Goal: Information Seeking & Learning: Learn about a topic

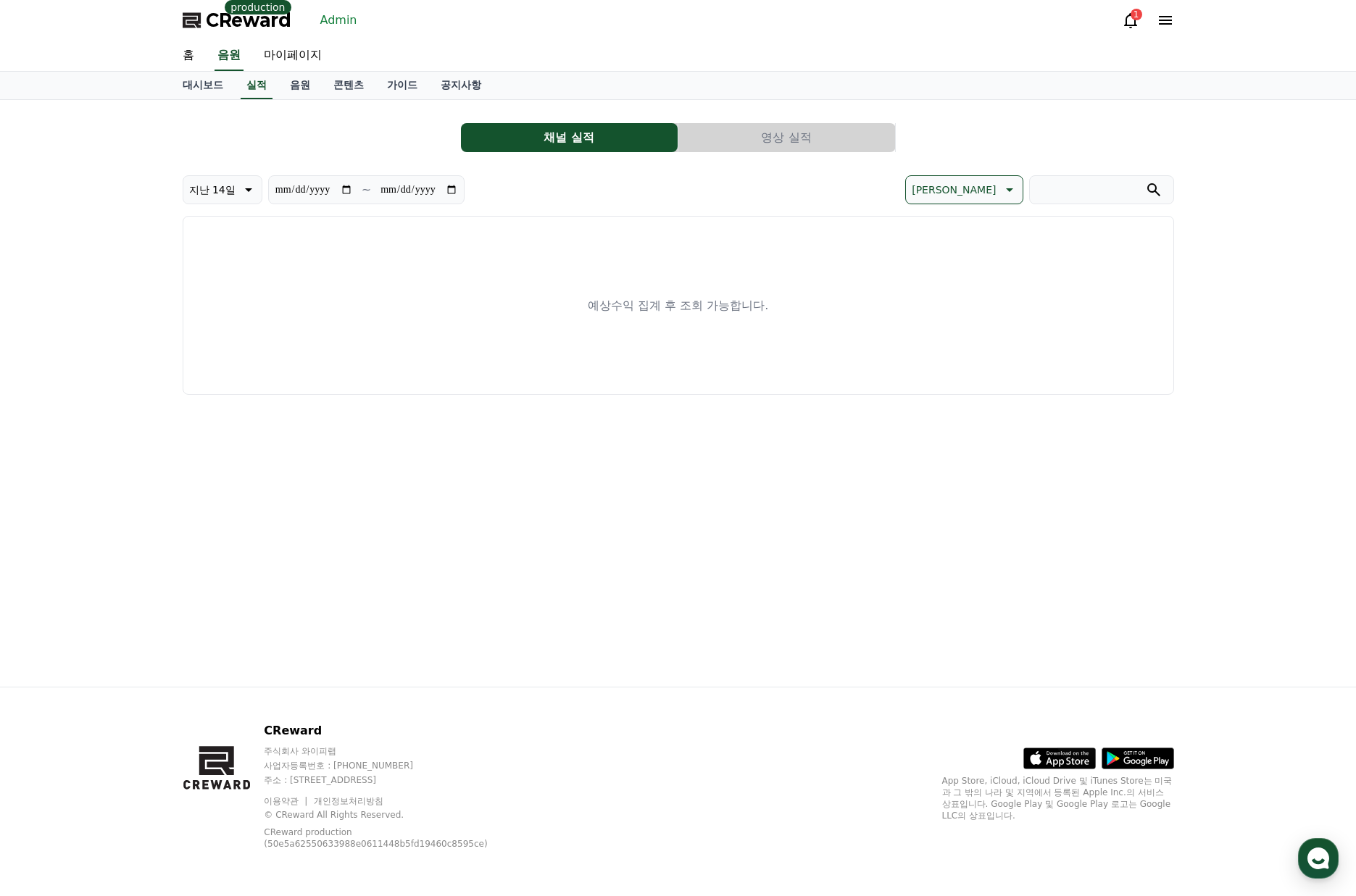
drag, startPoint x: 553, startPoint y: 169, endPoint x: 541, endPoint y: 169, distance: 12.0
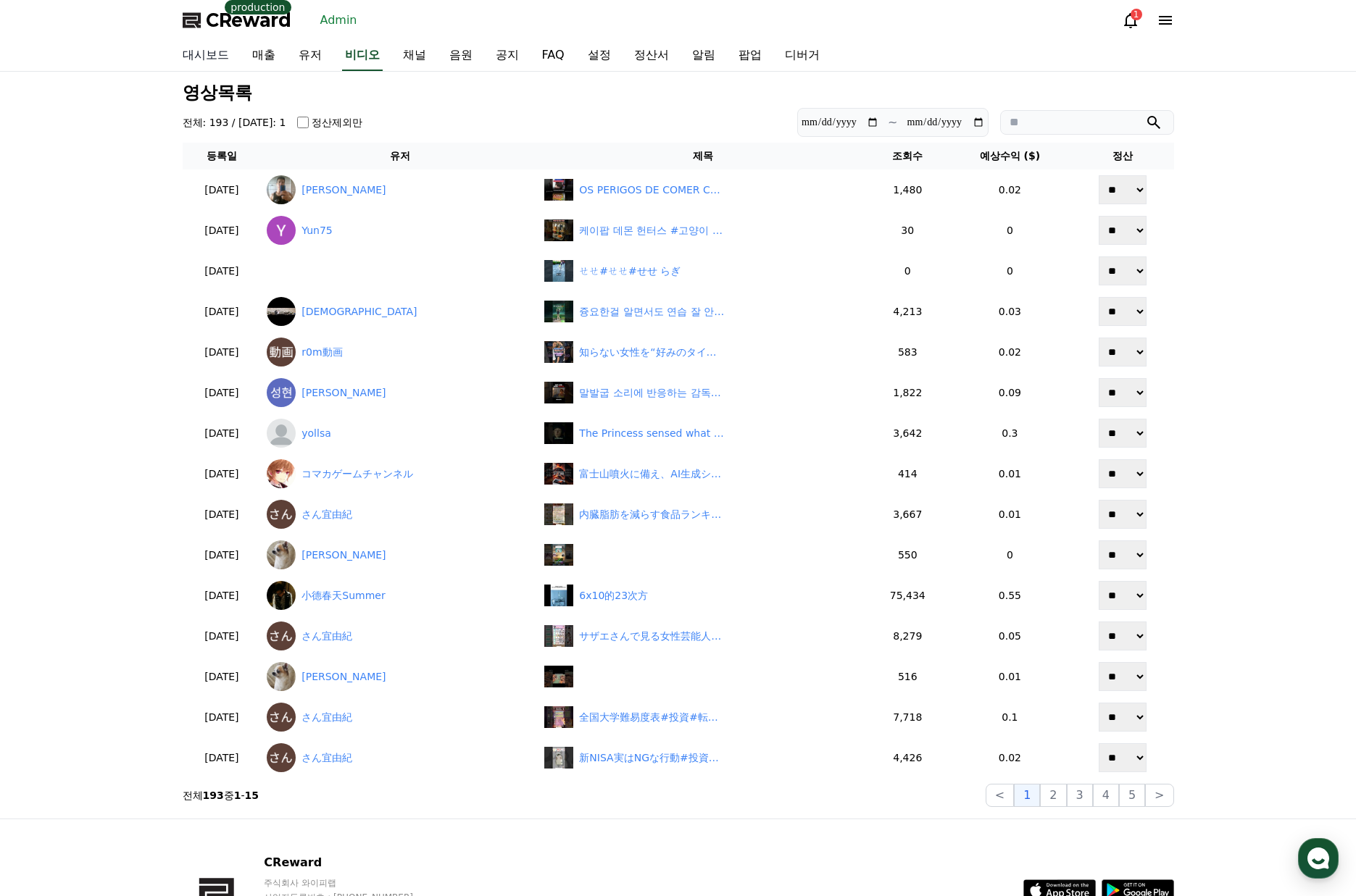
click at [203, 58] on link "대시보드" at bounding box center [206, 56] width 70 height 31
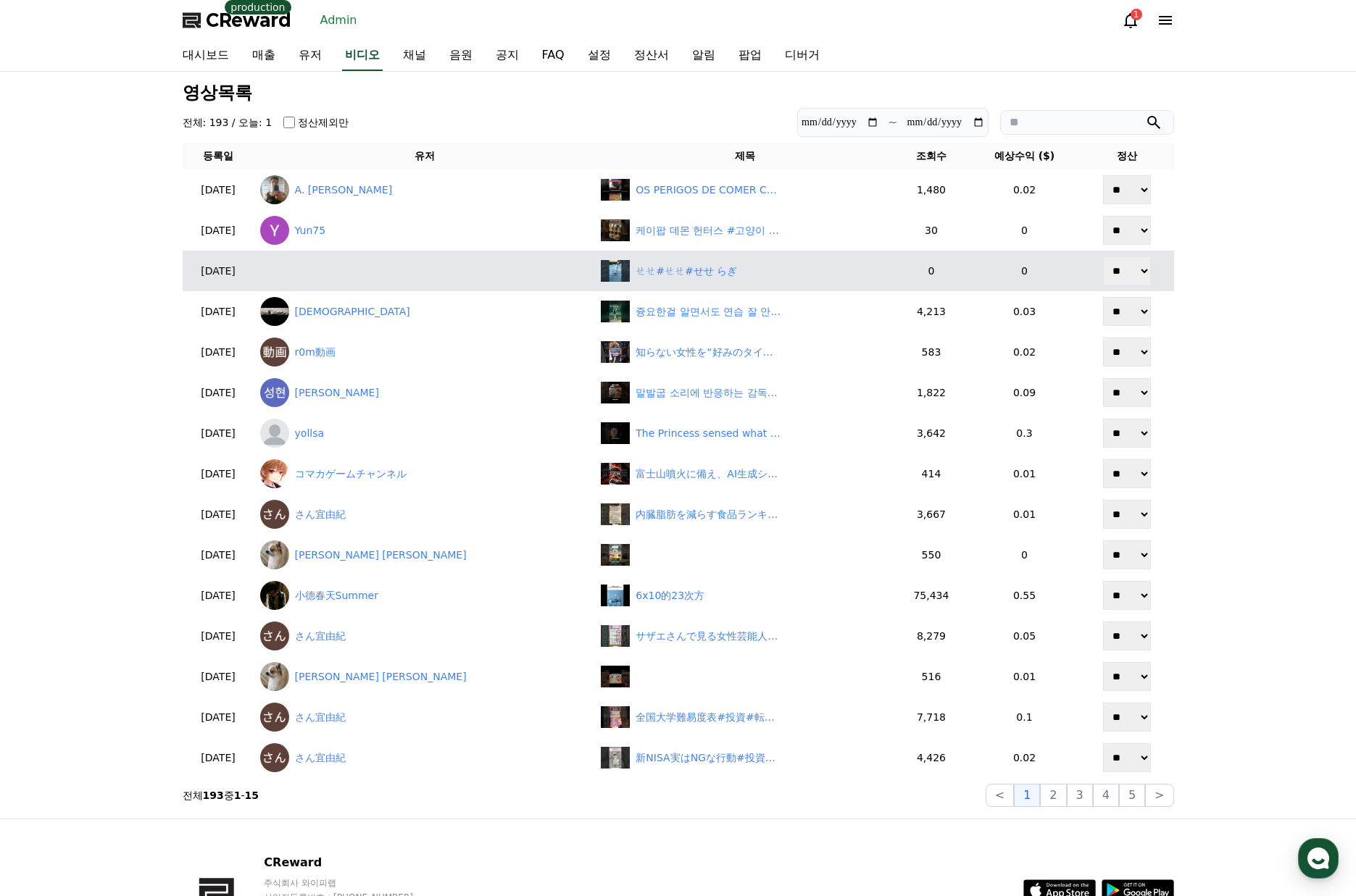
click at [1136, 797] on button "5" at bounding box center [1131, 796] width 26 height 23
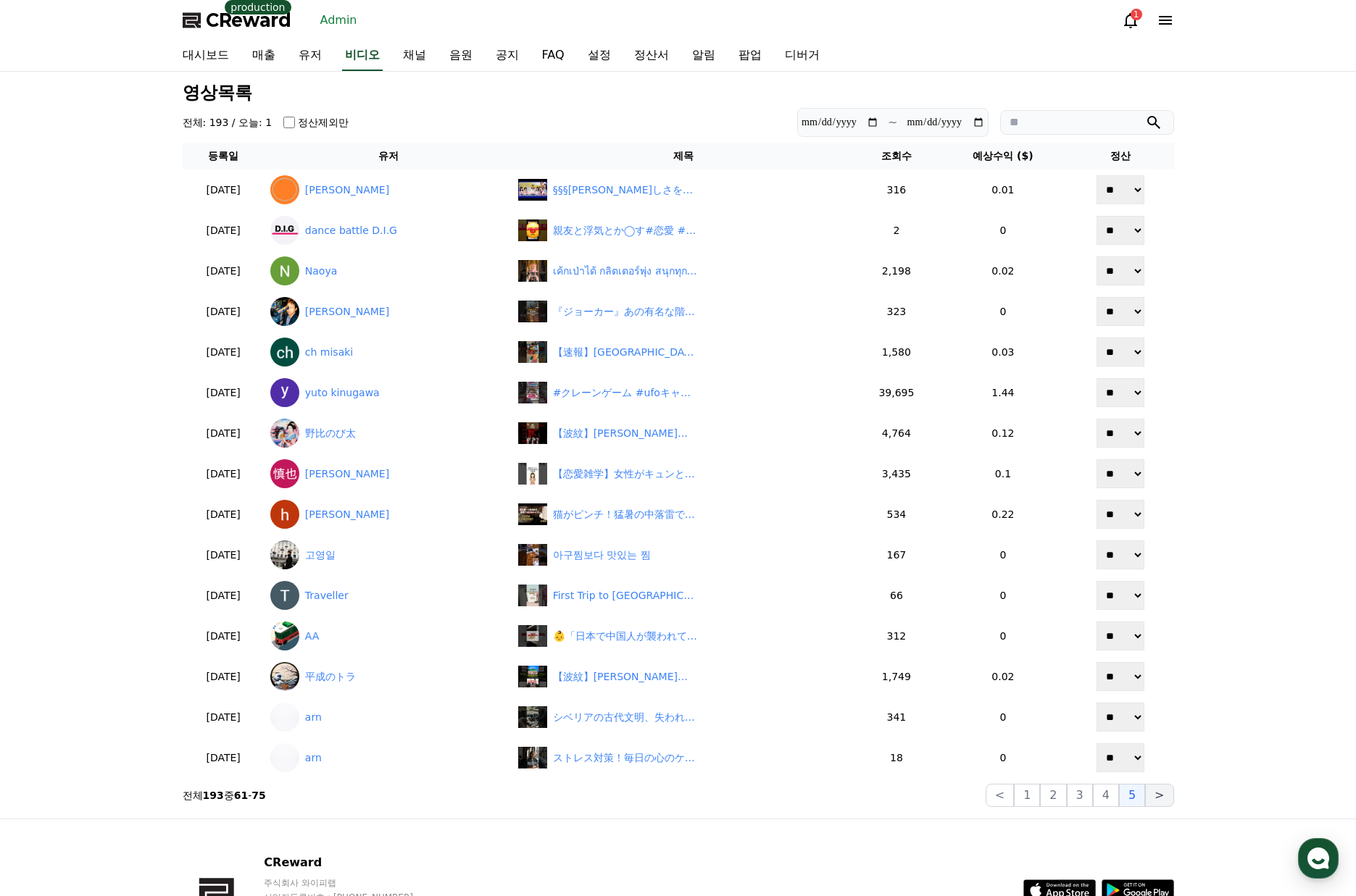
click at [1164, 798] on button ">" at bounding box center [1159, 796] width 28 height 23
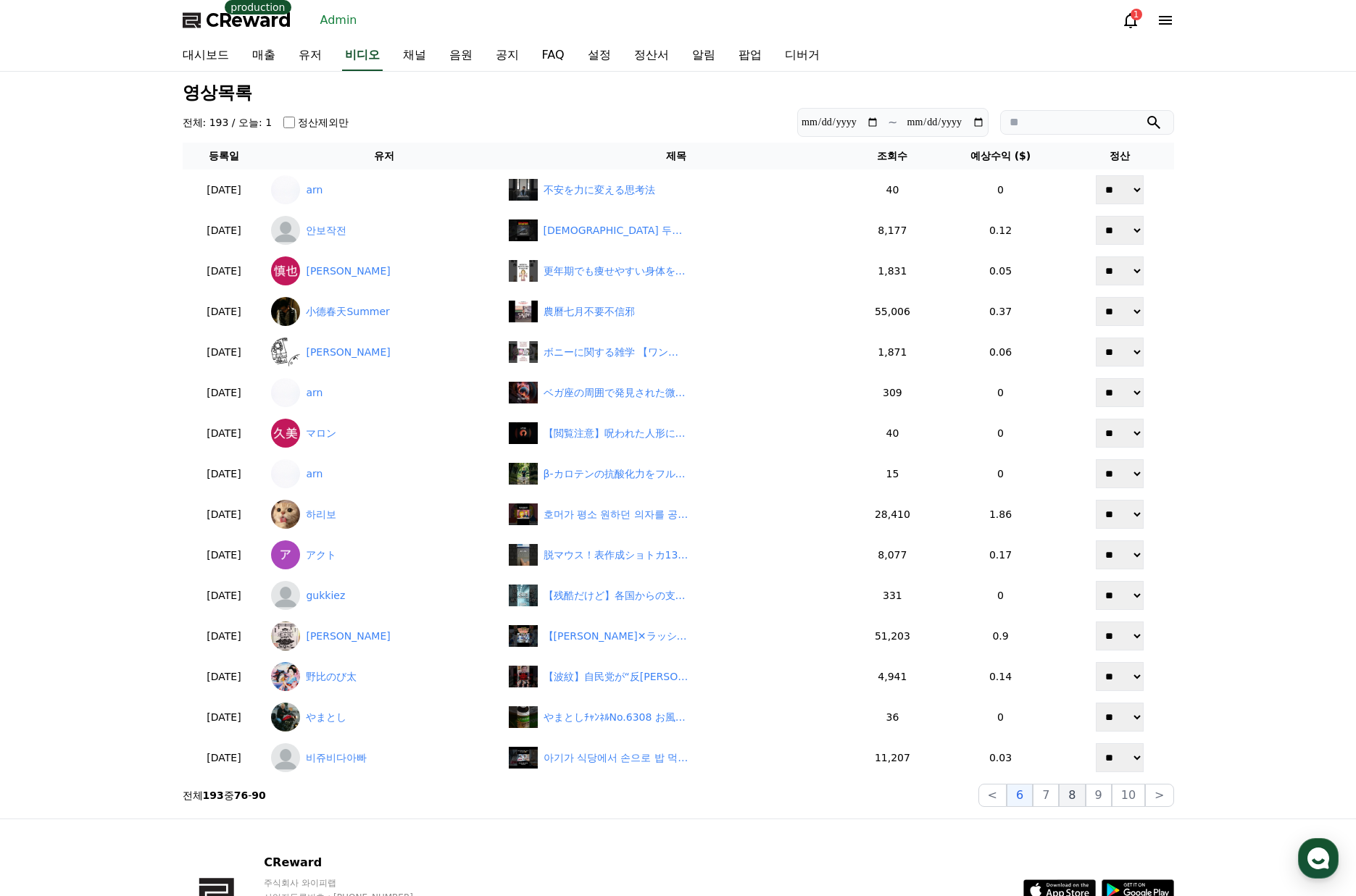
click at [1111, 802] on button "8" at bounding box center [1128, 796] width 33 height 23
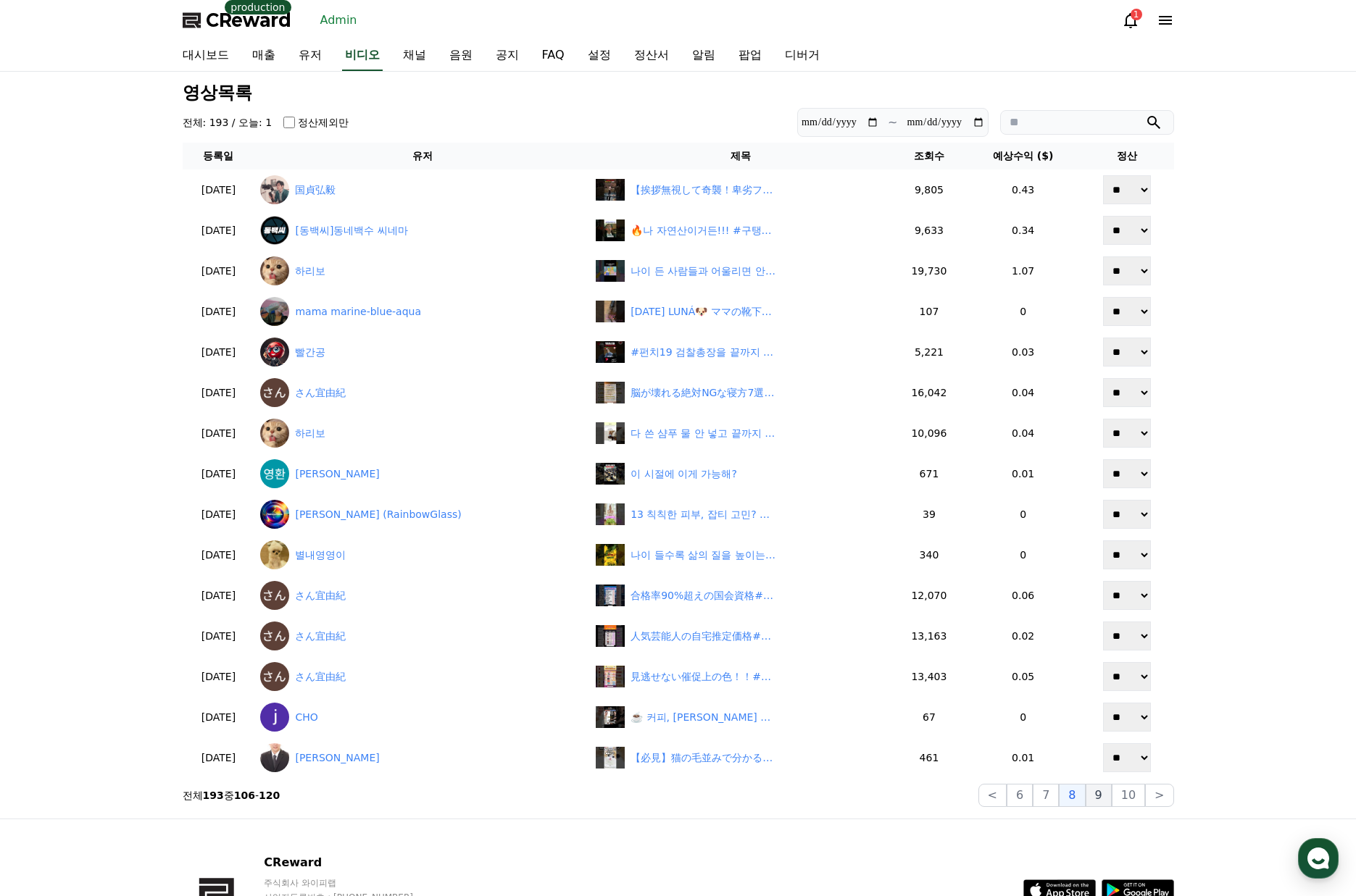
click at [1102, 796] on button "9" at bounding box center [1098, 796] width 26 height 23
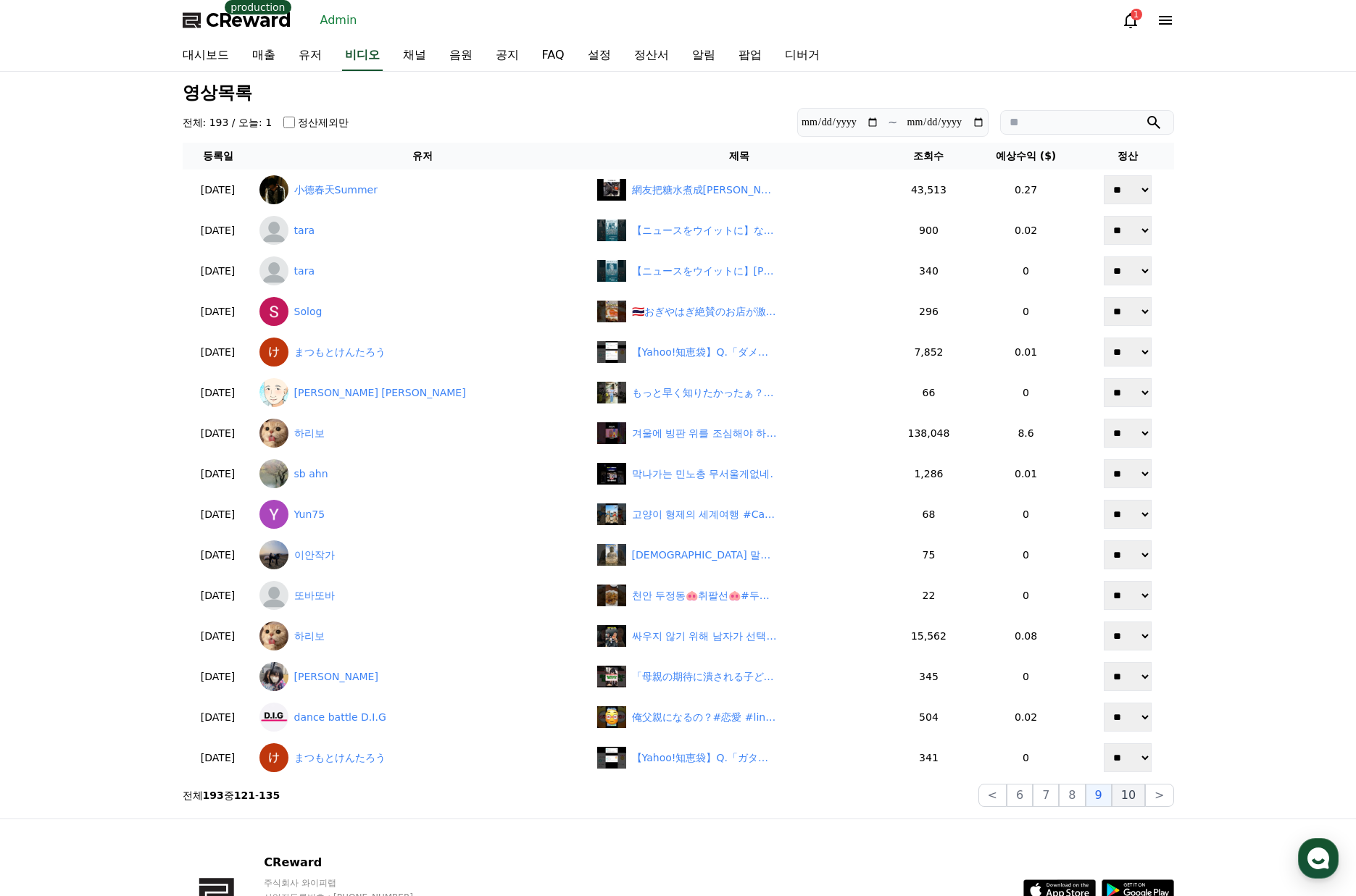
click at [1125, 804] on button "10" at bounding box center [1128, 796] width 33 height 23
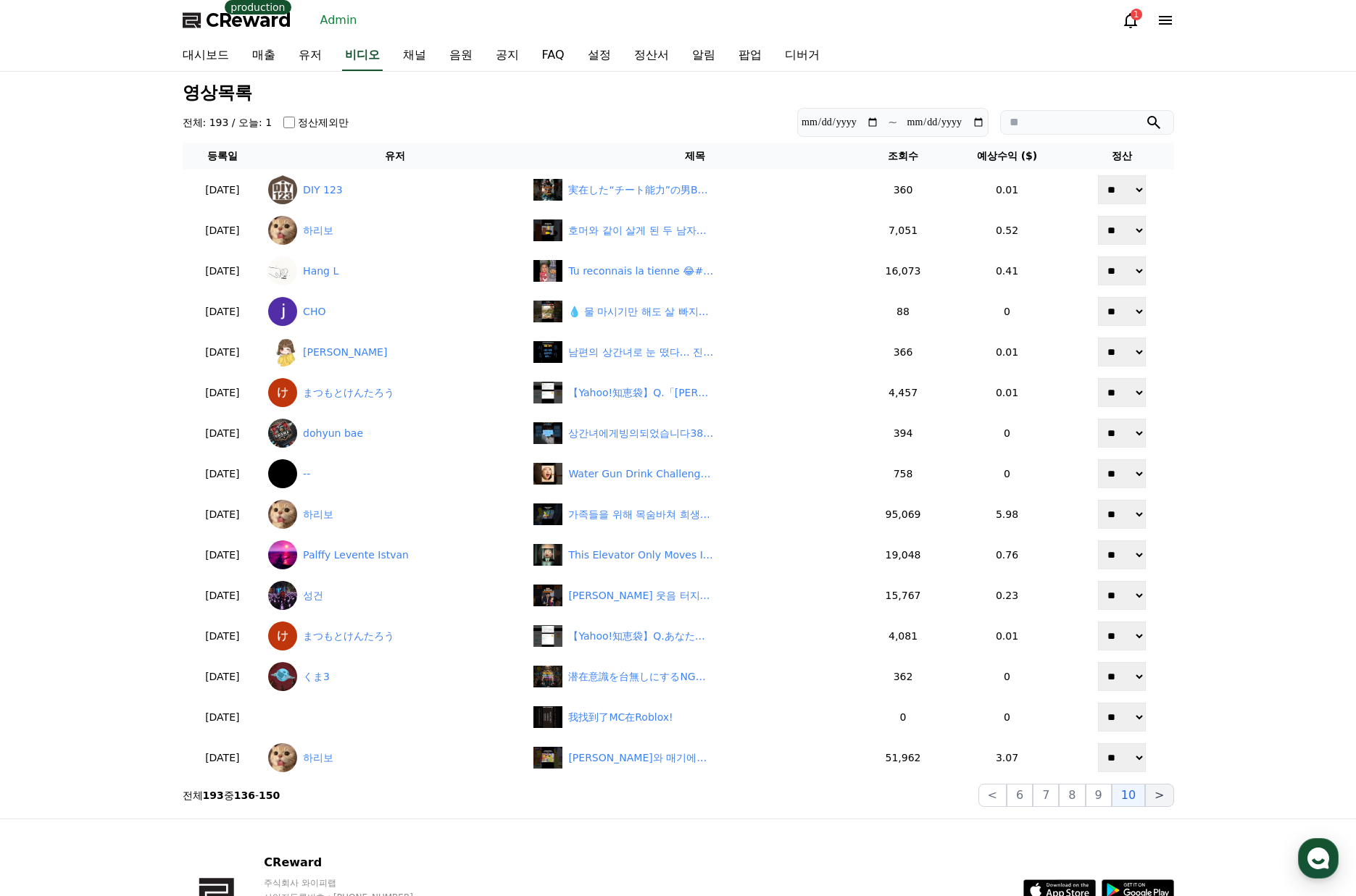
click at [1163, 804] on button ">" at bounding box center [1159, 796] width 28 height 23
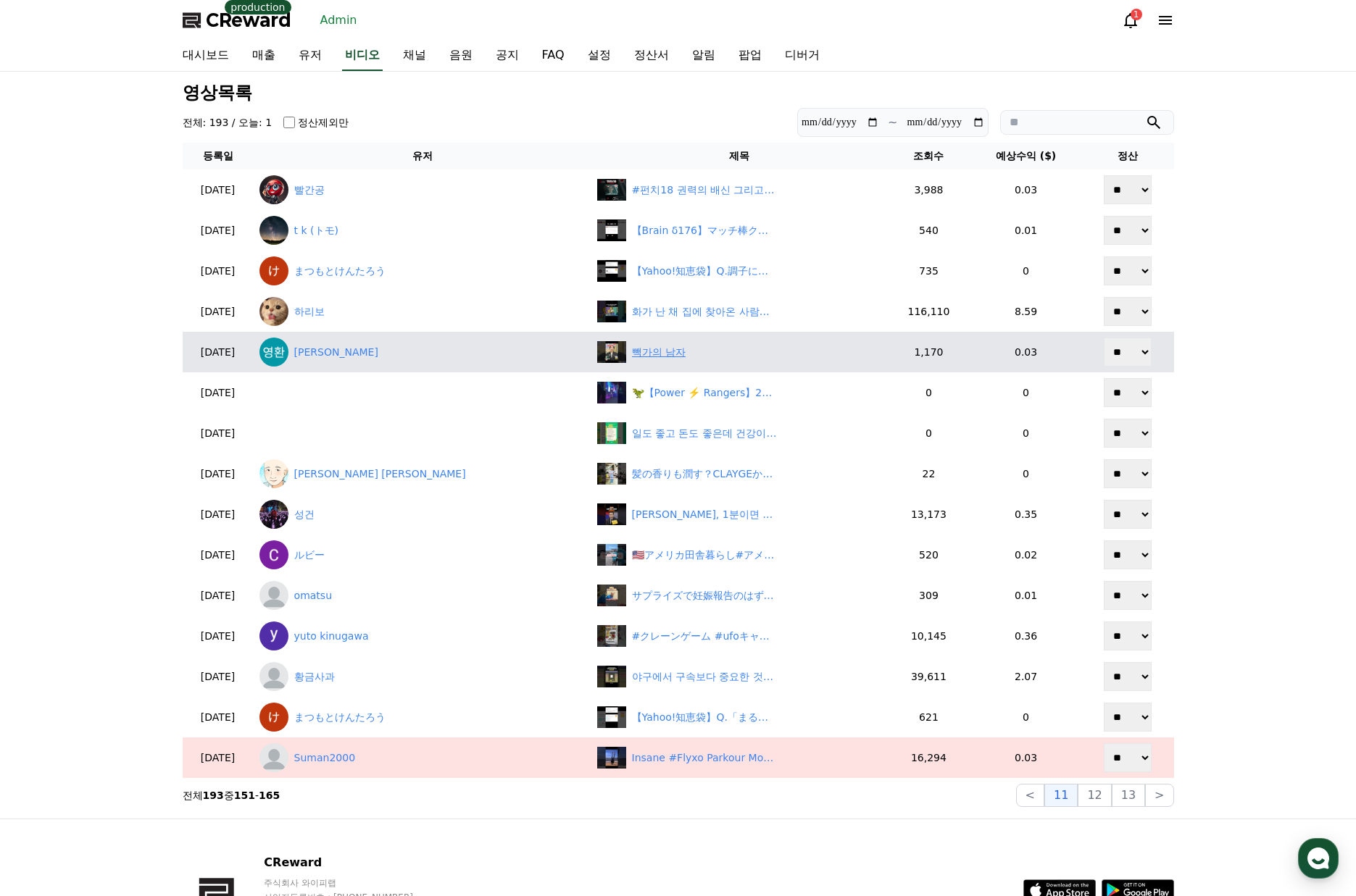
click at [632, 353] on div "빽가의 남자" at bounding box center [658, 353] width 54 height 15
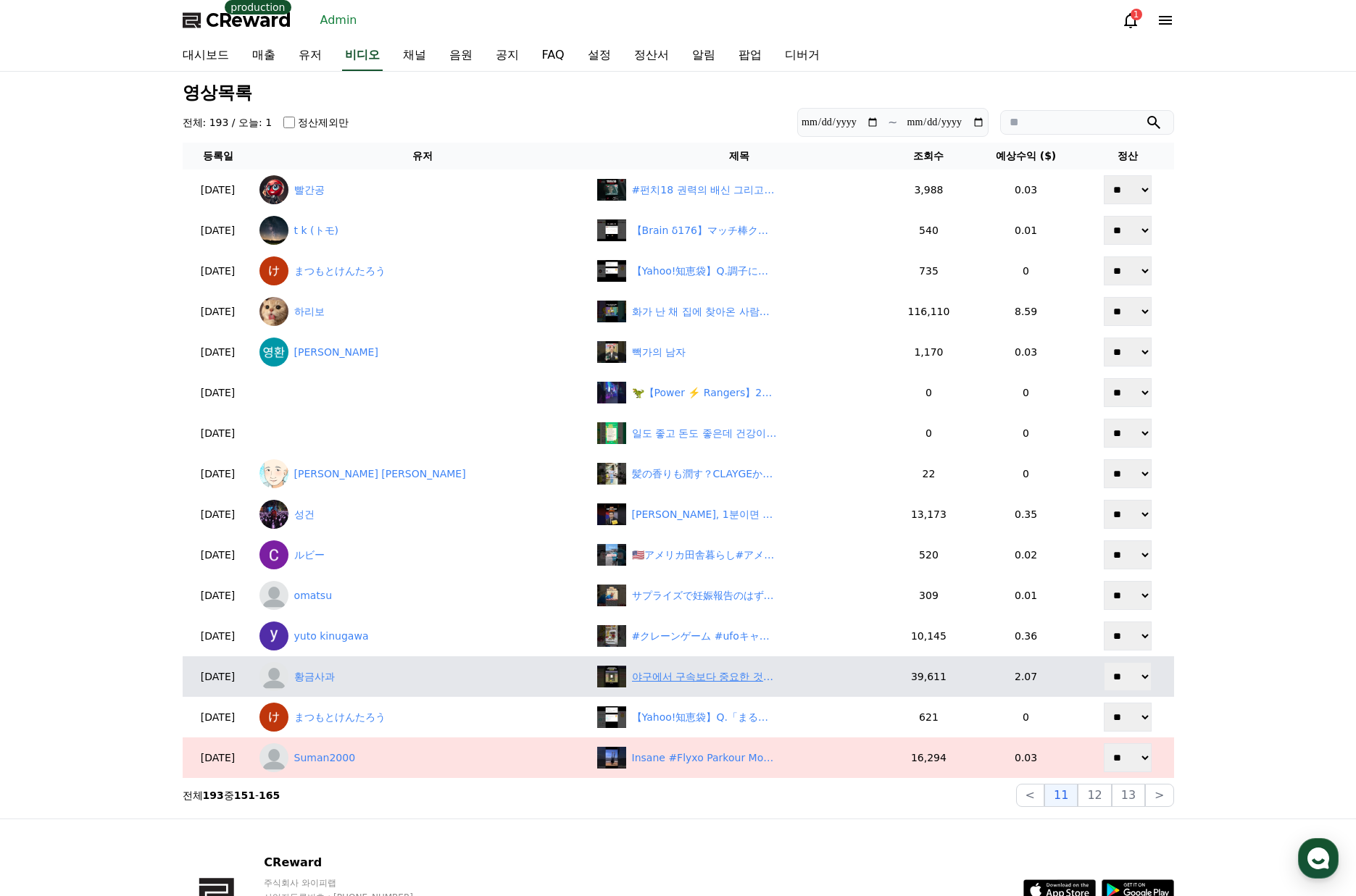
click at [644, 679] on div "야구에서 구속보다 중요한 것은? #배찬승" at bounding box center [704, 677] width 145 height 15
click at [383, 664] on link "황금사과" at bounding box center [422, 676] width 326 height 29
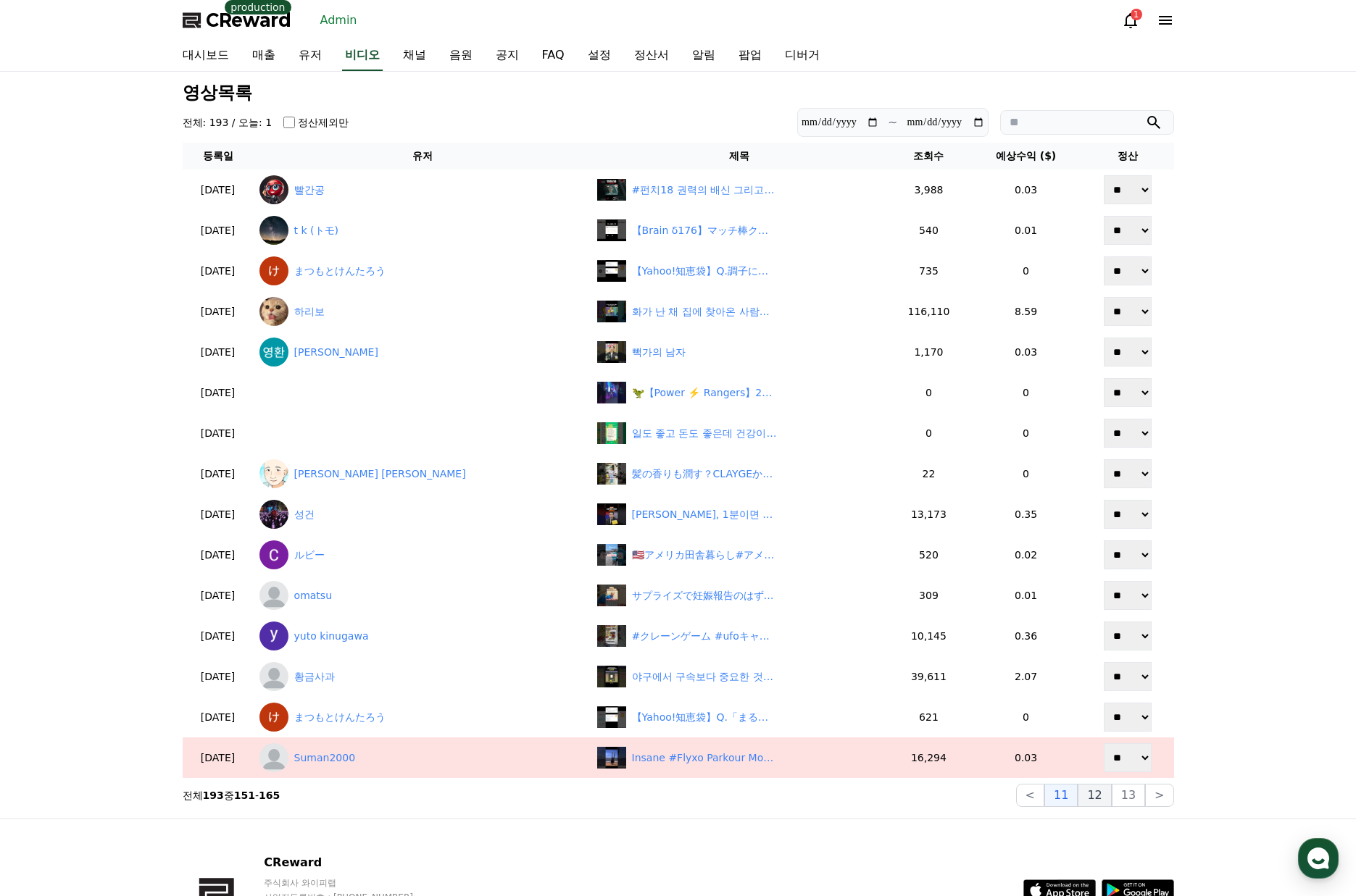
click at [1111, 786] on button "12" at bounding box center [1128, 796] width 33 height 23
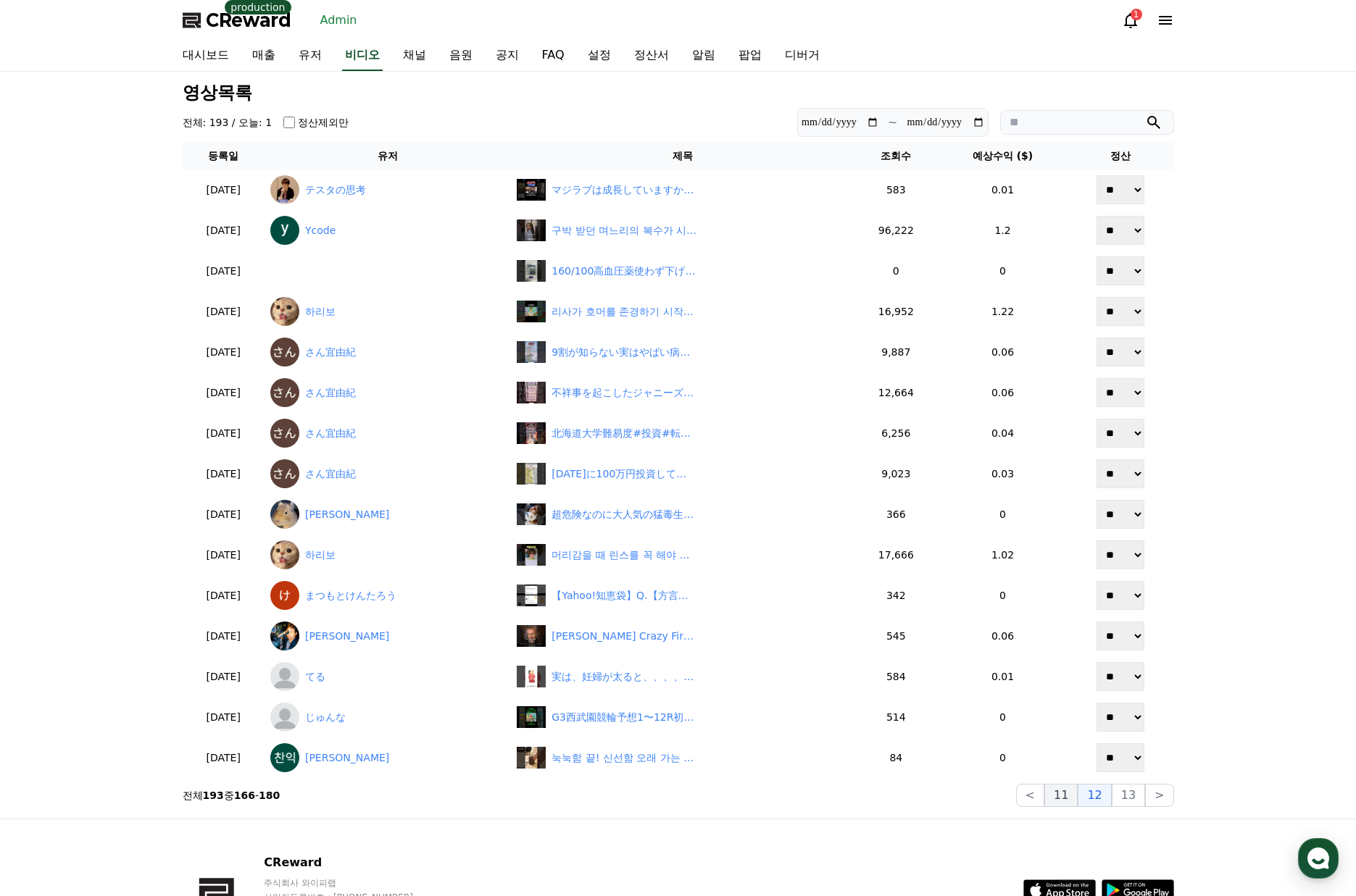
click at [1077, 796] on button "11" at bounding box center [1061, 796] width 33 height 23
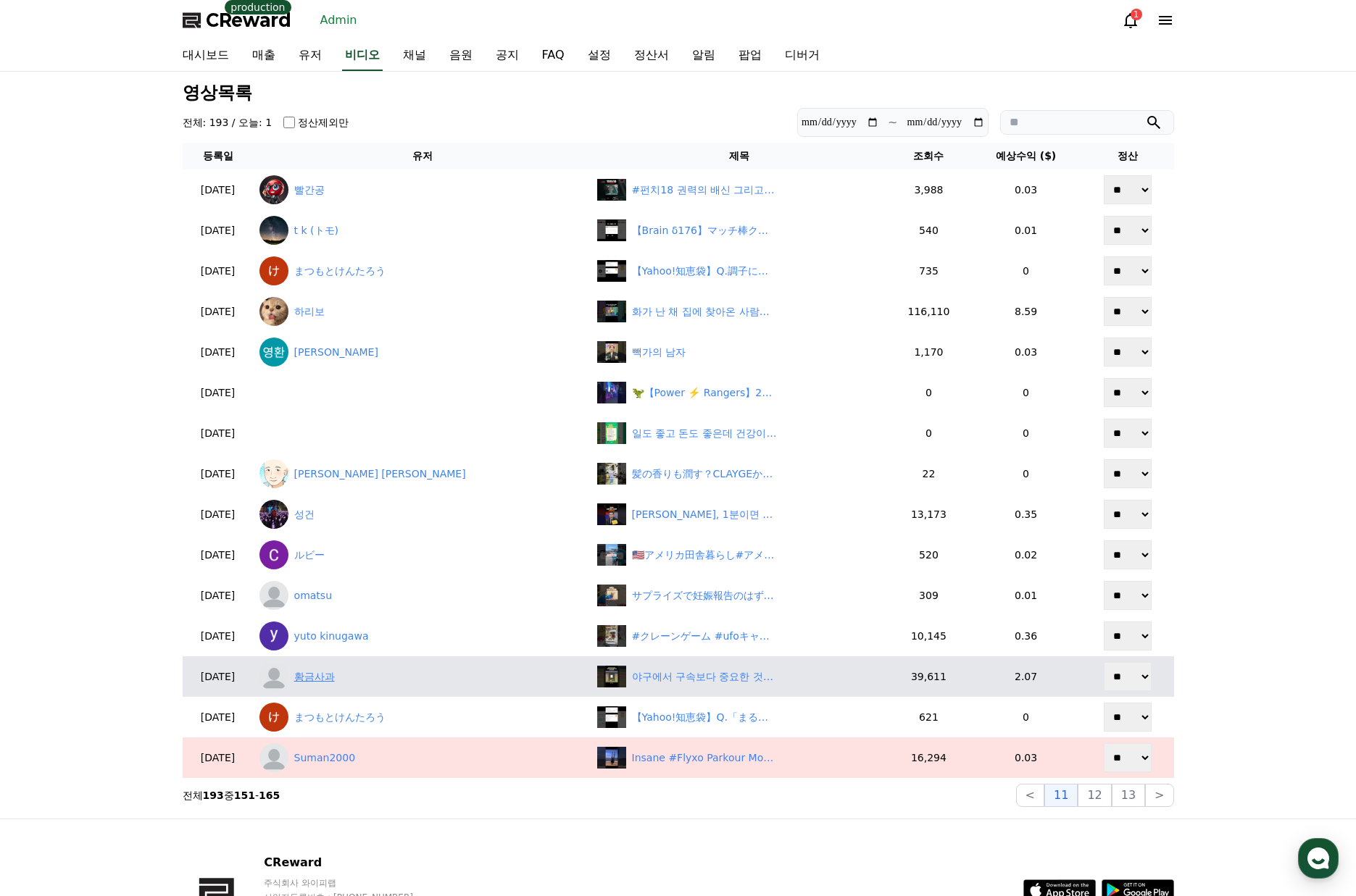
click at [359, 674] on link "황금사과" at bounding box center [422, 676] width 326 height 29
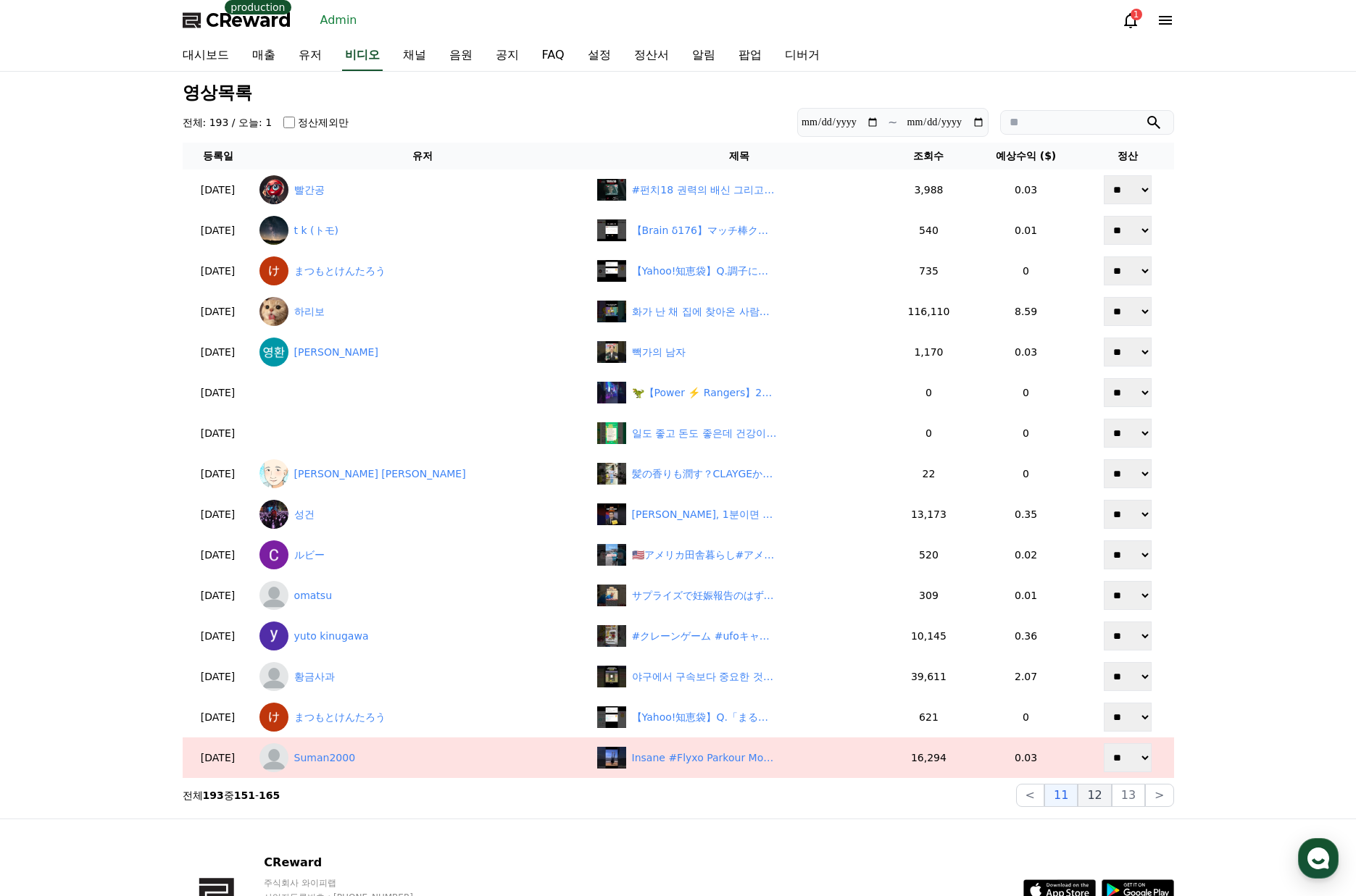
click at [1111, 804] on button "12" at bounding box center [1128, 796] width 33 height 23
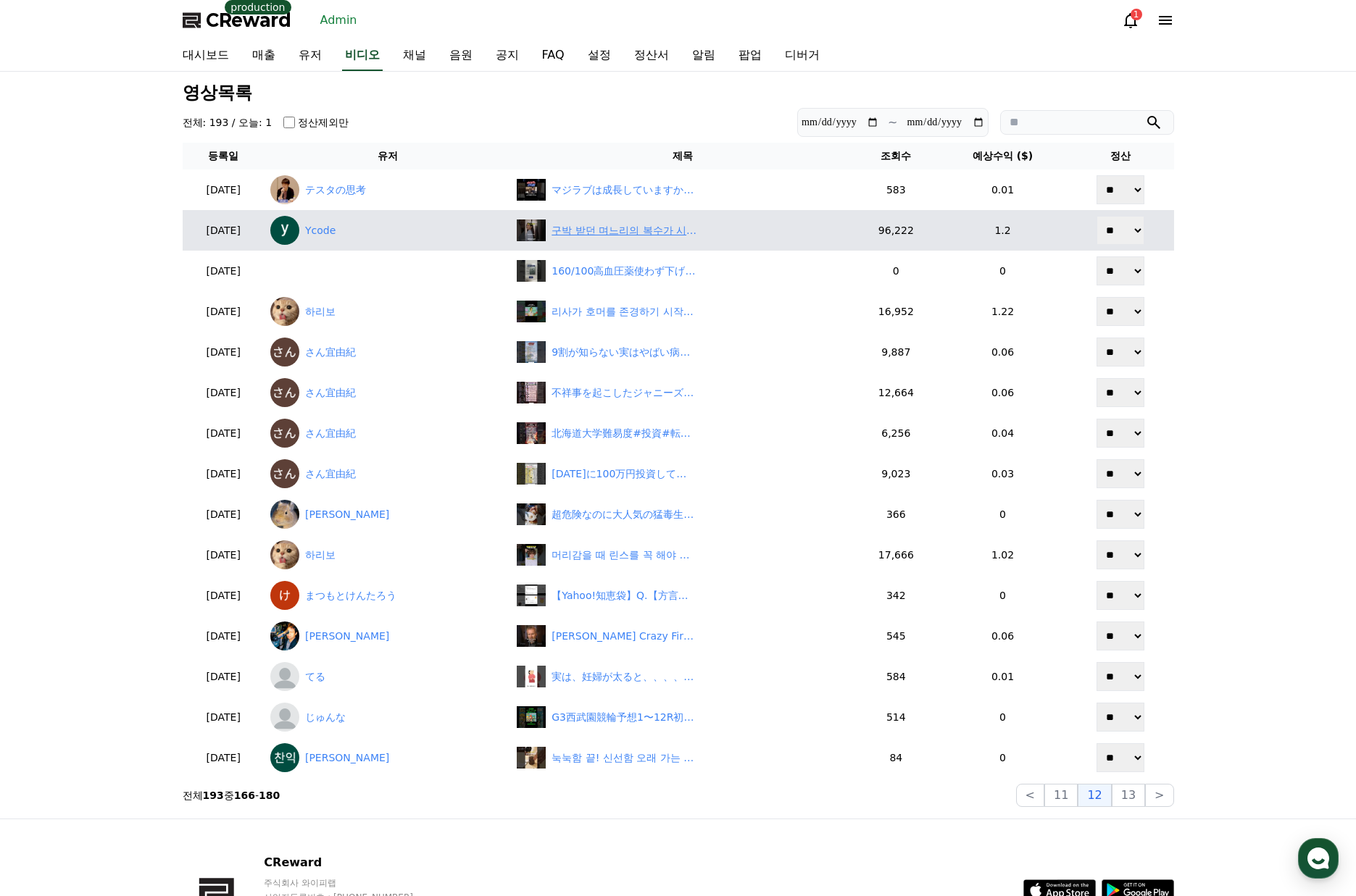
click at [637, 234] on div "구박 받던 며느리의 복수가 시작된다 | 조상신과 시댁을 묵사발 냈습니다 #숏차 #shortcha #조상신과시댁을묵사발냈습니다" at bounding box center [623, 231] width 145 height 15
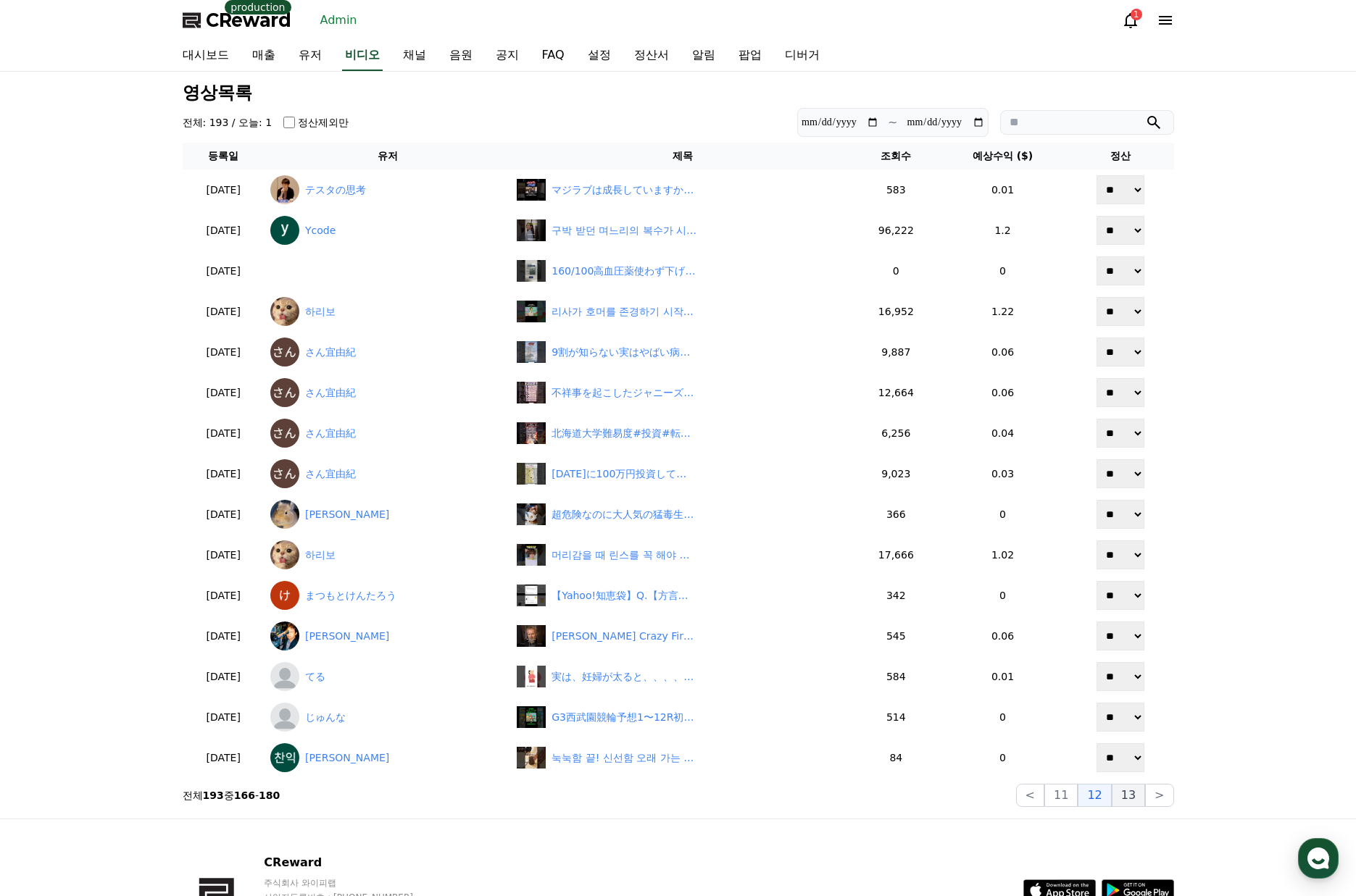
click at [1126, 801] on button "13" at bounding box center [1128, 796] width 33 height 23
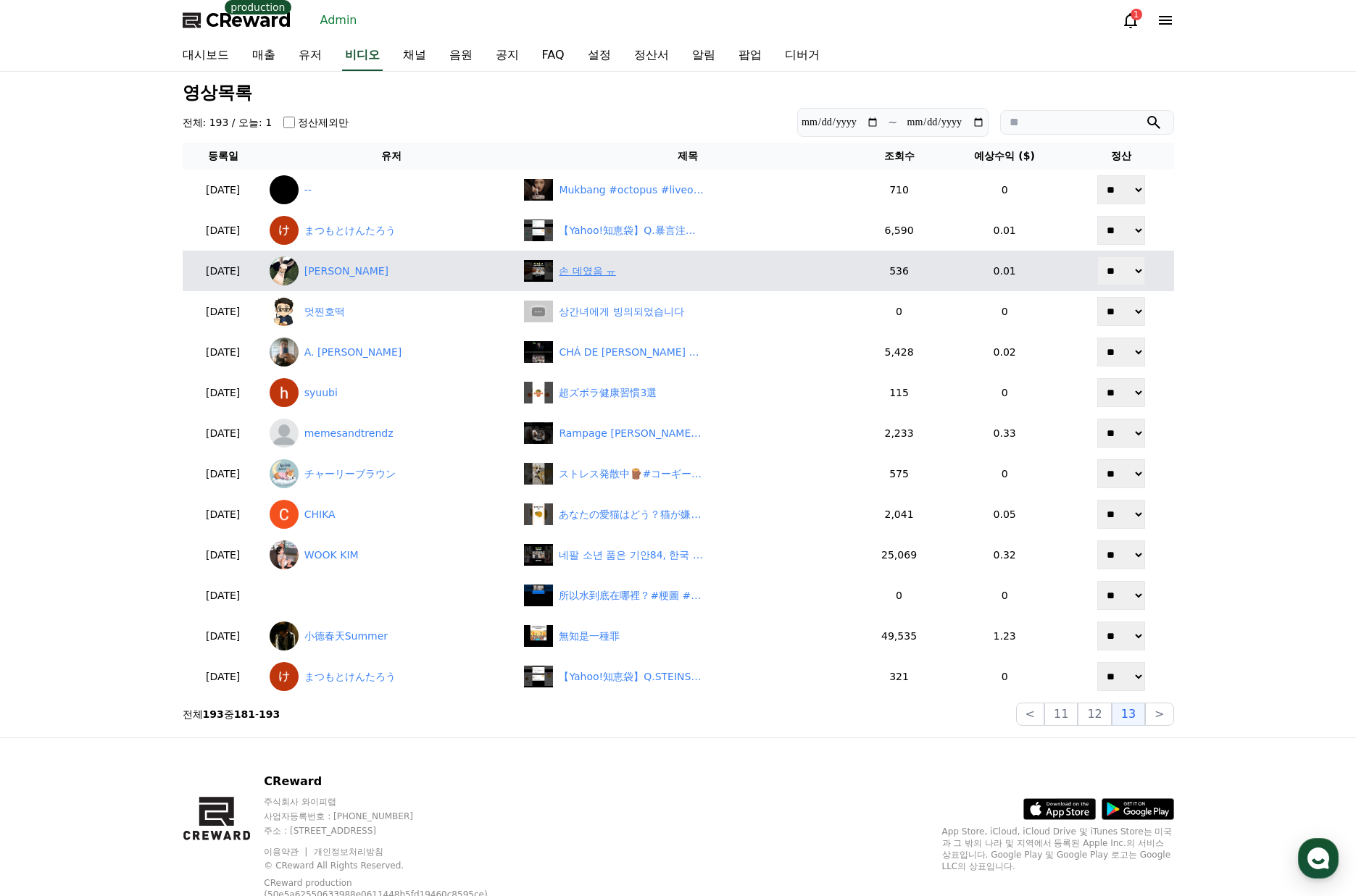
click at [614, 271] on div "손 데였음 ㅠ" at bounding box center [587, 271] width 57 height 15
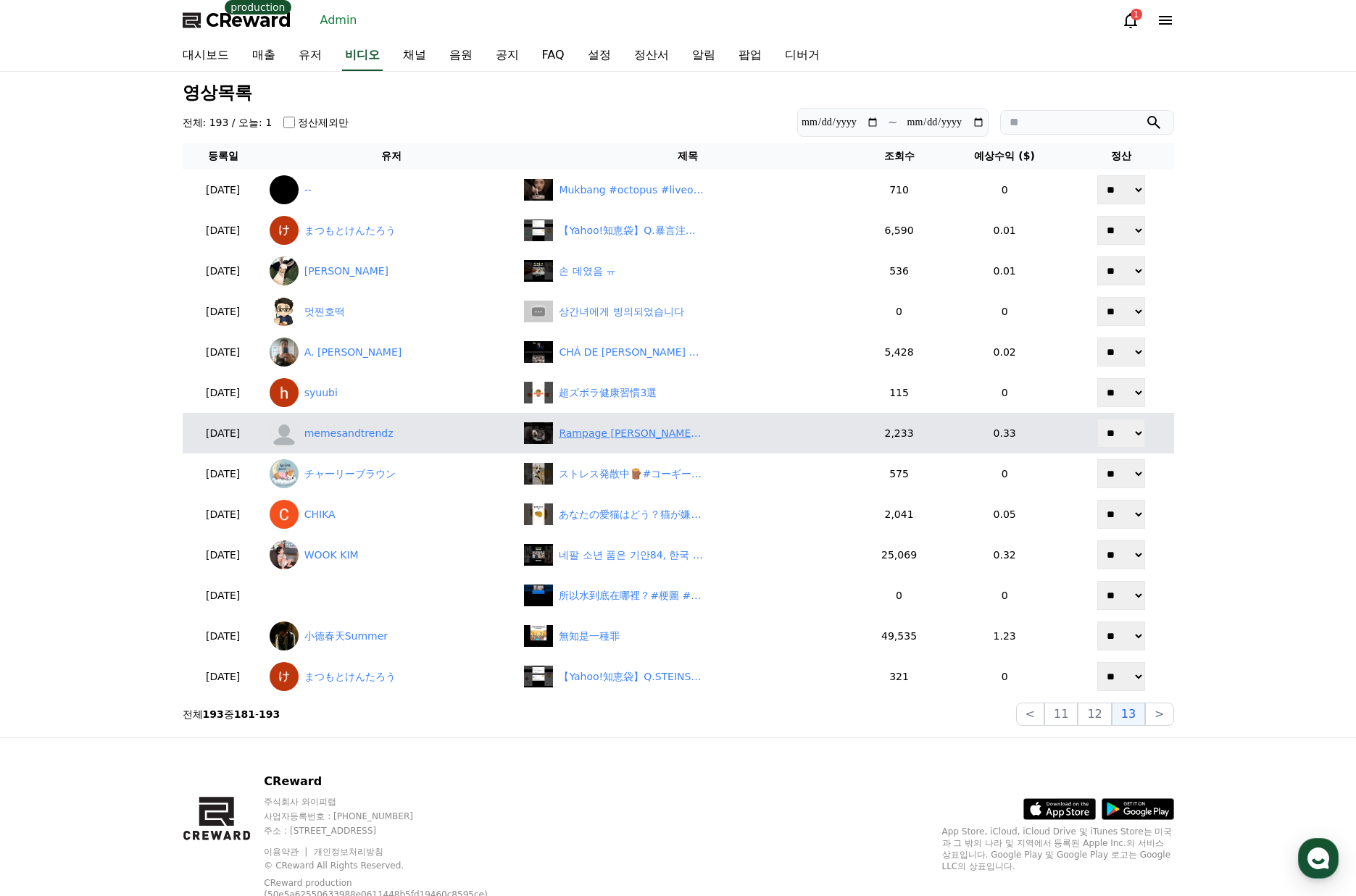
click at [641, 431] on div "Rampage Jackson's Son Can Take Him? The Truth! #shorts" at bounding box center [631, 433] width 145 height 15
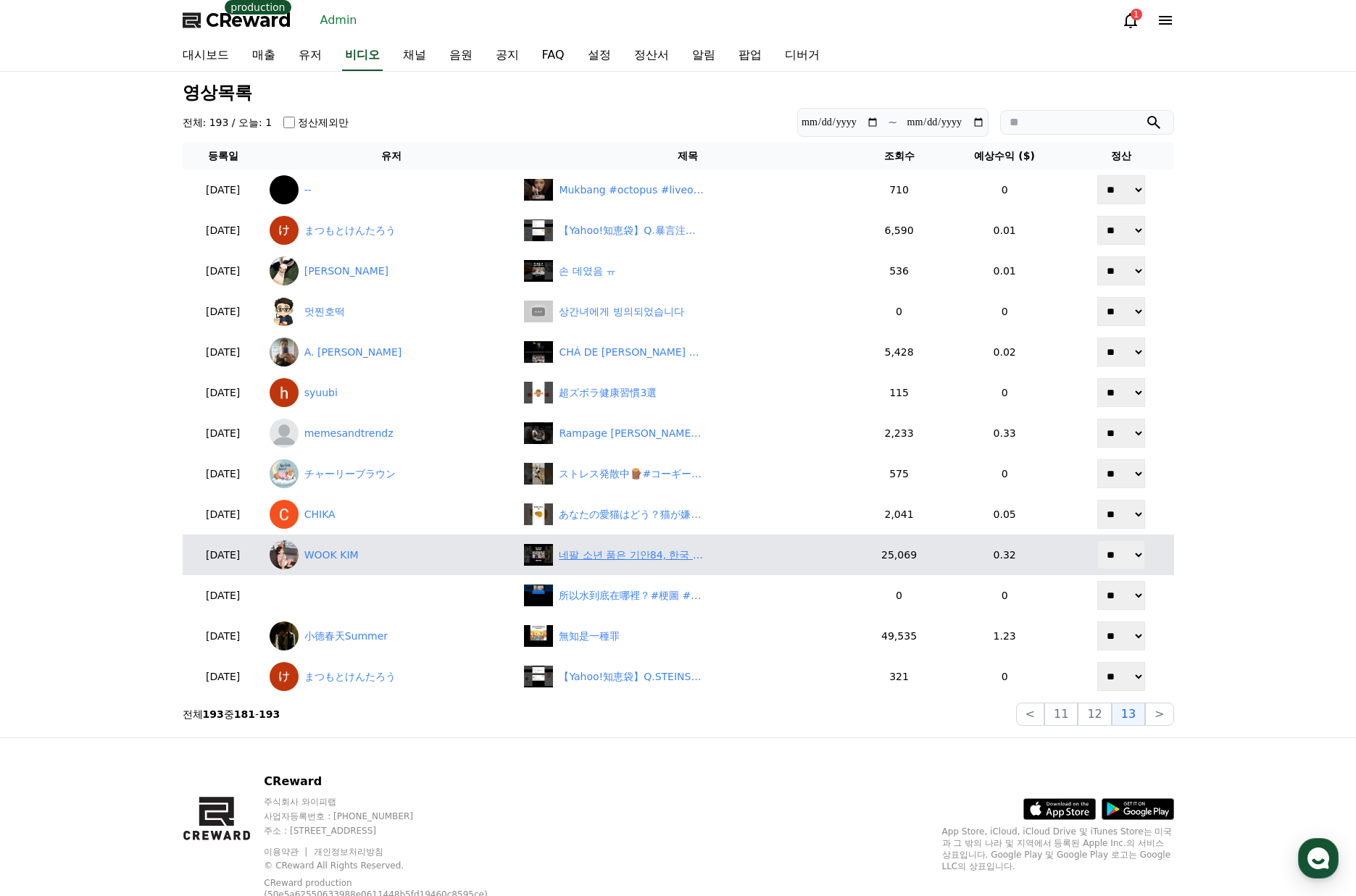
click at [613, 558] on div "네팔 소년 품은 기안84, 한국 초청까지…재회 현장 ‘눈물+감동 폭발’" at bounding box center [631, 555] width 145 height 15
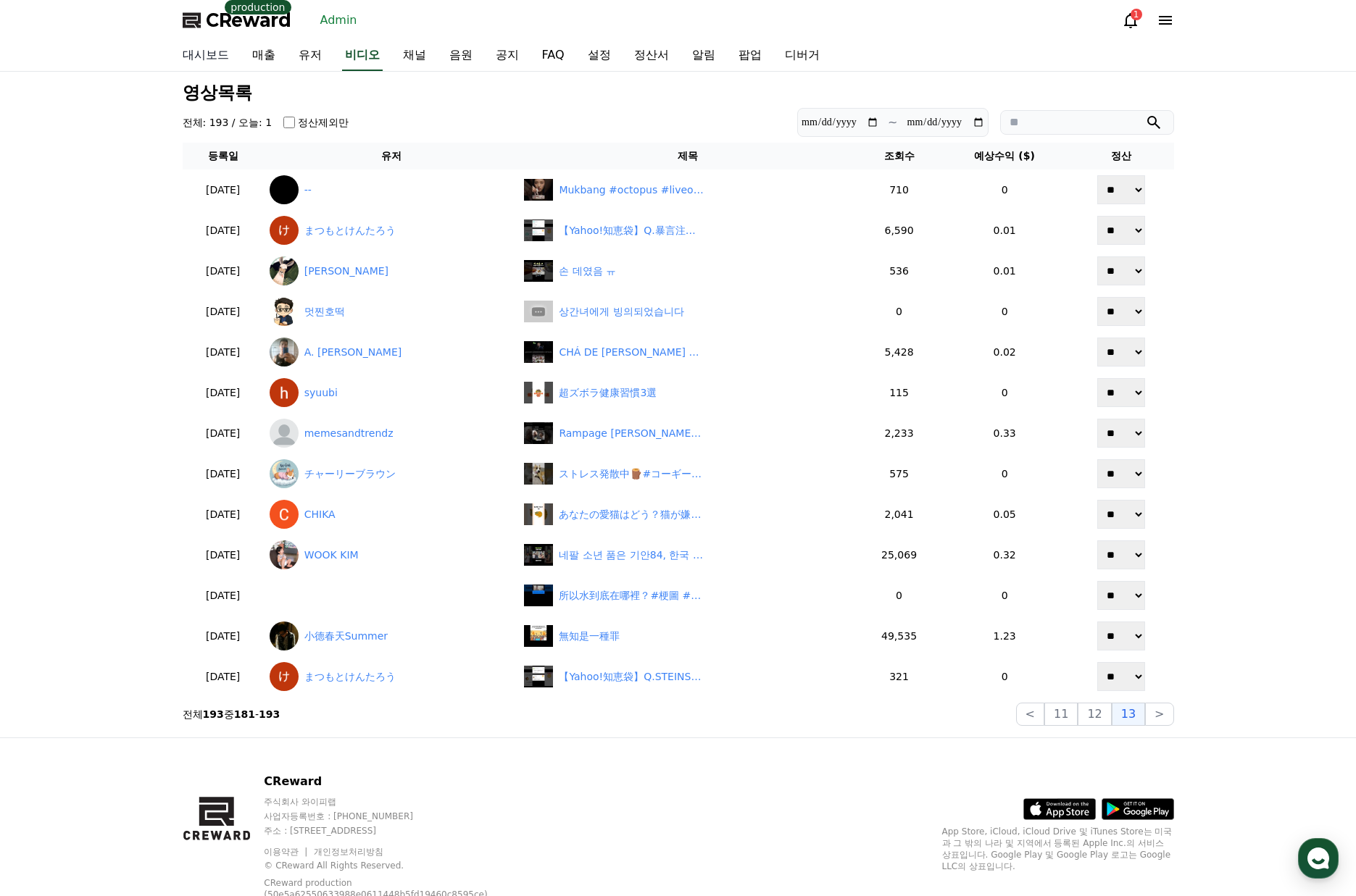
click at [200, 54] on link "대시보드" at bounding box center [206, 56] width 70 height 31
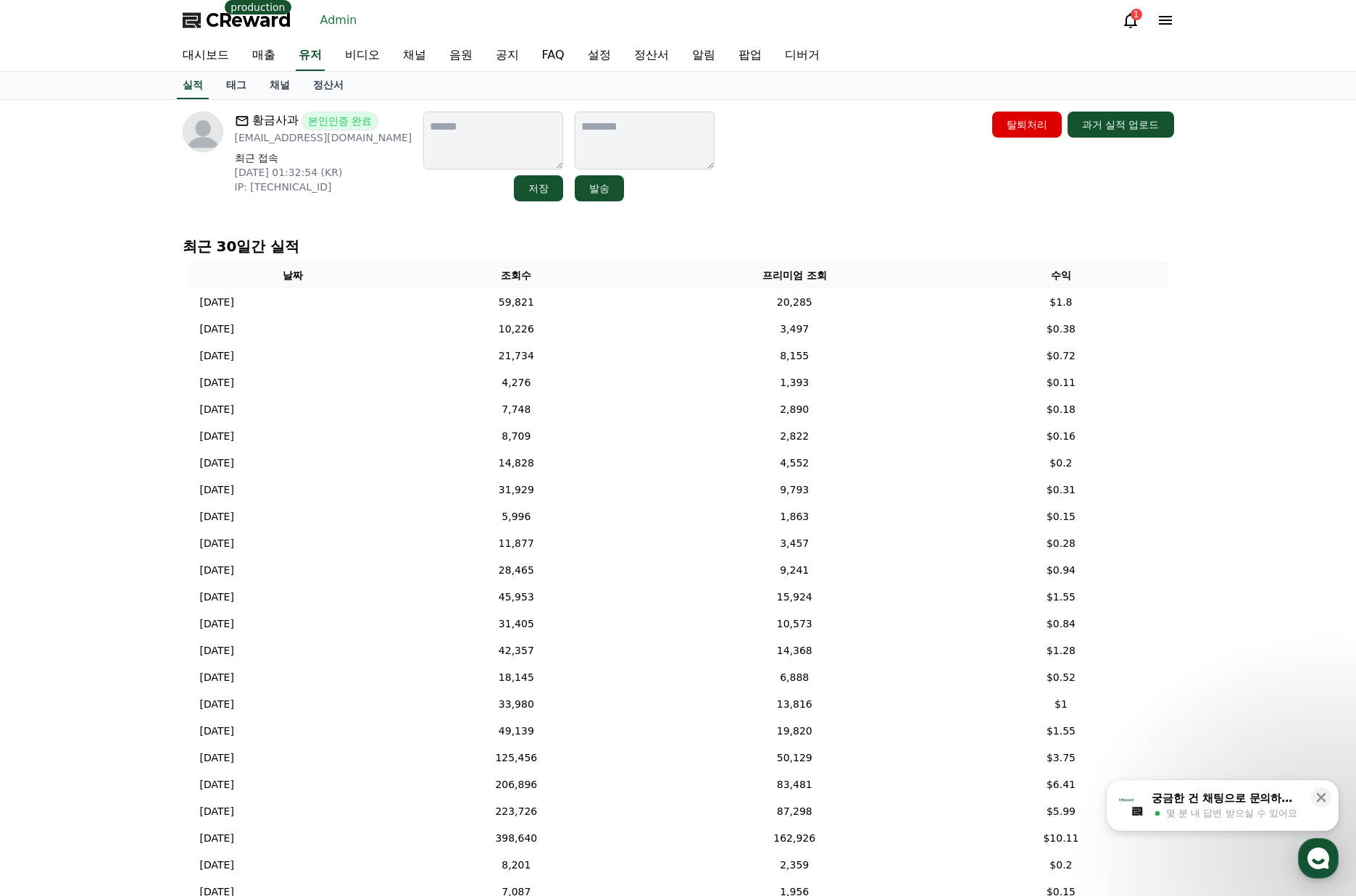
click at [1259, 311] on div "황금사과 본인인증 완료 billyzzok3@naver.com 최근 접속 2025-07-18 01:32:54 (KR) IP: 211.244.49…" at bounding box center [678, 515] width 1356 height 831
click at [1252, 363] on div "황금사과 본인인증 완료 billyzzok3@naver.com 최근 접속 2025-07-18 01:32:54 (KR) IP: 211.244.49…" at bounding box center [678, 515] width 1356 height 831
click at [811, 197] on div "황금사과 본인인증 완료 billyzzok3@naver.com 최근 접속 2025-07-18 01:32:54 (KR) IP: 211.244.49…" at bounding box center [678, 156] width 992 height 90
drag, startPoint x: 799, startPoint y: 149, endPoint x: 760, endPoint y: 139, distance: 40.3
click at [798, 148] on div "황금사과 본인인증 완료 billyzzok3@naver.com 최근 접속 2025-07-18 01:32:54 (KR) IP: 211.244.49…" at bounding box center [678, 156] width 992 height 90
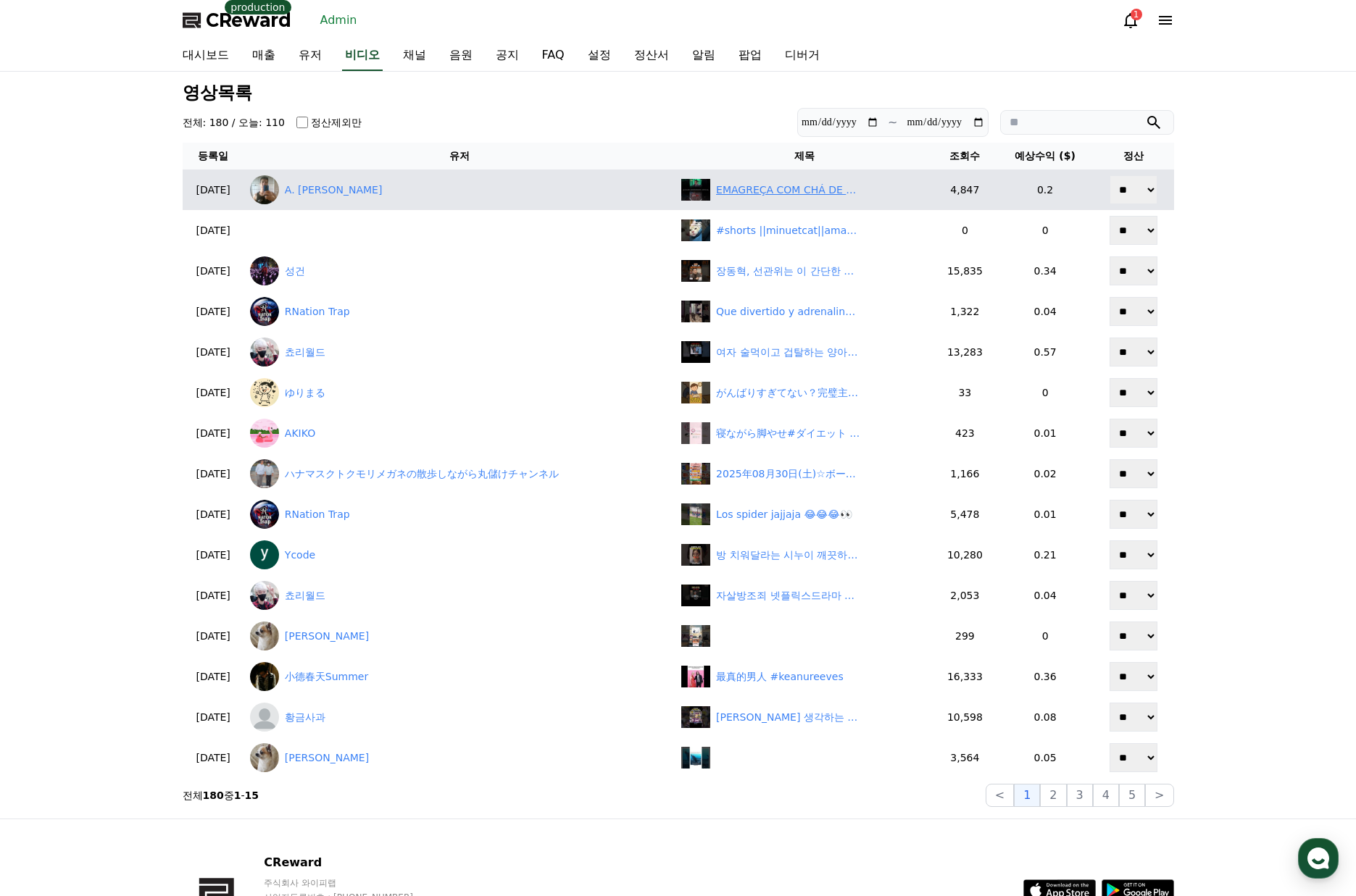
click at [817, 198] on div "EMAGREÇA COM CHÁ DE HIBISCO #shorts" at bounding box center [804, 190] width 246 height 22
click at [311, 198] on link "[PERSON_NAME]" at bounding box center [460, 189] width 420 height 29
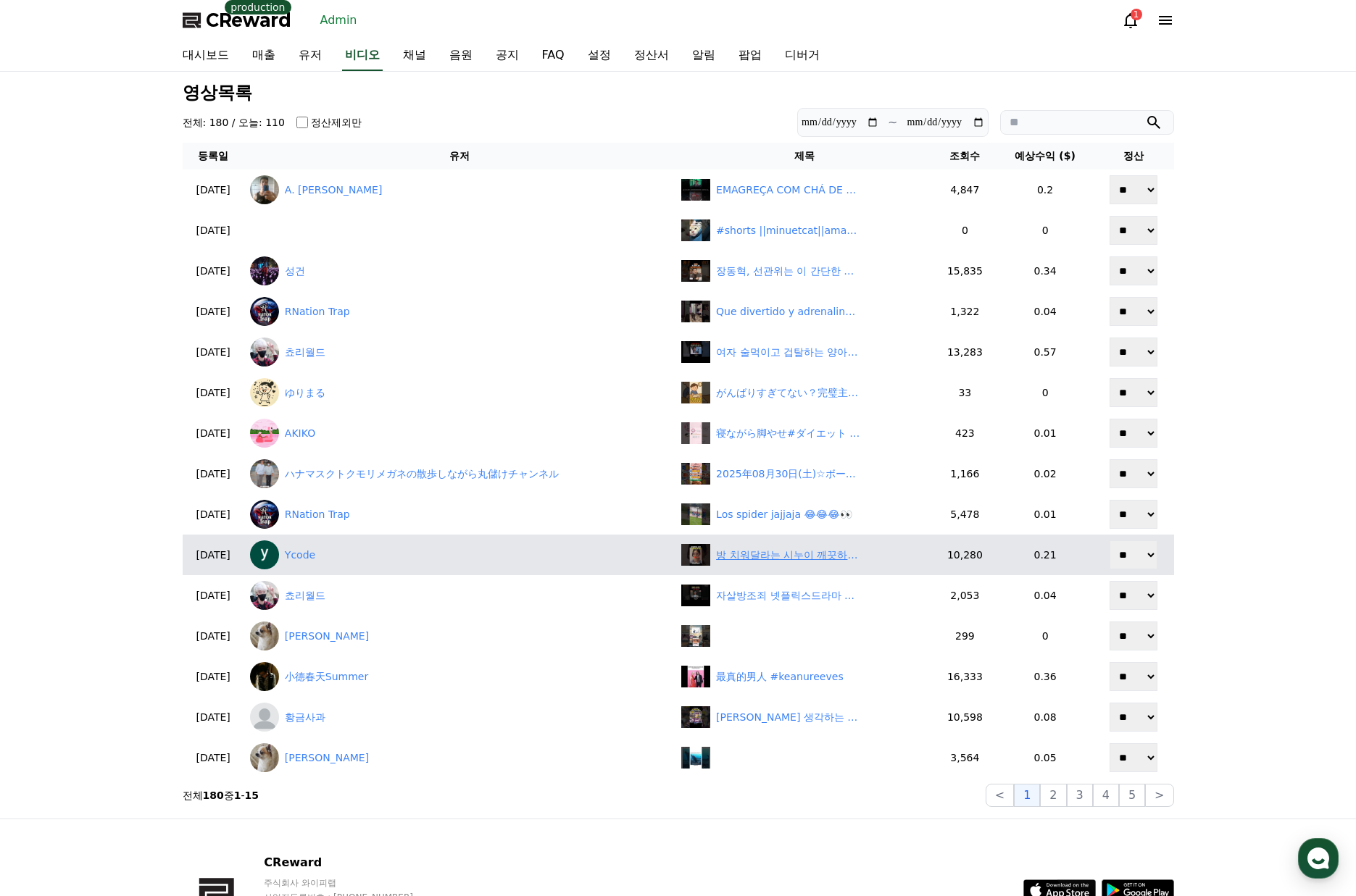
click at [784, 562] on div "방 치워달라는 시누이 깨끗하게 치워드림 | 조상신과 시댁을 묵사발 냈습니다 #숏차 #shortcha #조상신과시댁을묵사발냈습니다 #drama …" at bounding box center [804, 555] width 246 height 22
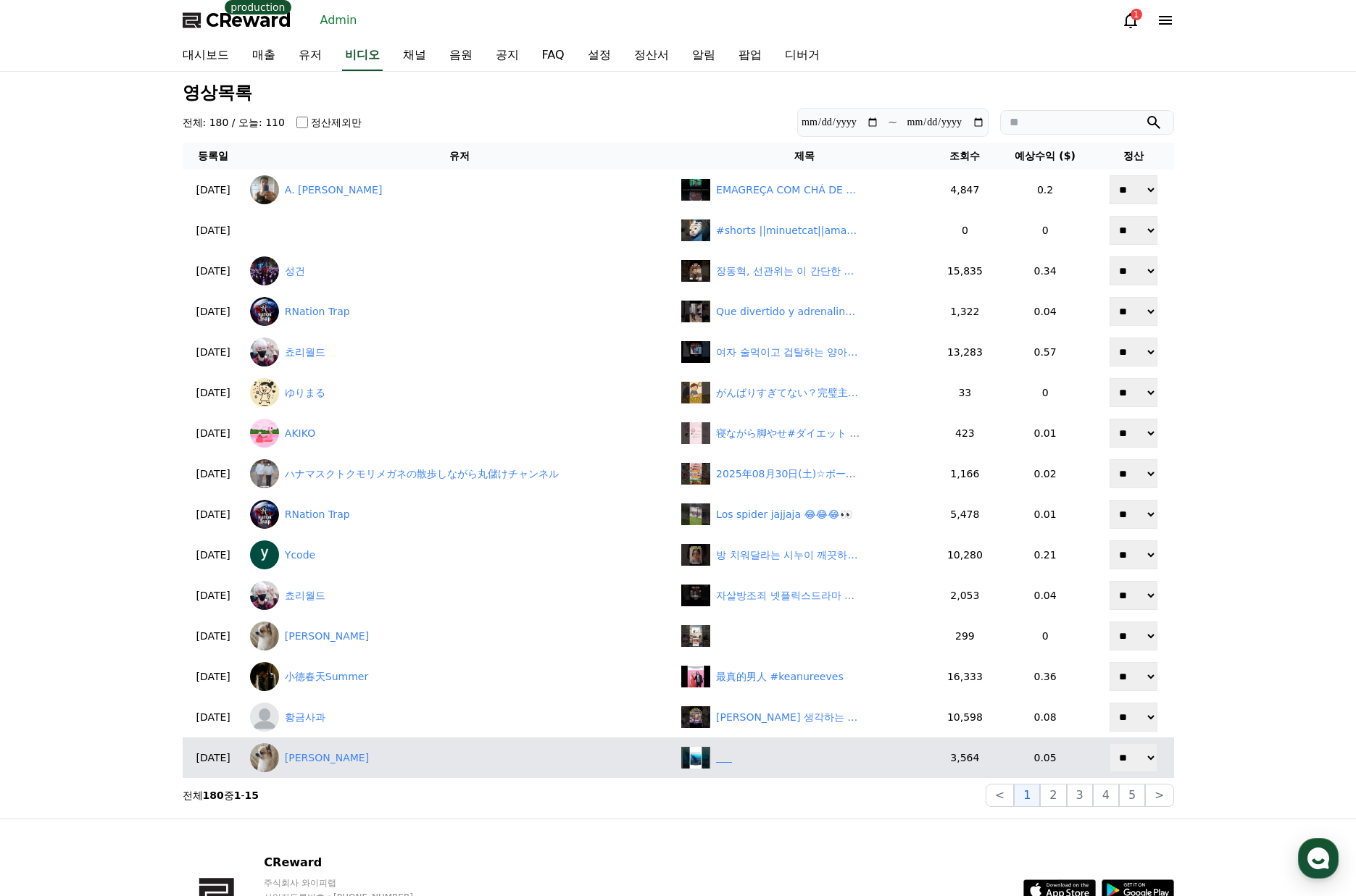
click at [732, 755] on div "‎ ‎ ‎ ‎ ‎ ‎" at bounding box center [724, 758] width 16 height 15
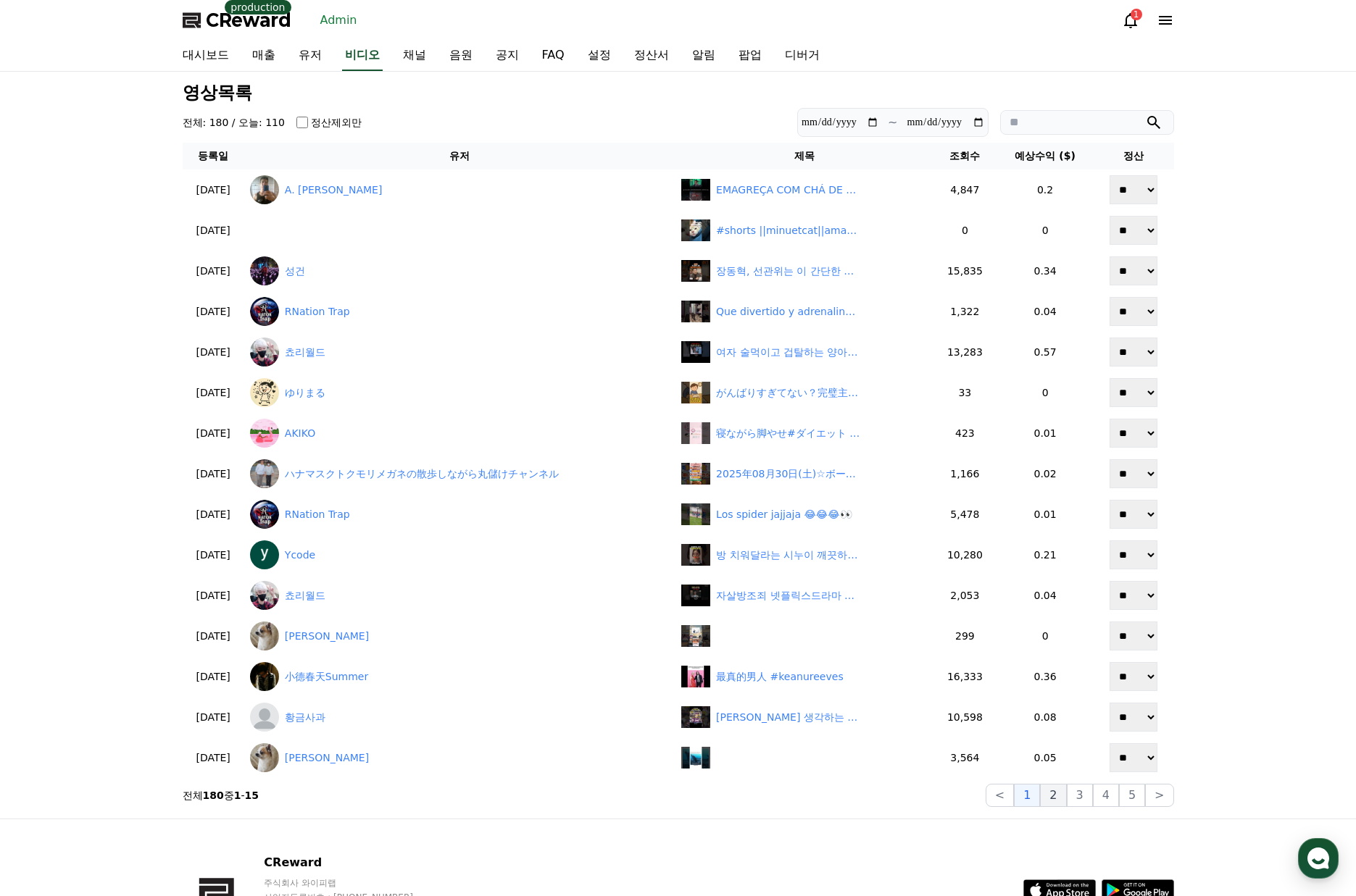
click at [1066, 801] on button "2" at bounding box center [1079, 796] width 26 height 23
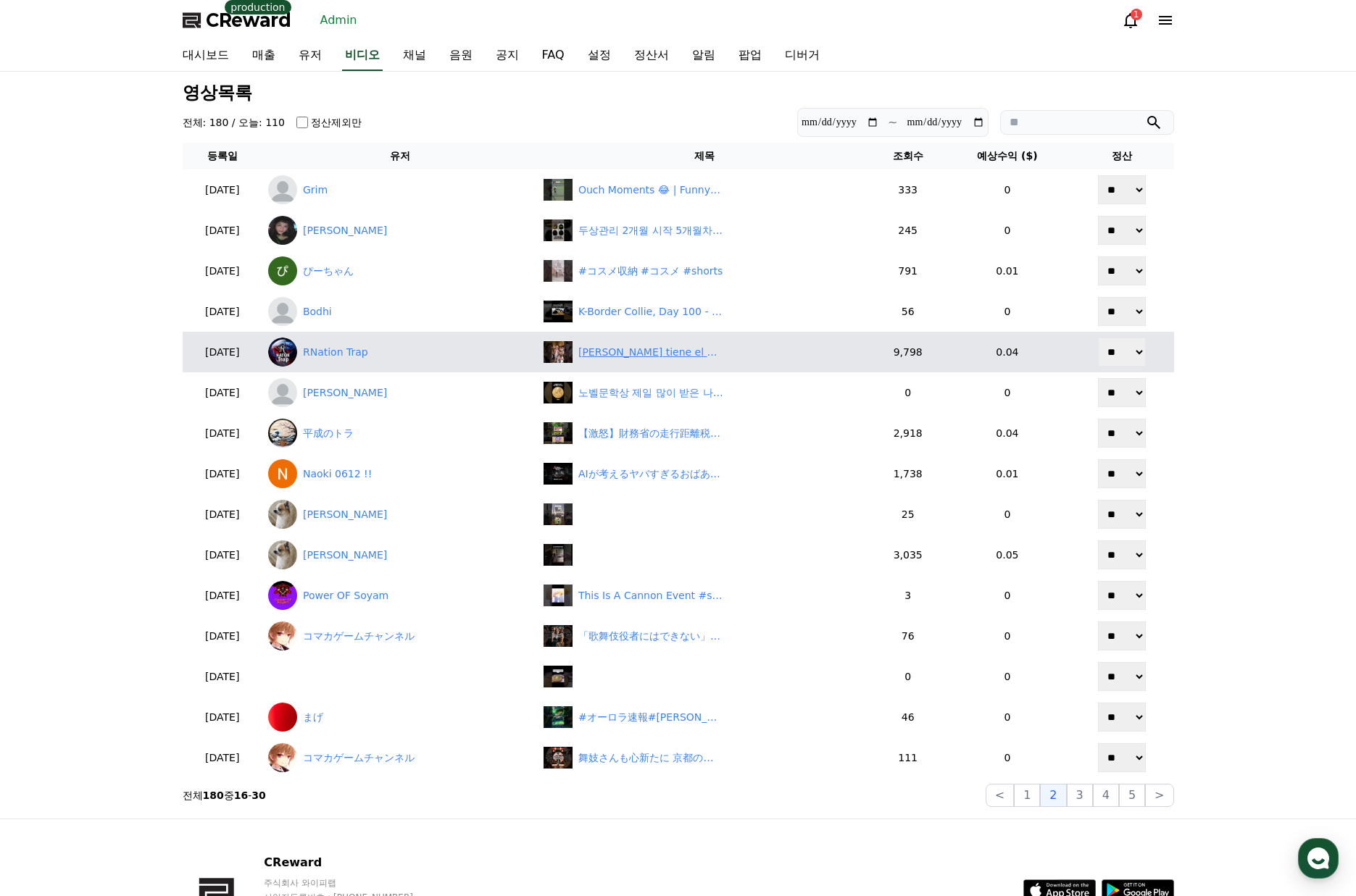
click at [639, 350] on div "Ella tiene el aura infinito 😂👀😳❤️" at bounding box center [651, 353] width 145 height 15
click at [380, 357] on link "RNation Trap" at bounding box center [400, 352] width 264 height 29
click at [356, 353] on link "RNation Trap" at bounding box center [400, 352] width 264 height 29
click at [354, 353] on link "RNation Trap" at bounding box center [400, 352] width 264 height 29
click at [1146, 352] on select "** **" at bounding box center [1122, 352] width 48 height 29
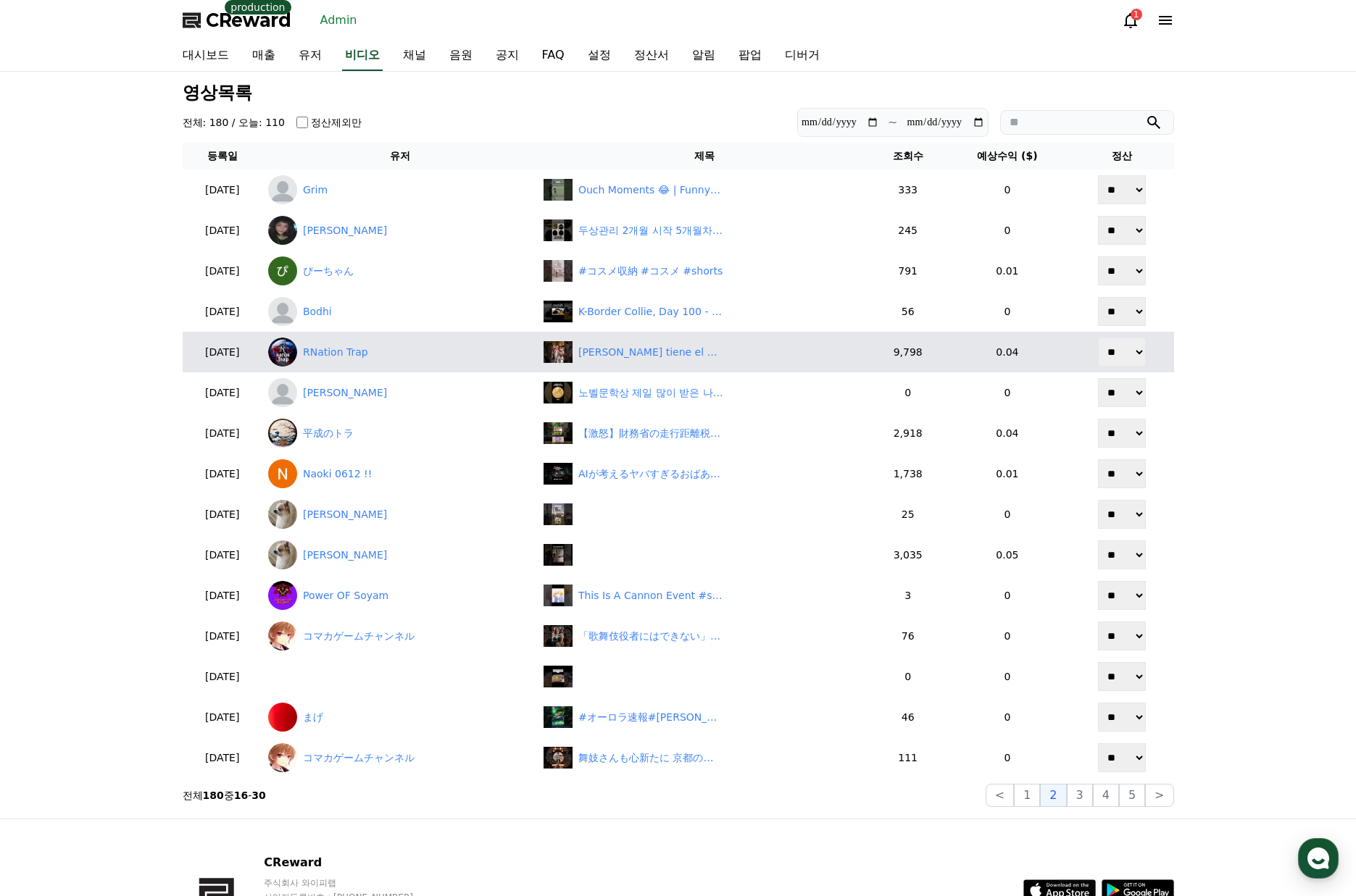
select select "********"
click at [1100, 338] on select "** **" at bounding box center [1122, 352] width 48 height 29
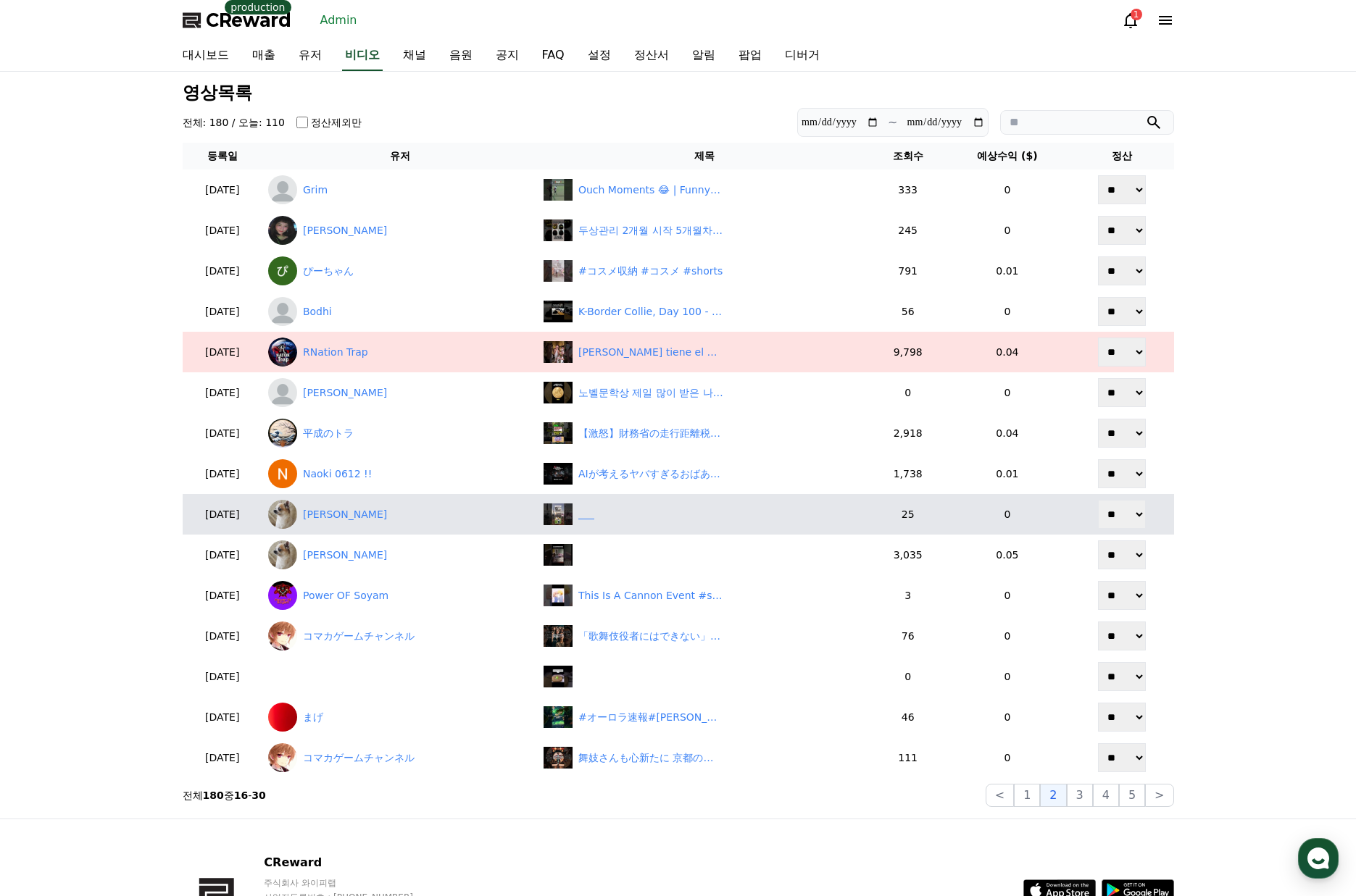
click at [651, 514] on div "‎ ‎ ‎ ‎ ‎ ‎" at bounding box center [705, 514] width 322 height 22
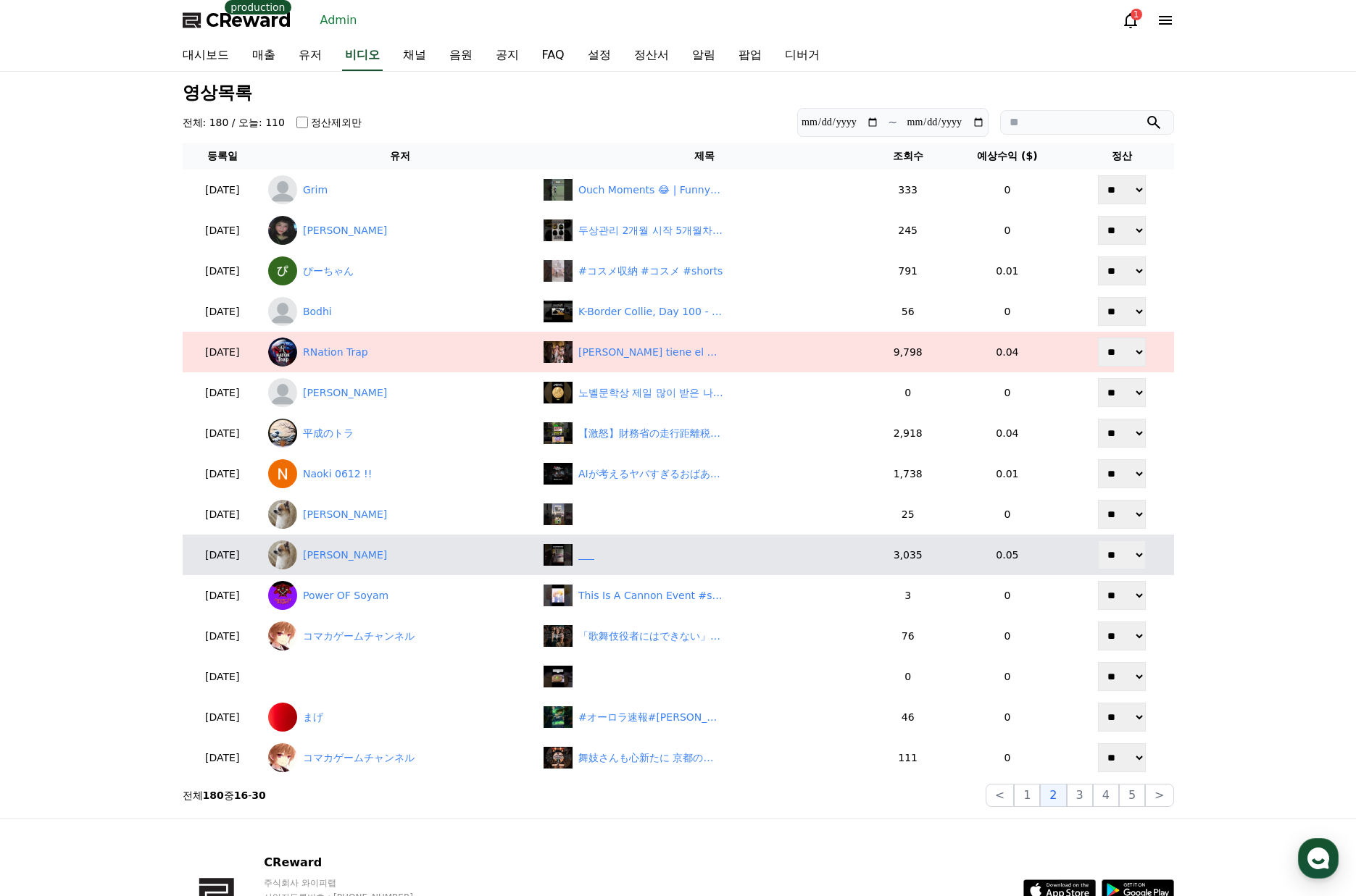
click at [671, 553] on div "‎ ‎ ‎ ‎ ‎ ‎" at bounding box center [705, 555] width 322 height 22
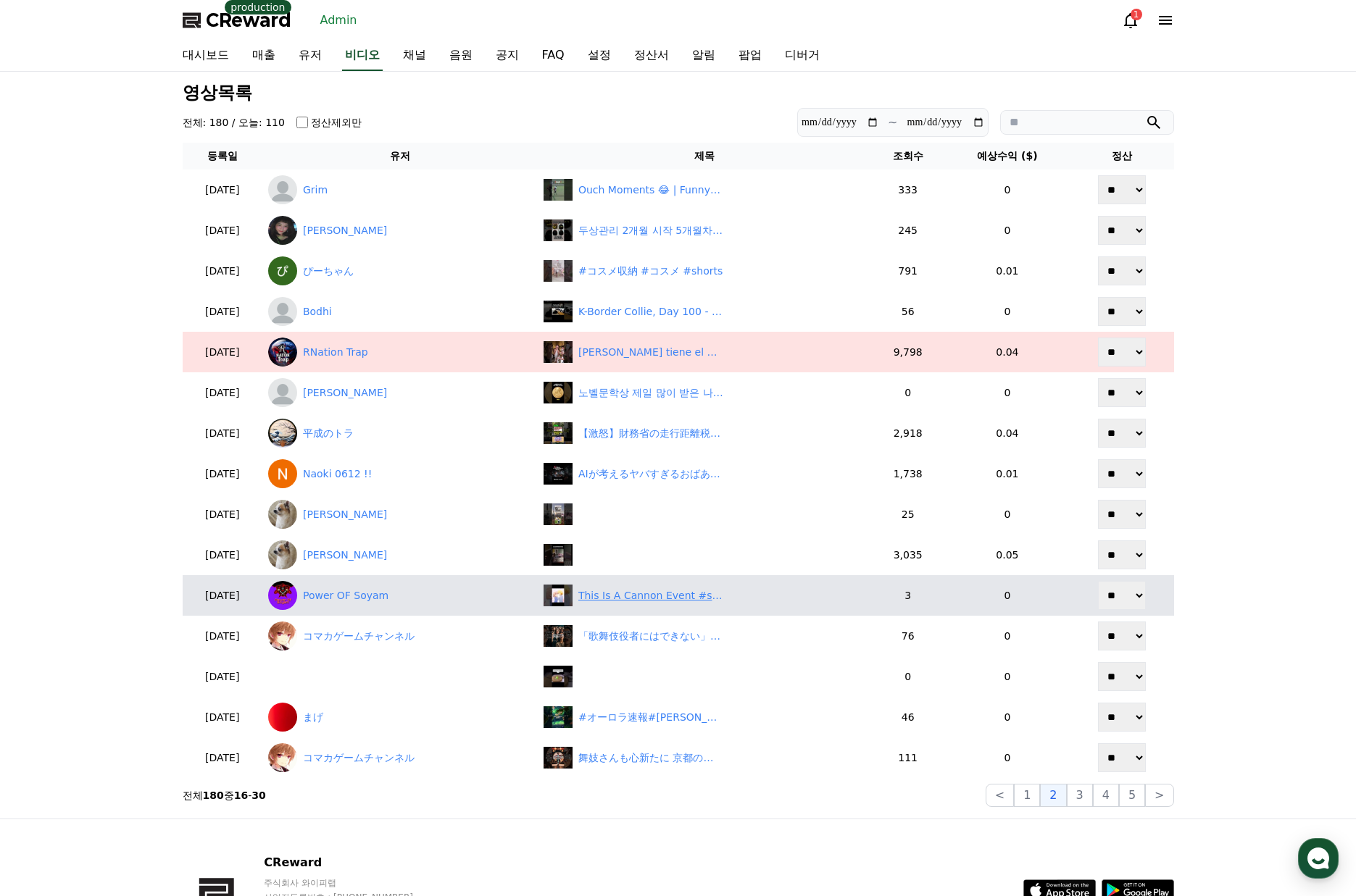
click at [660, 601] on div "This Is A Cannon Event #shorts #anime #animemoments" at bounding box center [651, 596] width 145 height 15
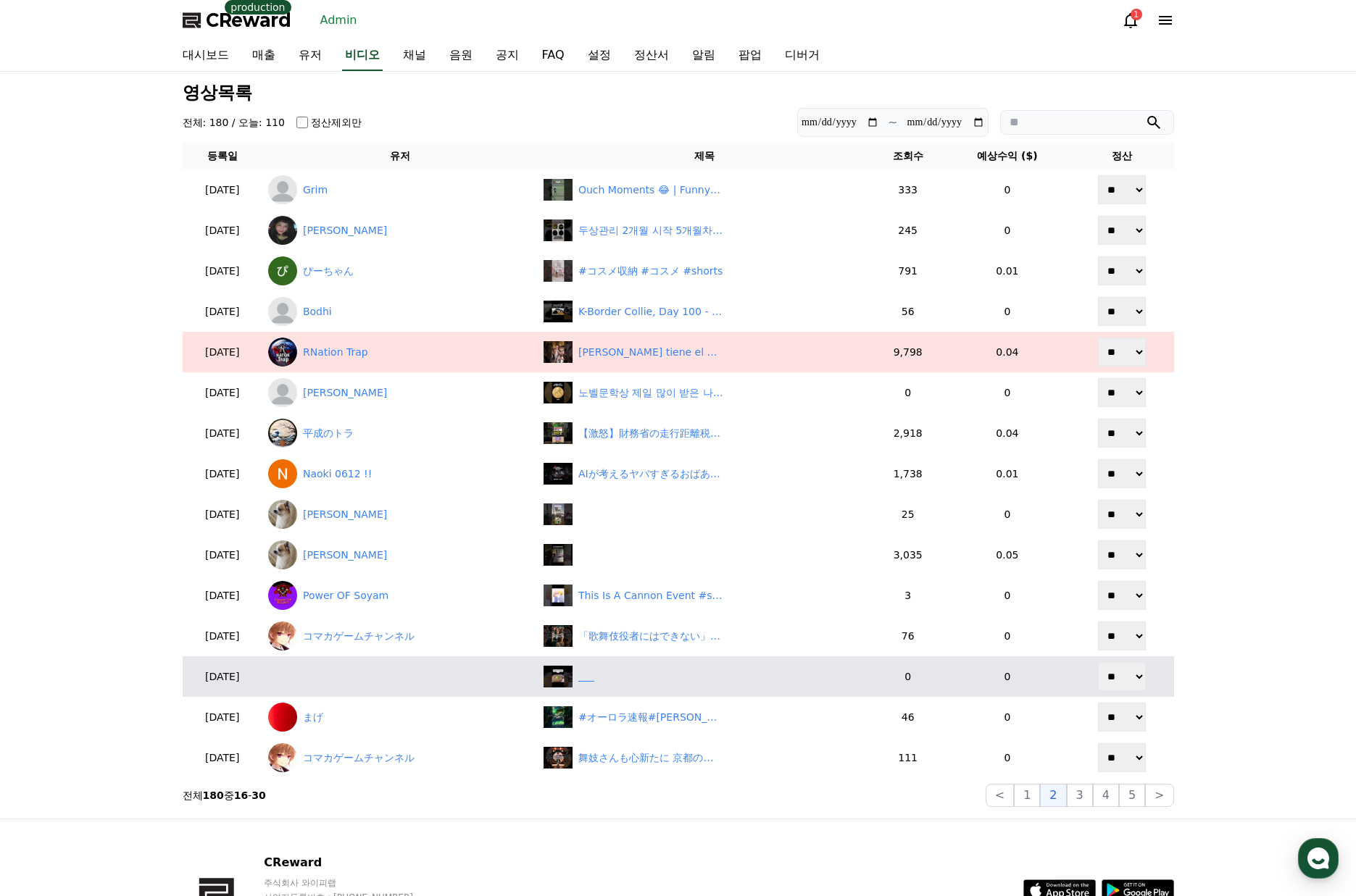
click at [661, 675] on div "‎ ‎ ‎ ‎ ‎ ‎" at bounding box center [705, 676] width 322 height 22
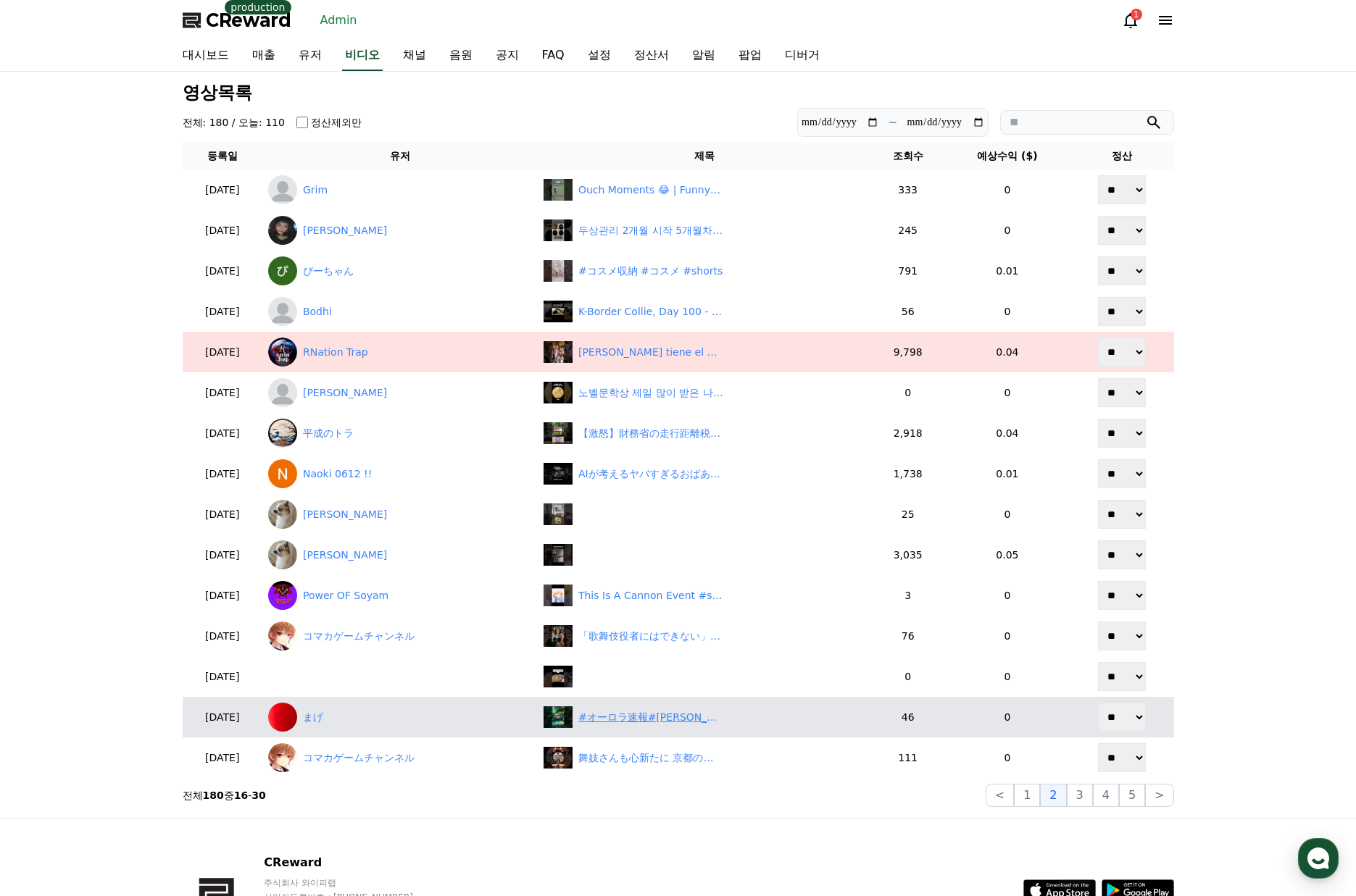
click at [632, 715] on div "#オーロラ速報#太陽活動#宇宙天気#夜空観察#宇宙のひみつラボ" at bounding box center [651, 718] width 145 height 15
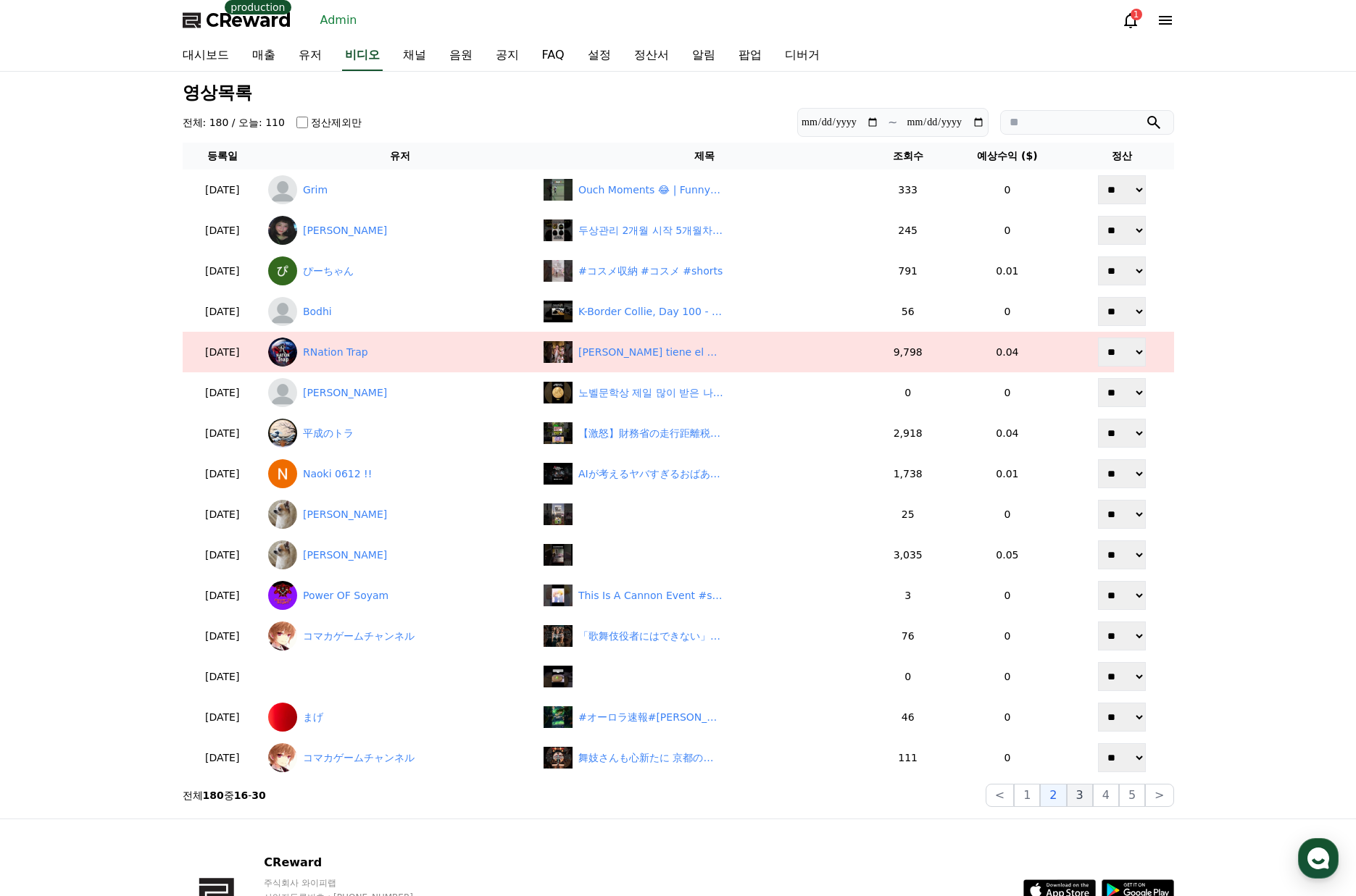
click at [1119, 793] on button "3" at bounding box center [1131, 796] width 26 height 23
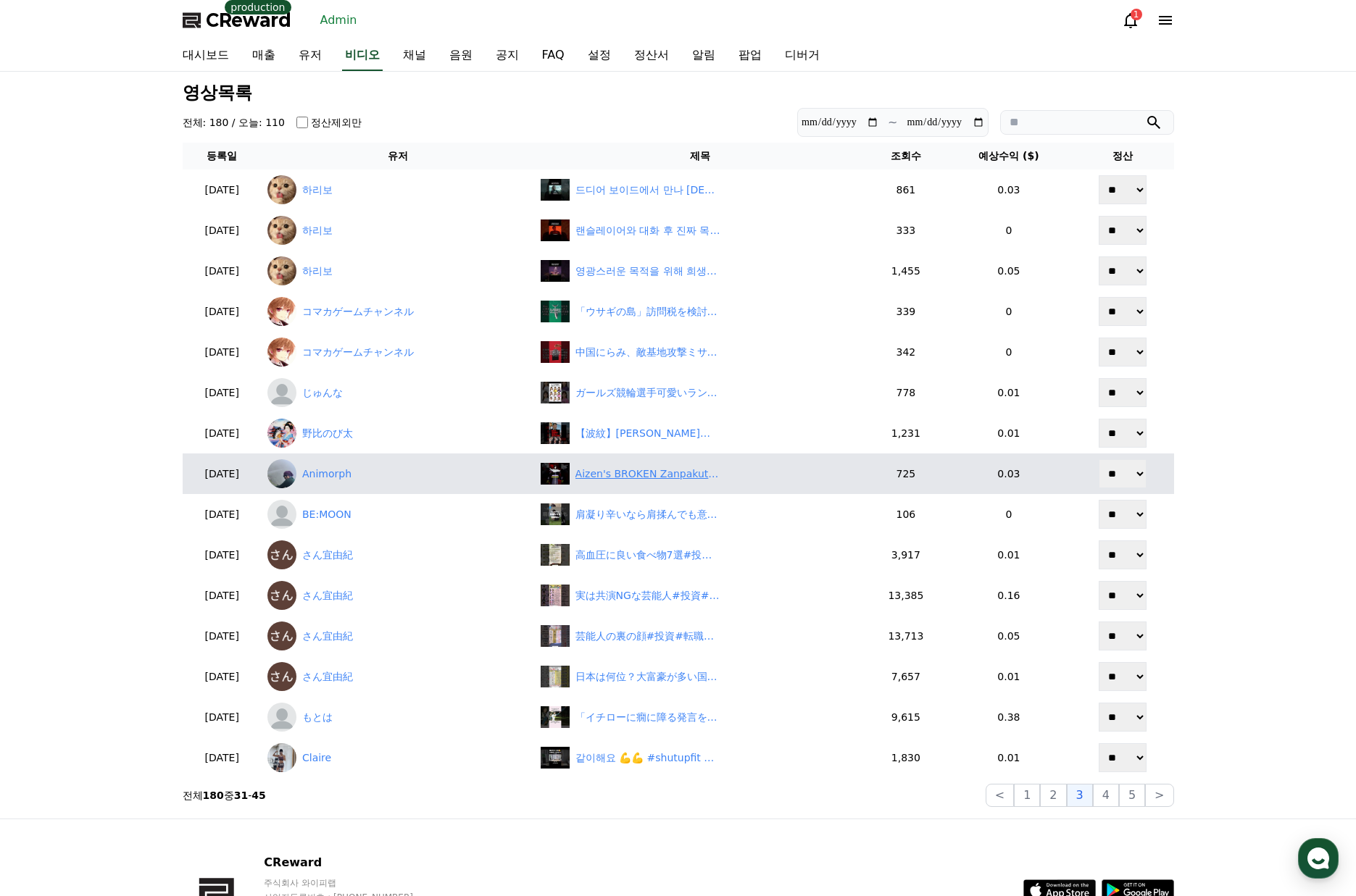
click at [646, 469] on div "Aizen's BROKEN Zanpakuto still Works?!(Hogyoku Secret) #bleach #aizen #shorts" at bounding box center [647, 474] width 145 height 15
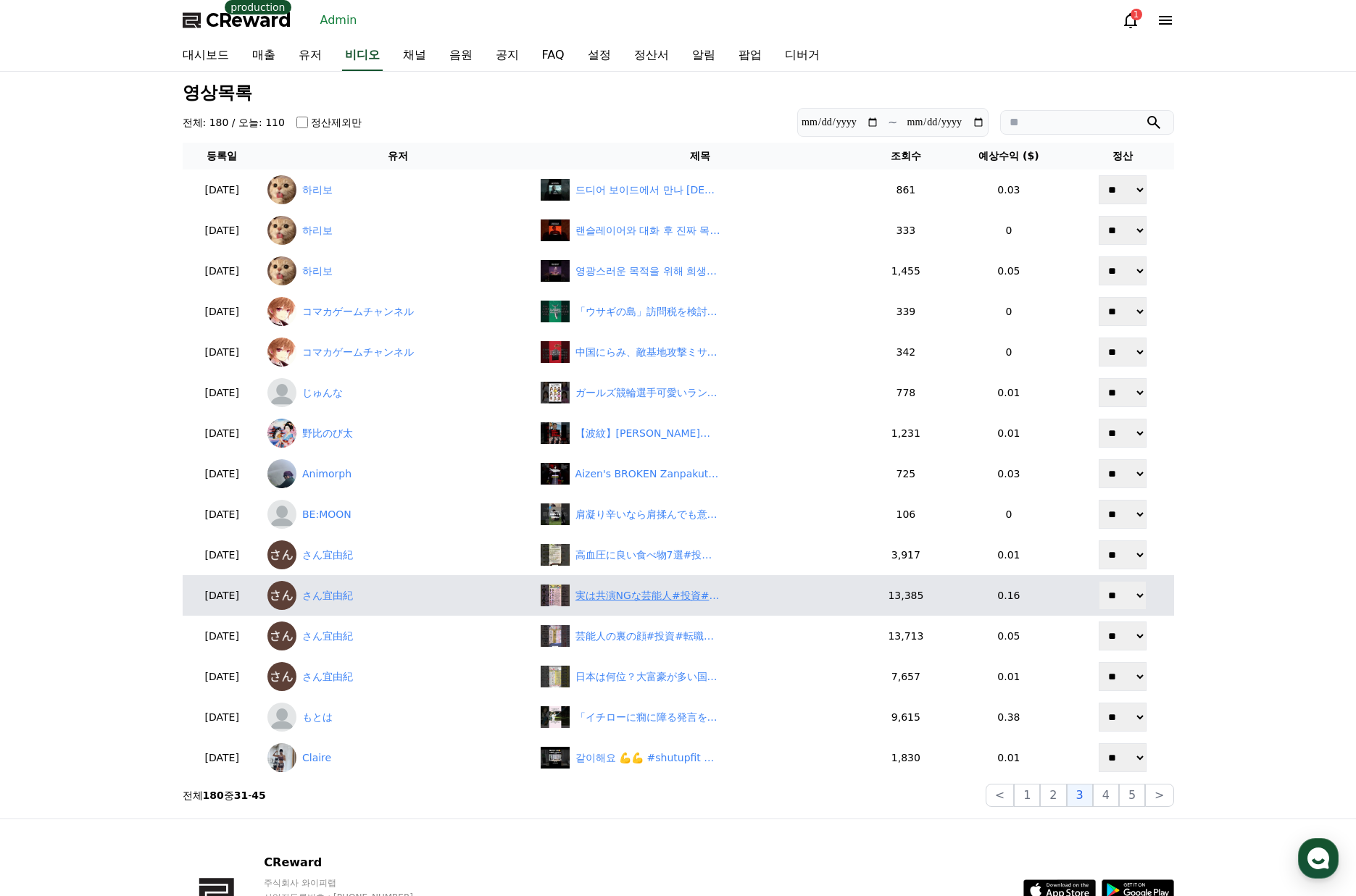
click at [656, 588] on div "実は共演NGな芸能人#投資#転職#貯金" at bounding box center [647, 596] width 145 height 15
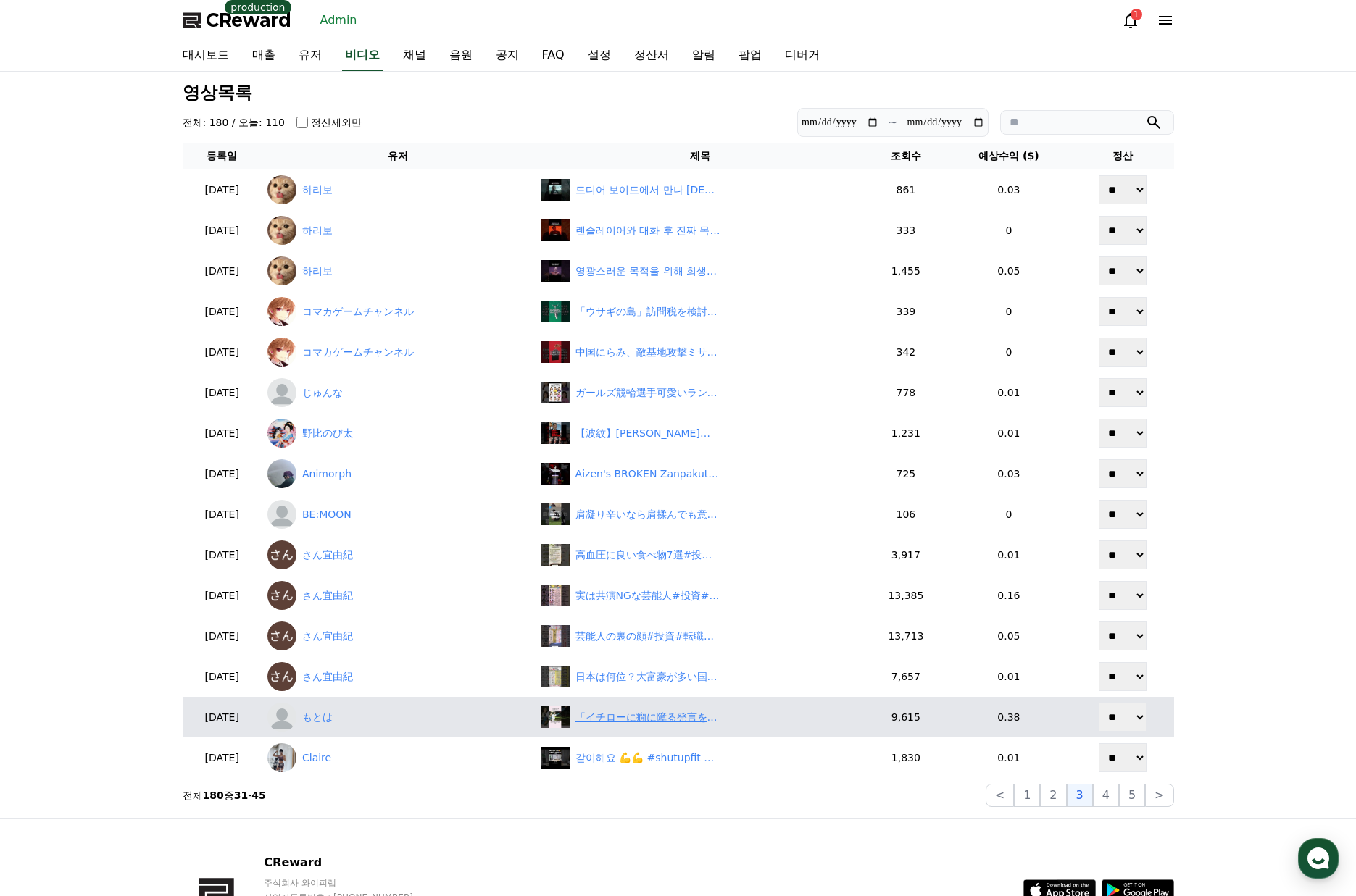
click at [638, 723] on div "「イチローに癇に障る発言をされ続けた」清原和博に関する雑学 #プロ野球 #イチロー #清原和博 #佐々木主浩" at bounding box center [647, 718] width 145 height 15
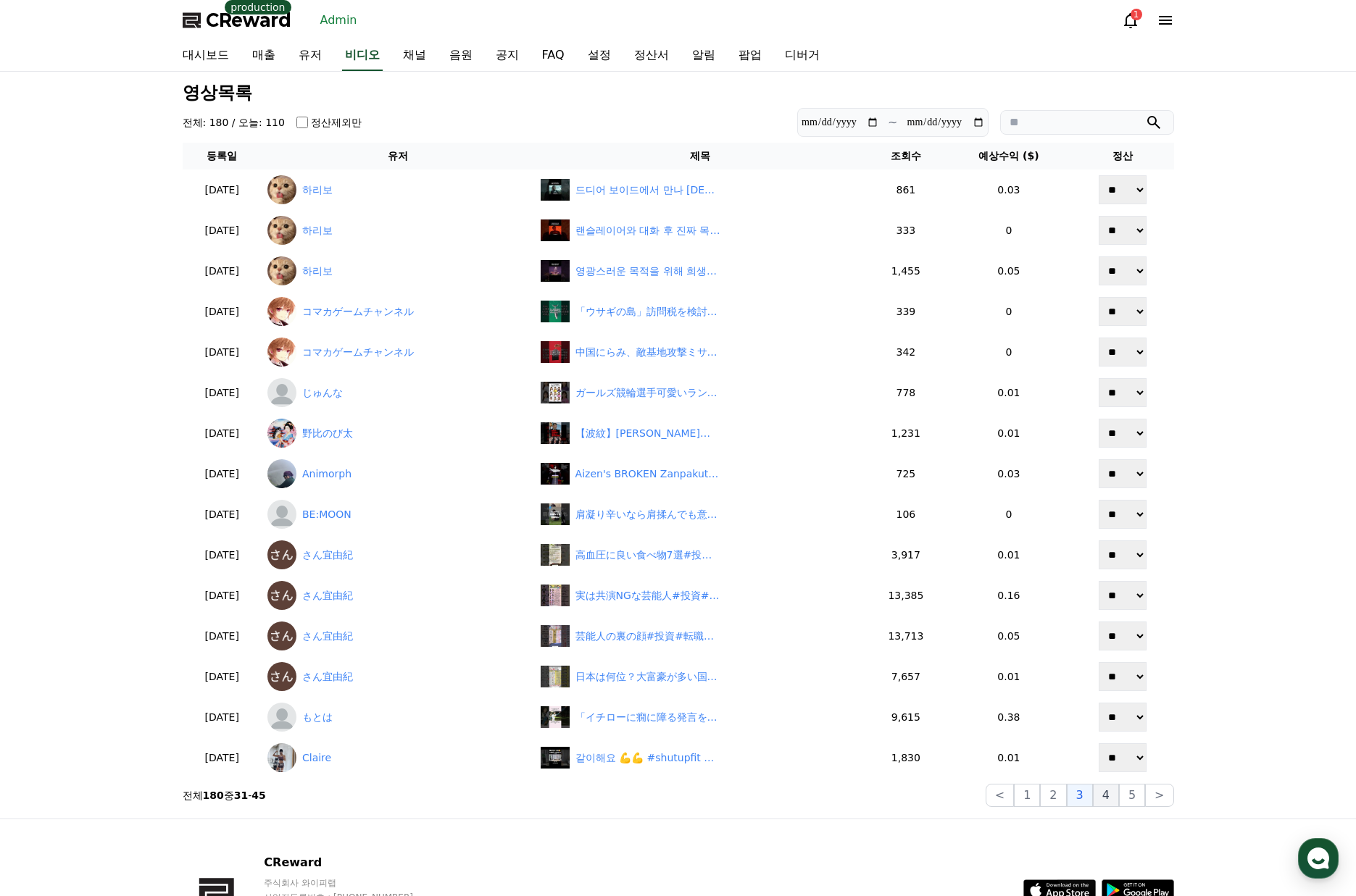
click at [1105, 797] on button "4" at bounding box center [1105, 796] width 26 height 23
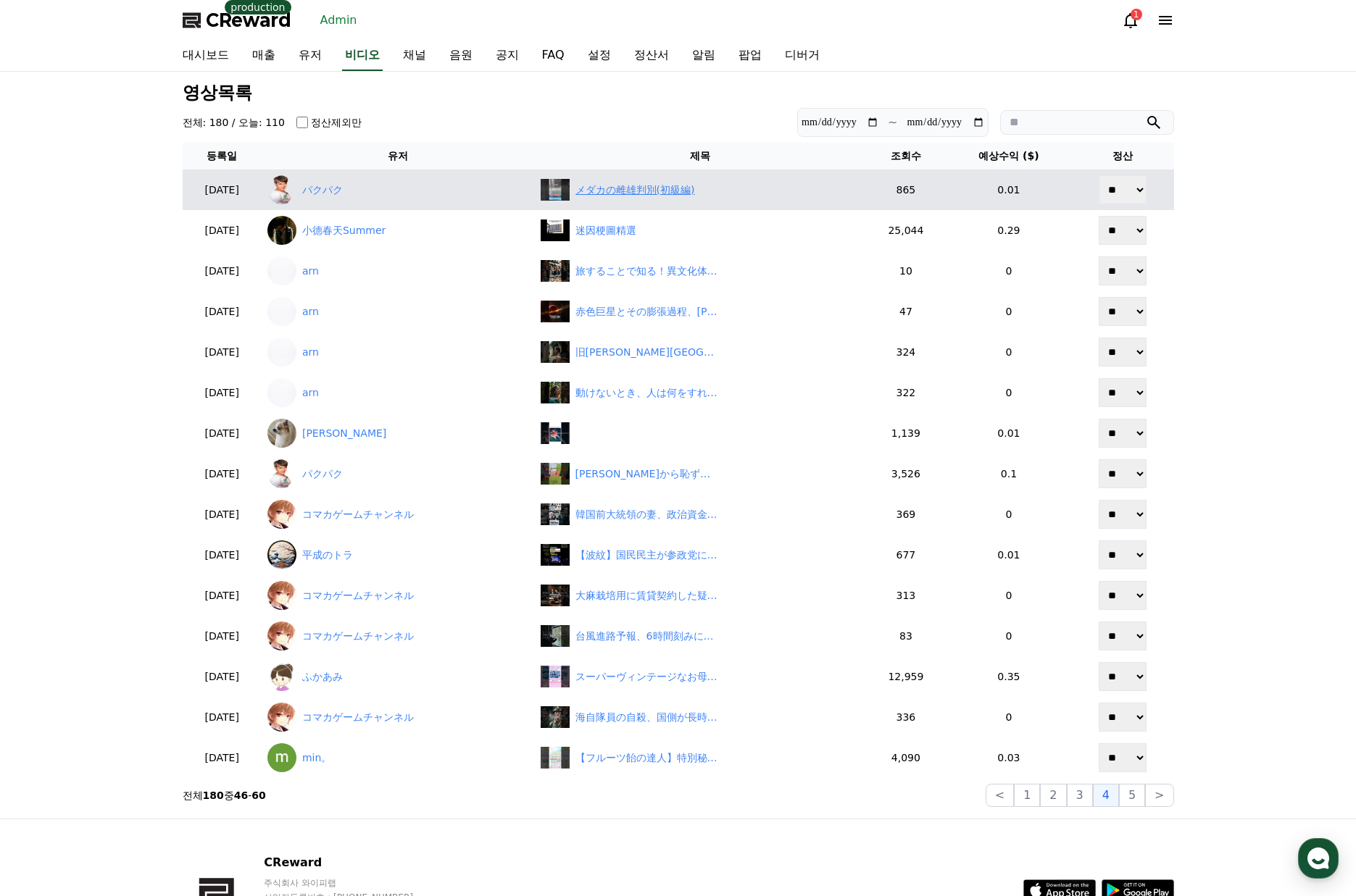
click at [641, 196] on div "メダカの雌雄判別(初級編)" at bounding box center [635, 190] width 120 height 15
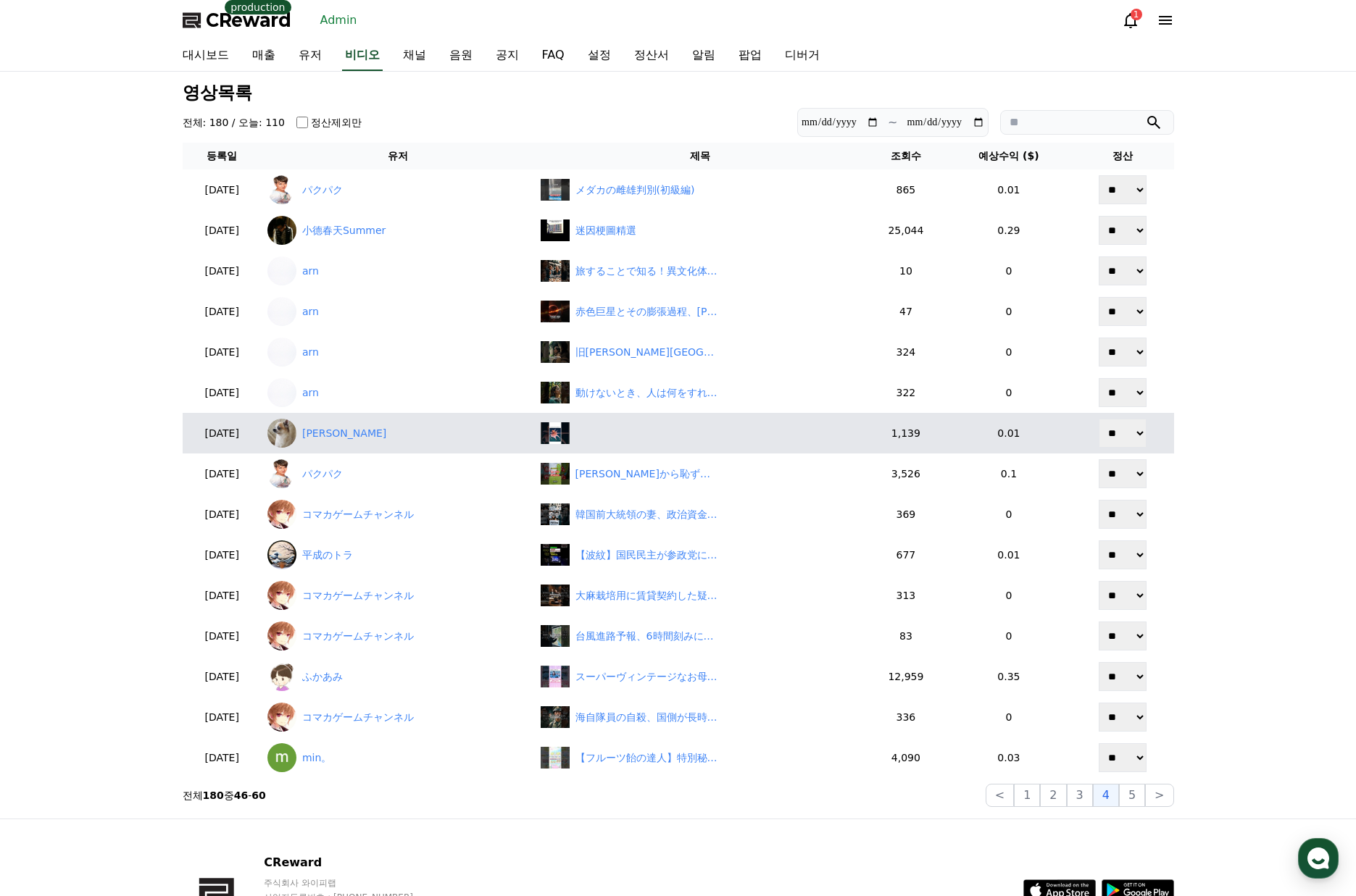
click at [671, 446] on td "‎ ‎ ‎ ‎" at bounding box center [700, 433] width 330 height 41
click at [670, 440] on div "‎ ‎ ‎ ‎" at bounding box center [700, 433] width 319 height 22
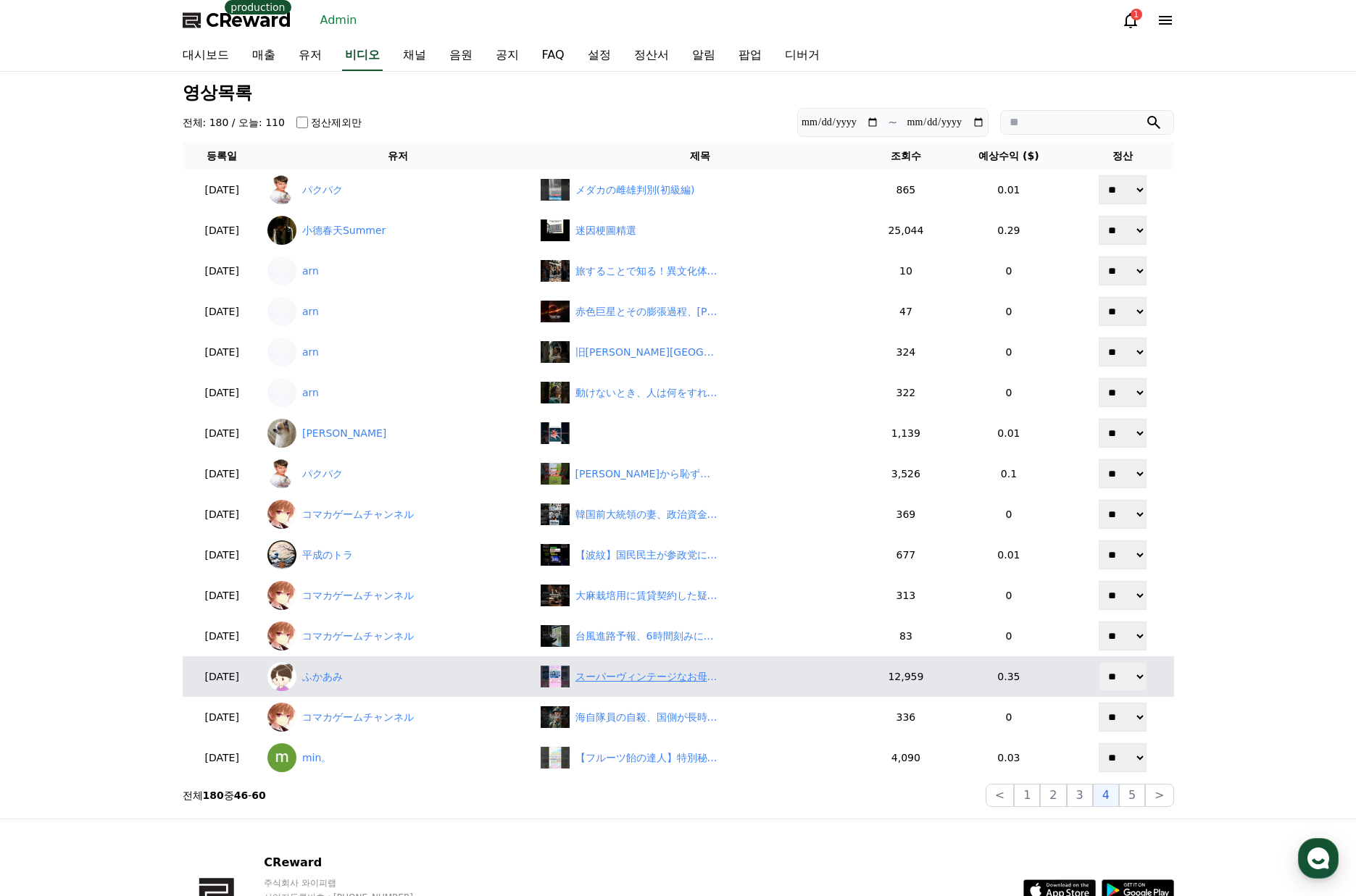
click at [652, 680] on div "スーパーヴィンテージなお母さんたちの大沢たかお祭りｗｗｗ　#大沢たかお祭り" at bounding box center [647, 677] width 145 height 15
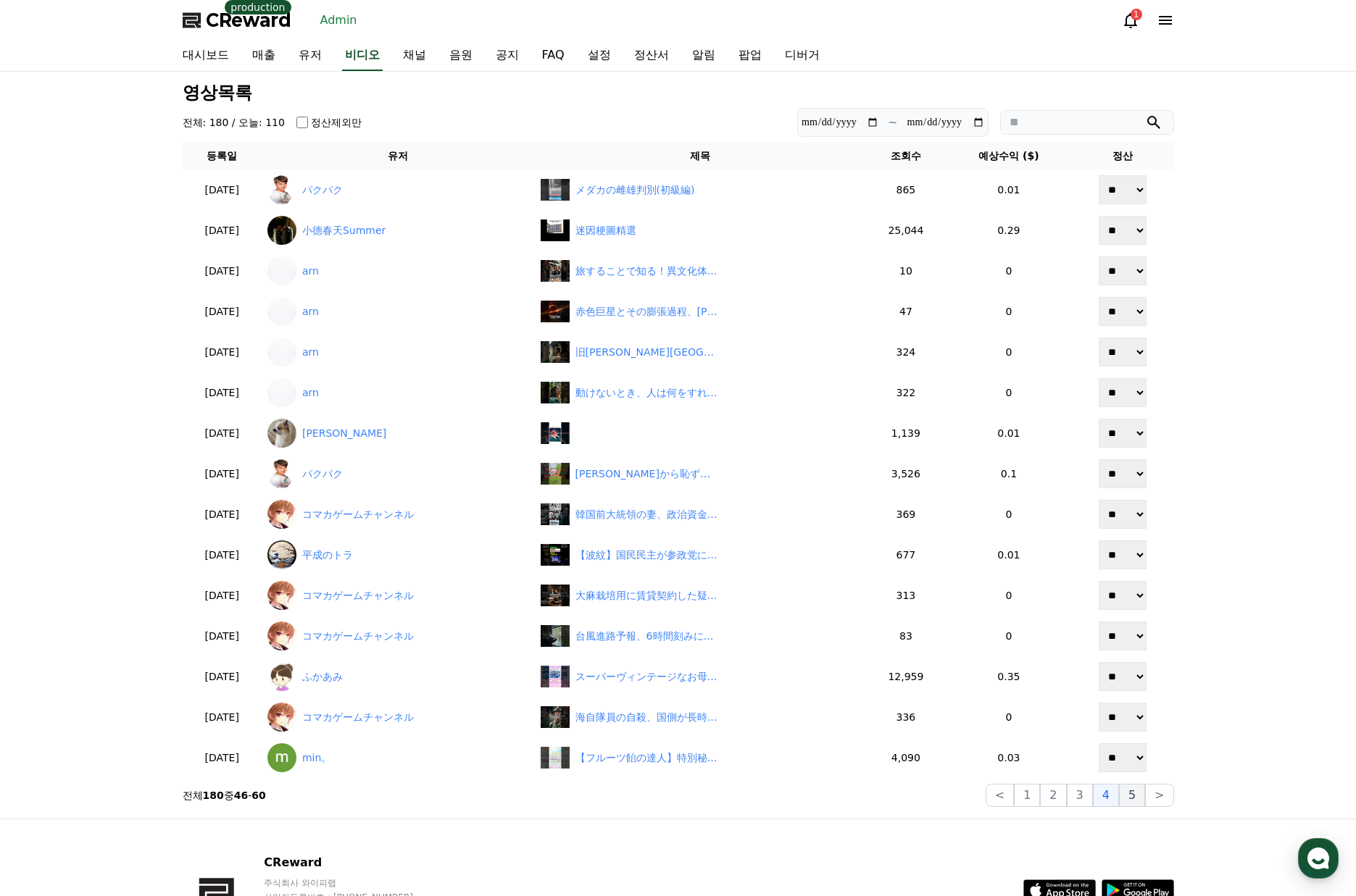
click at [1131, 791] on button "5" at bounding box center [1131, 796] width 26 height 23
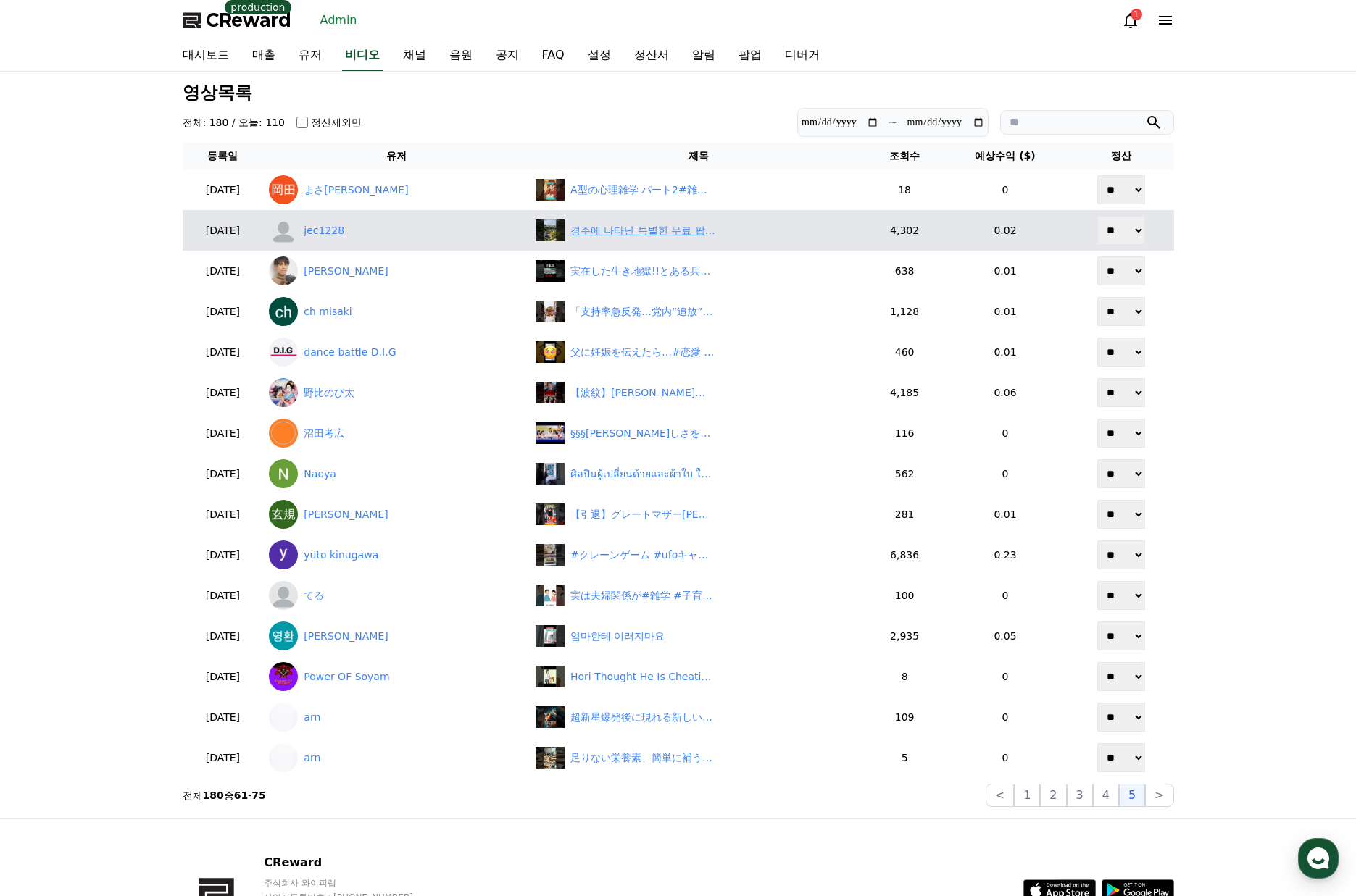
click at [600, 231] on div "경주에 나타난 특별한 무료 팝업카페 ? #경주여행 #여행" at bounding box center [642, 231] width 145 height 15
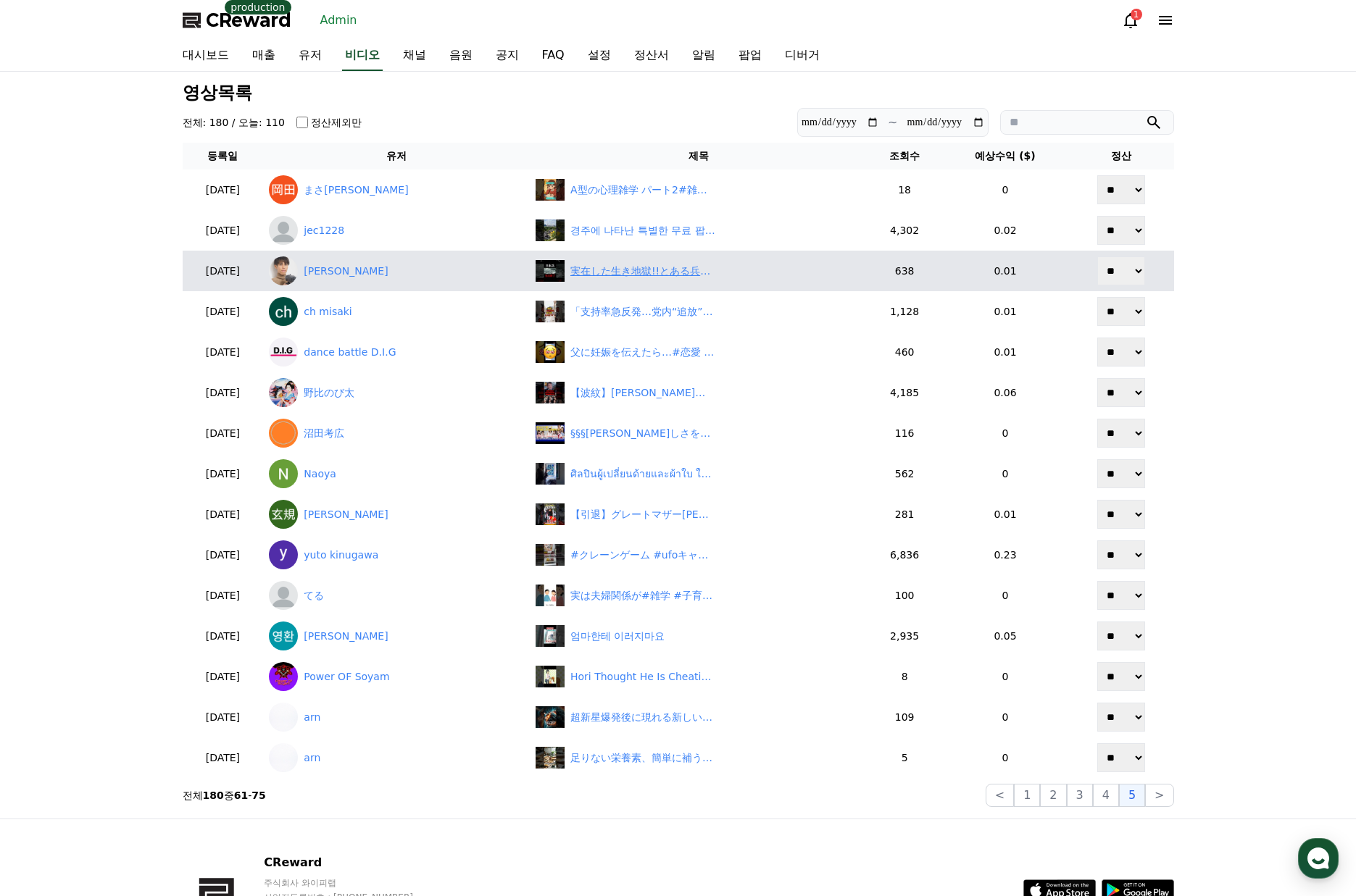
click at [617, 275] on div "実在した生き地獄!!とある兵士が妻に送った手紙に涙が止まらない・・・映画『硫黄島からの手紙』" at bounding box center [642, 271] width 145 height 15
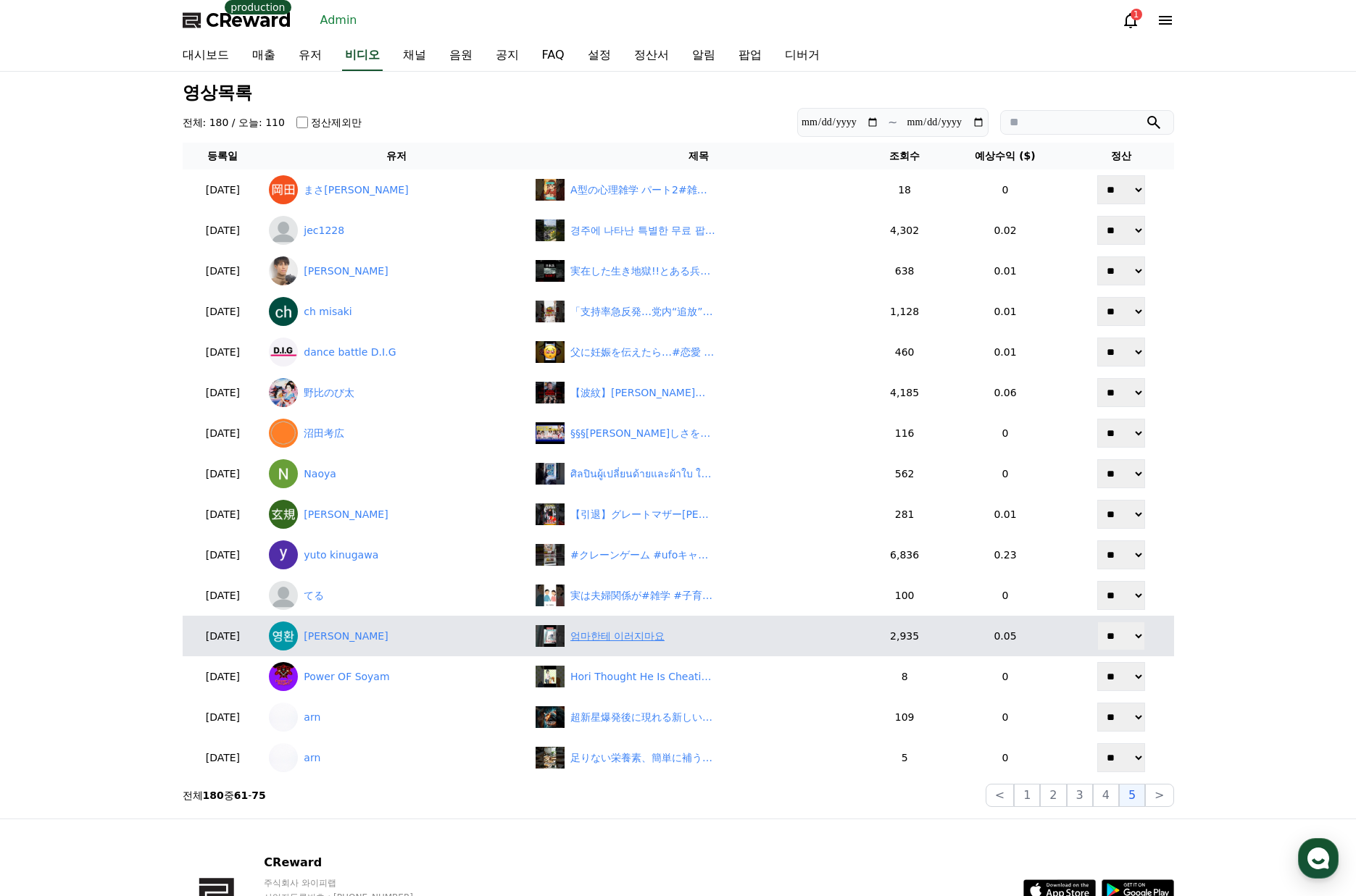
click at [605, 634] on div "엄마한테 이러지마요" at bounding box center [617, 636] width 95 height 15
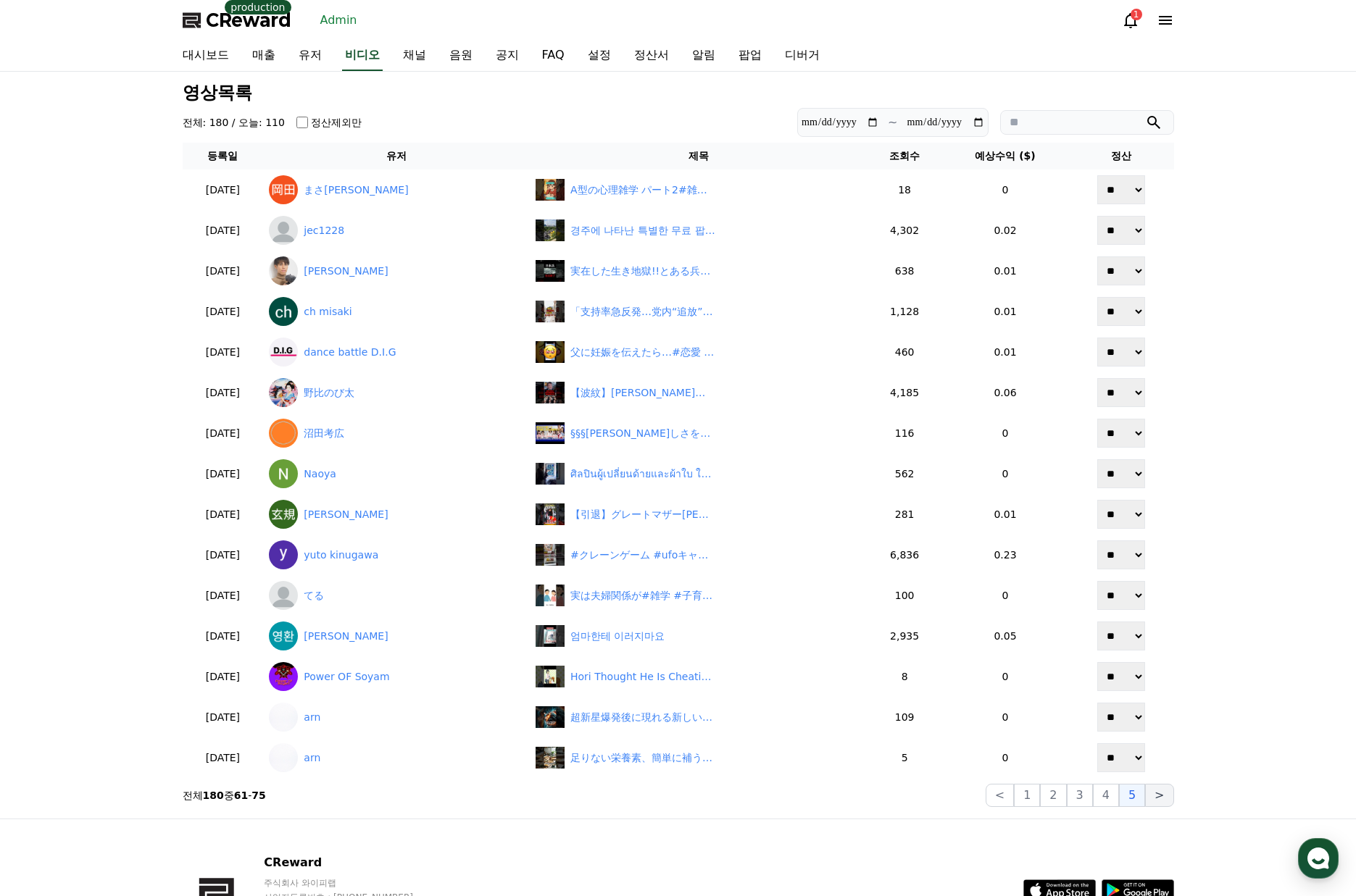
click at [1158, 799] on button ">" at bounding box center [1159, 796] width 28 height 23
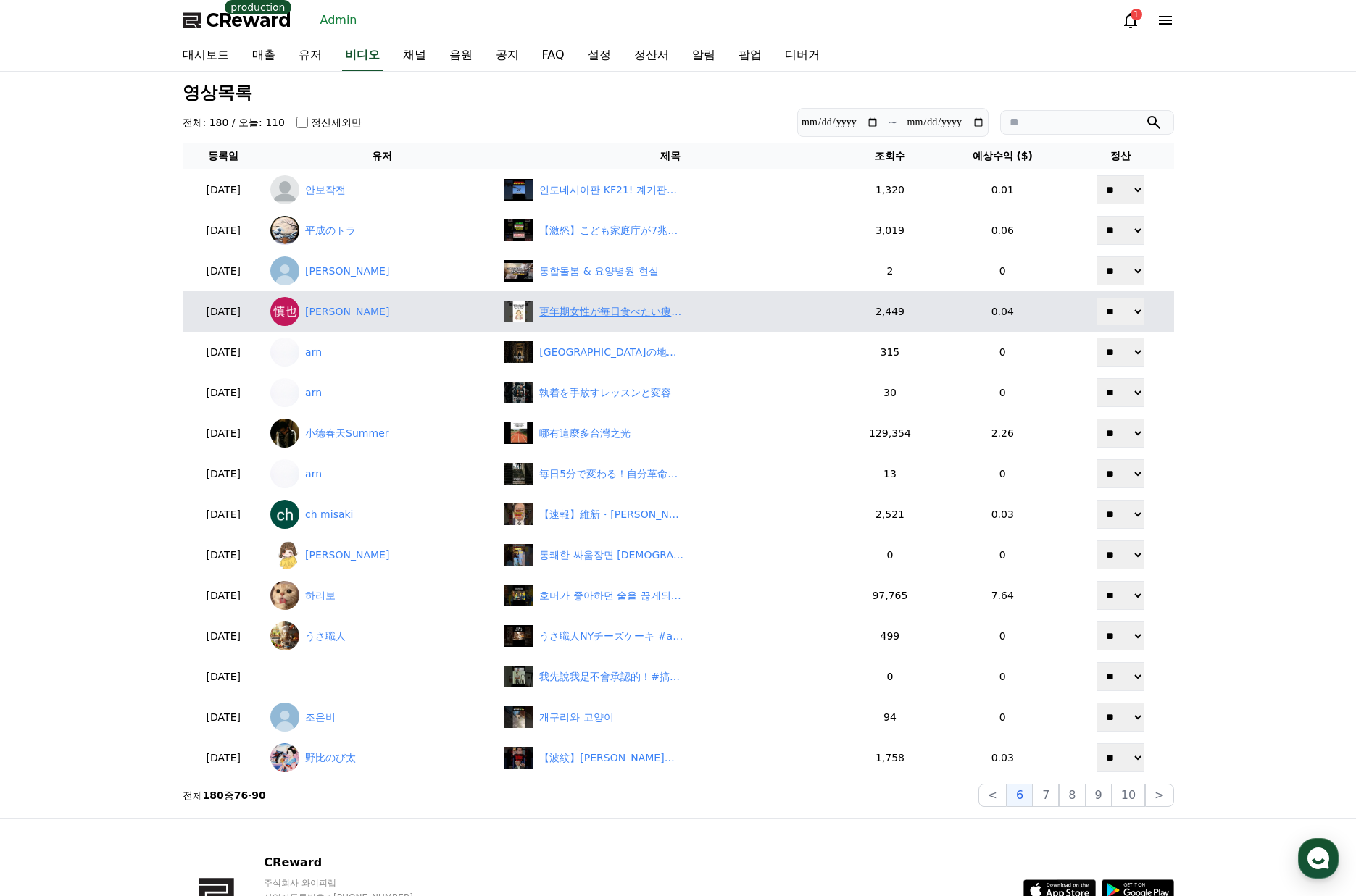
click at [597, 319] on div "更年期女性が毎日食べたい痩せる朝ごはん5選#健康 #健康雑学 #更年期 #shorts" at bounding box center [670, 311] width 331 height 22
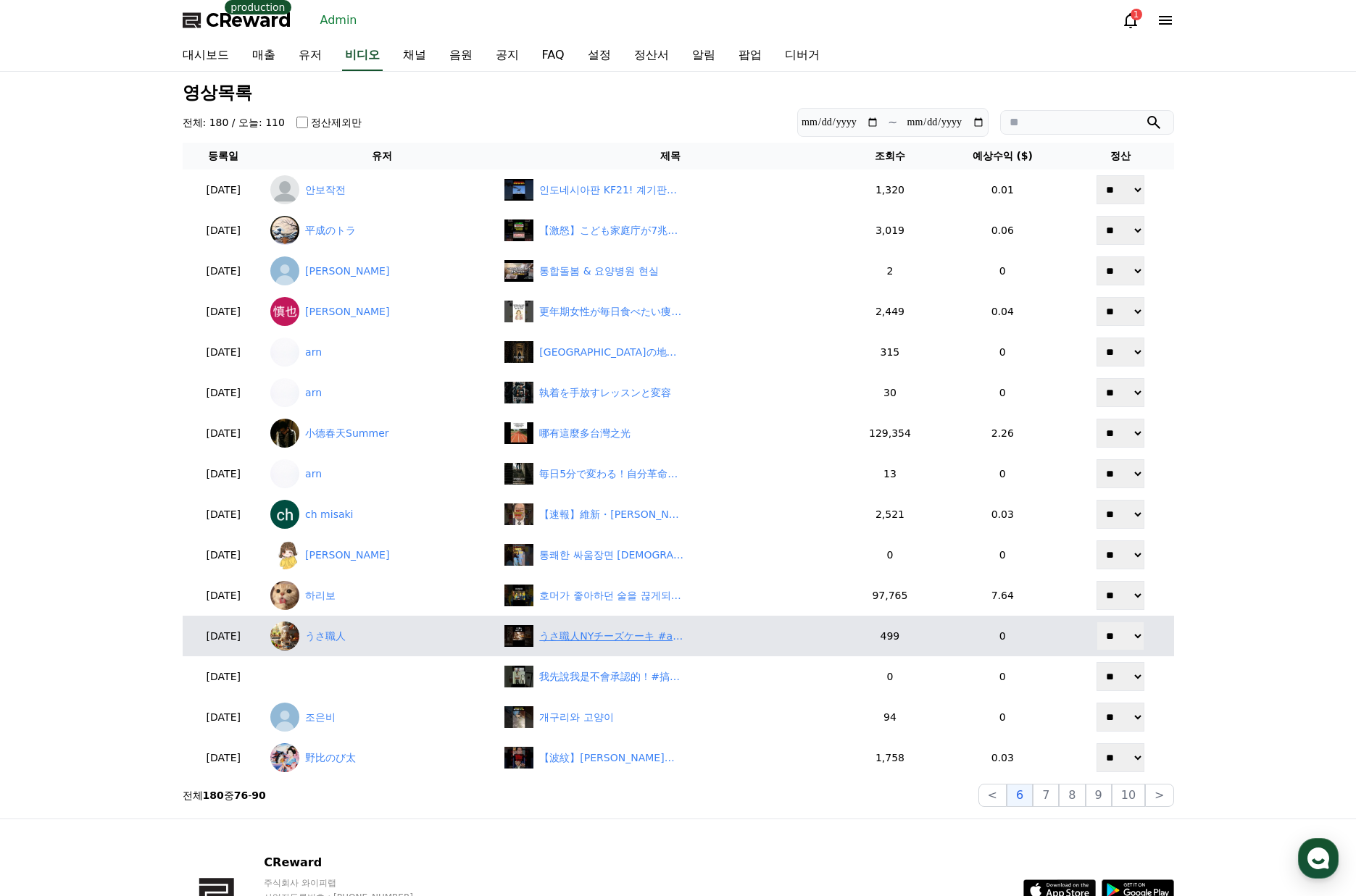
click at [607, 631] on div "うさ職人NYチーズケーキ #aianimals #ai動画 #aiアニメーション #うさぎ #うさ職人 #rabbit #asmranimals" at bounding box center [612, 636] width 145 height 15
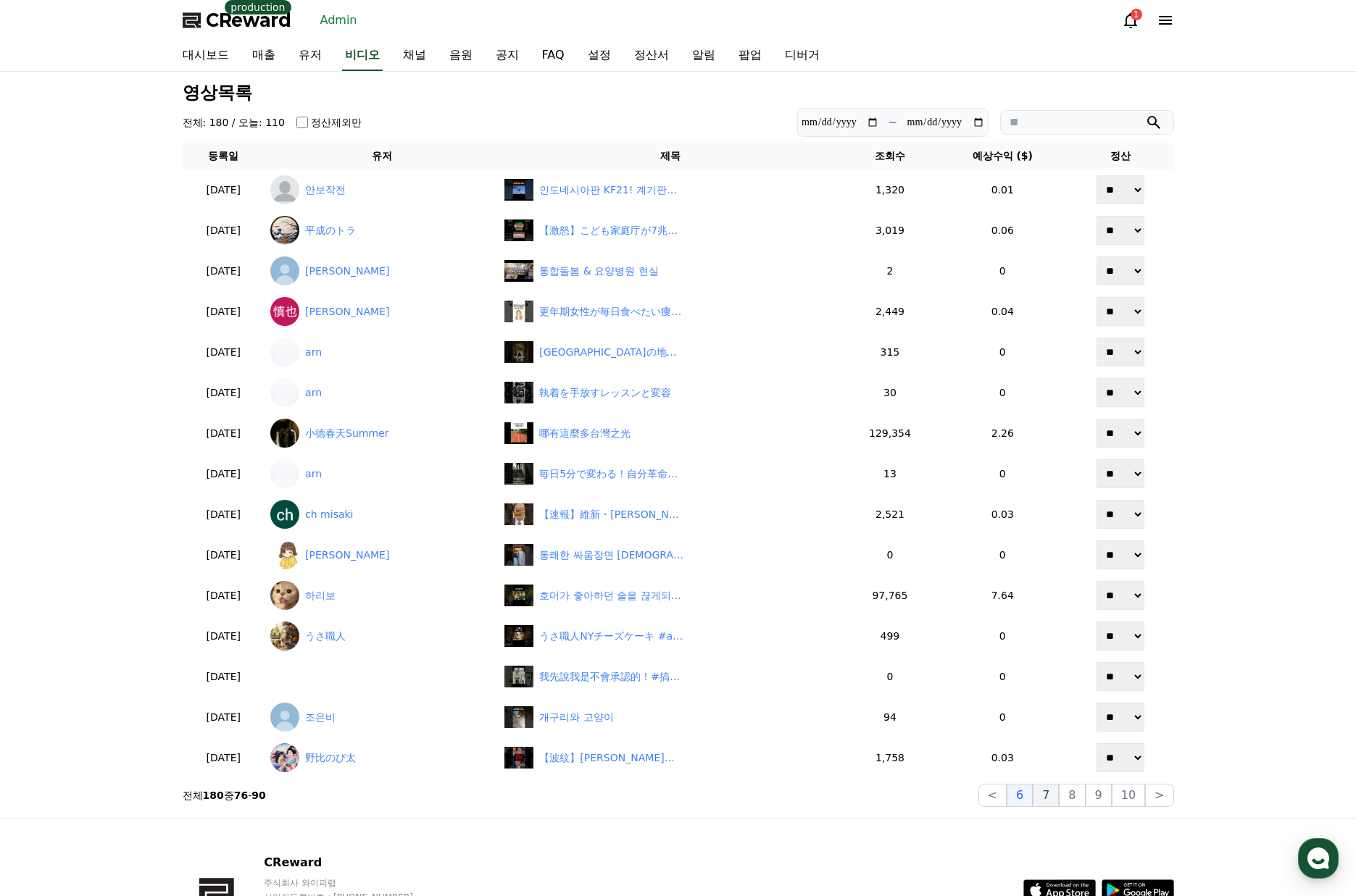
click at [1059, 799] on button "7" at bounding box center [1071, 796] width 26 height 23
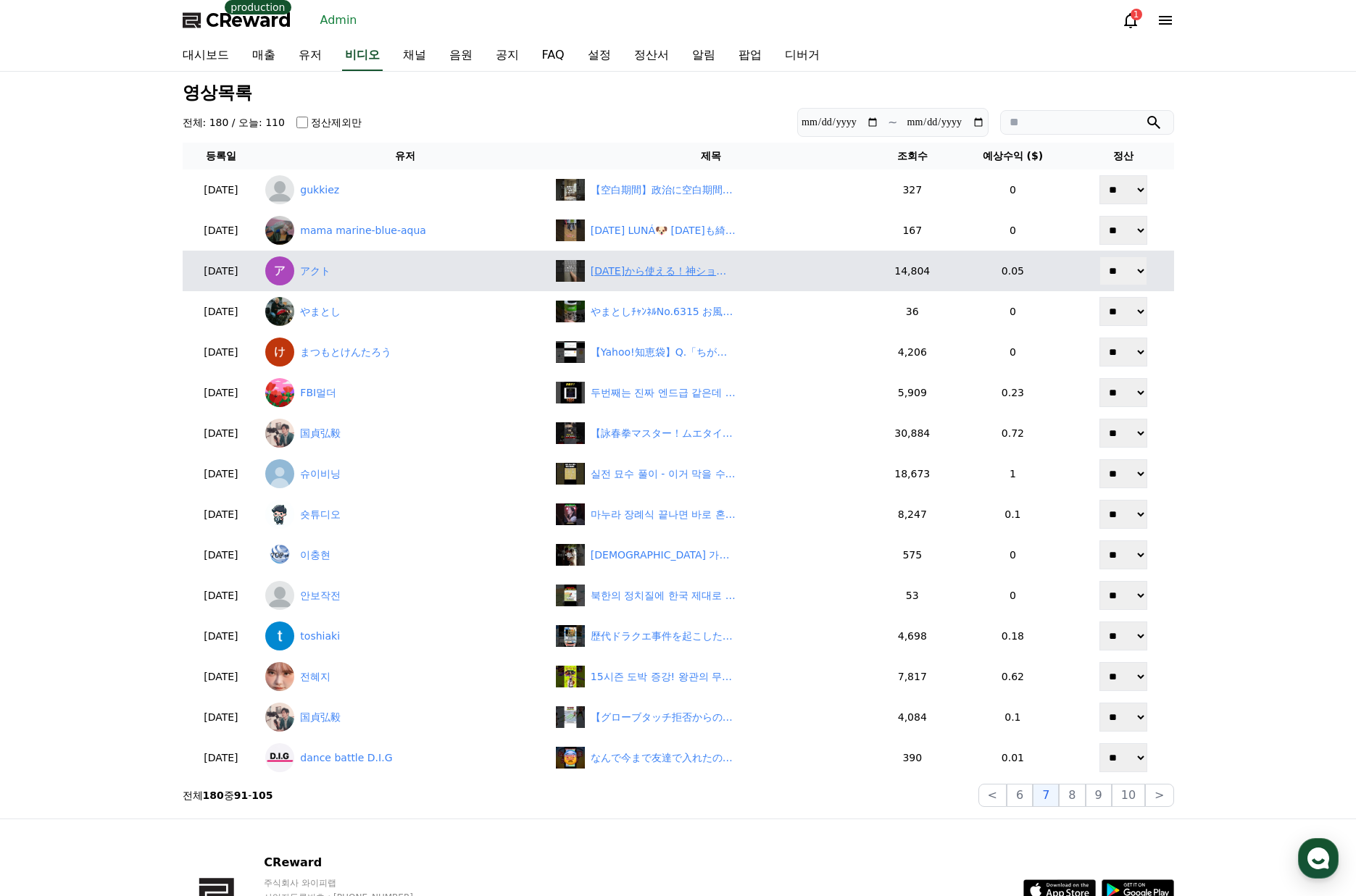
click at [651, 280] on div "今日から使える！神ショトカ2選！#Excel#ショートカット#時短" at bounding box center [711, 270] width 311 height 22
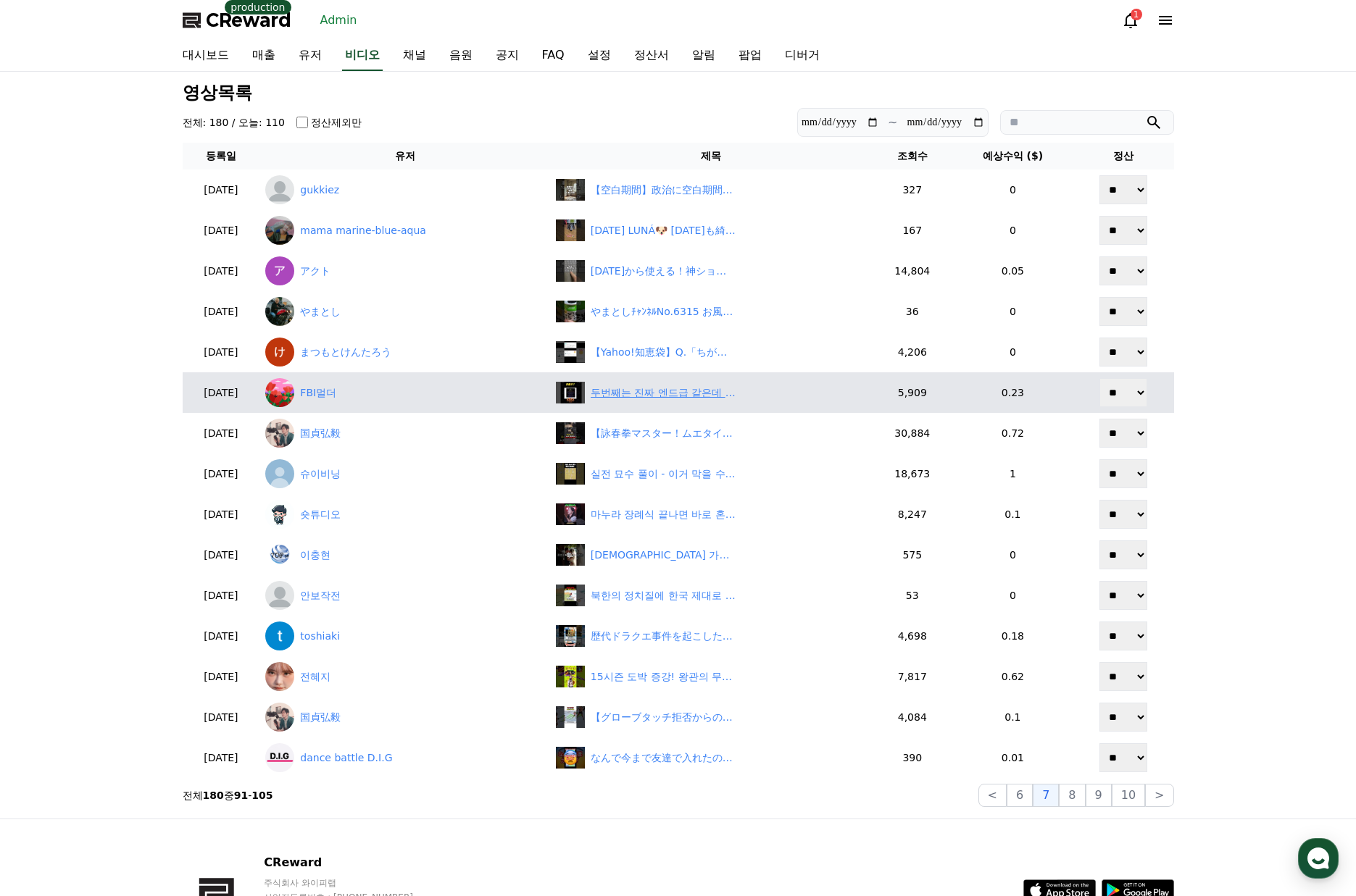
click at [655, 397] on div "두번째는 진짜 엔드급 같은데 형들은 어때요?【디아블로2레저렉션】" at bounding box center [663, 393] width 145 height 15
click at [349, 392] on link "FBI멀더" at bounding box center [405, 392] width 279 height 29
click at [338, 397] on link "FBI멀더" at bounding box center [405, 392] width 279 height 29
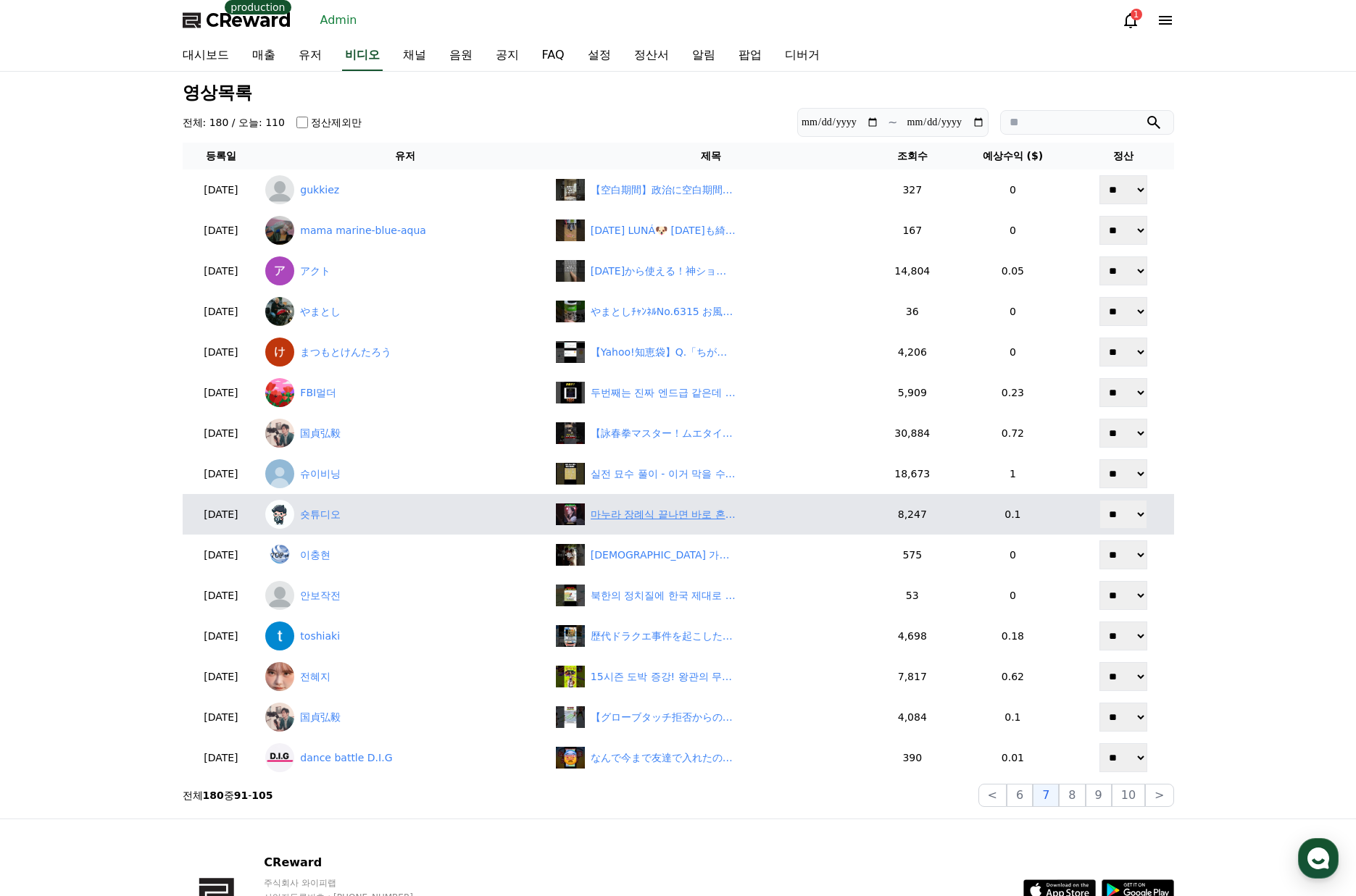
click at [657, 514] on div "마누라 장례식 끝나면 바로 혼인신고한다는 남편 #숏챠 #shortcha #내 남편이 나를 죽였다" at bounding box center [663, 514] width 145 height 15
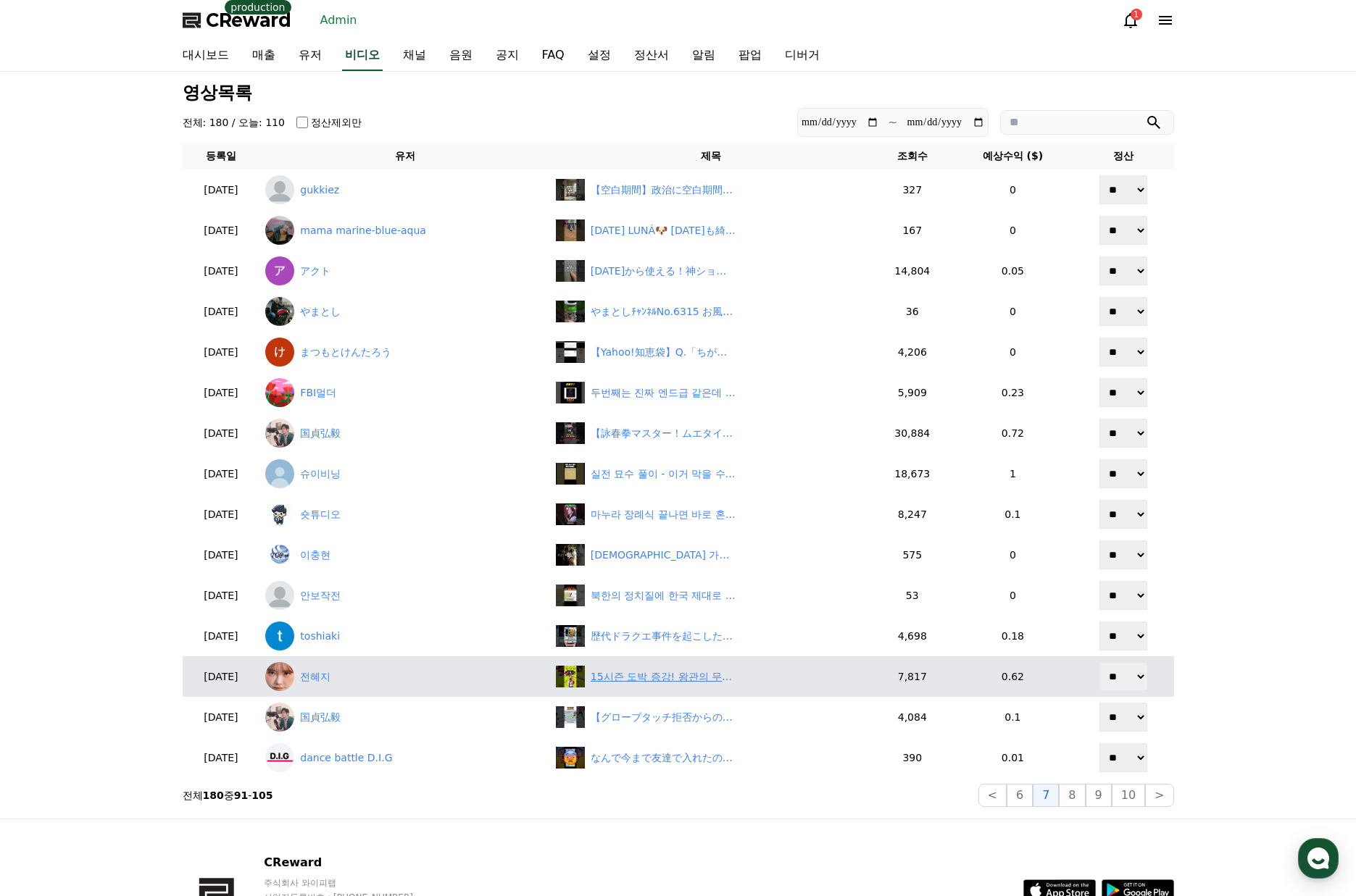
click at [659, 677] on div "15시즌 도박 증강! 왕관의 무게를 견뎌라? #tft #롤토체스" at bounding box center [663, 677] width 145 height 15
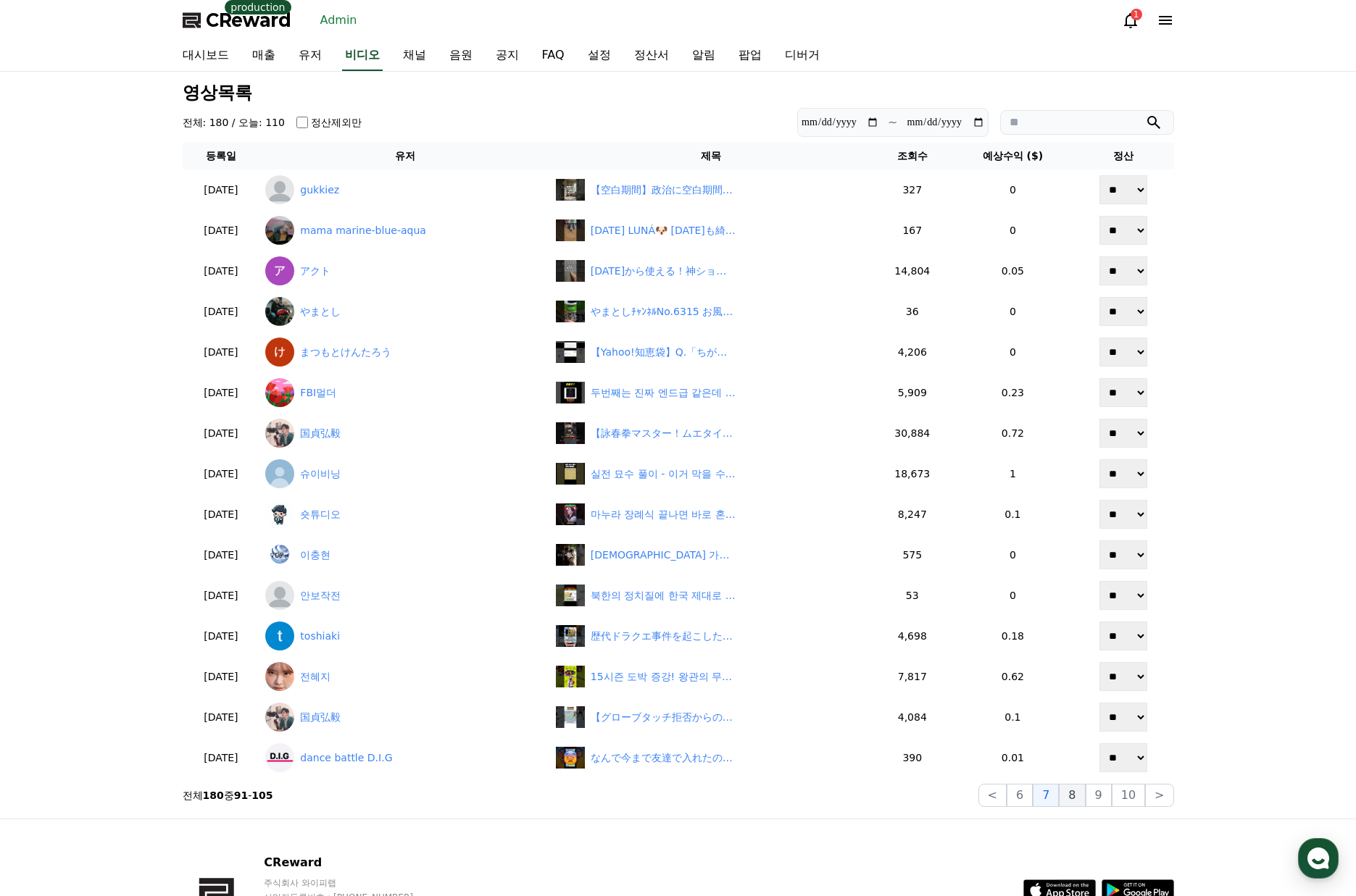
click at [1111, 791] on button "8" at bounding box center [1128, 796] width 33 height 23
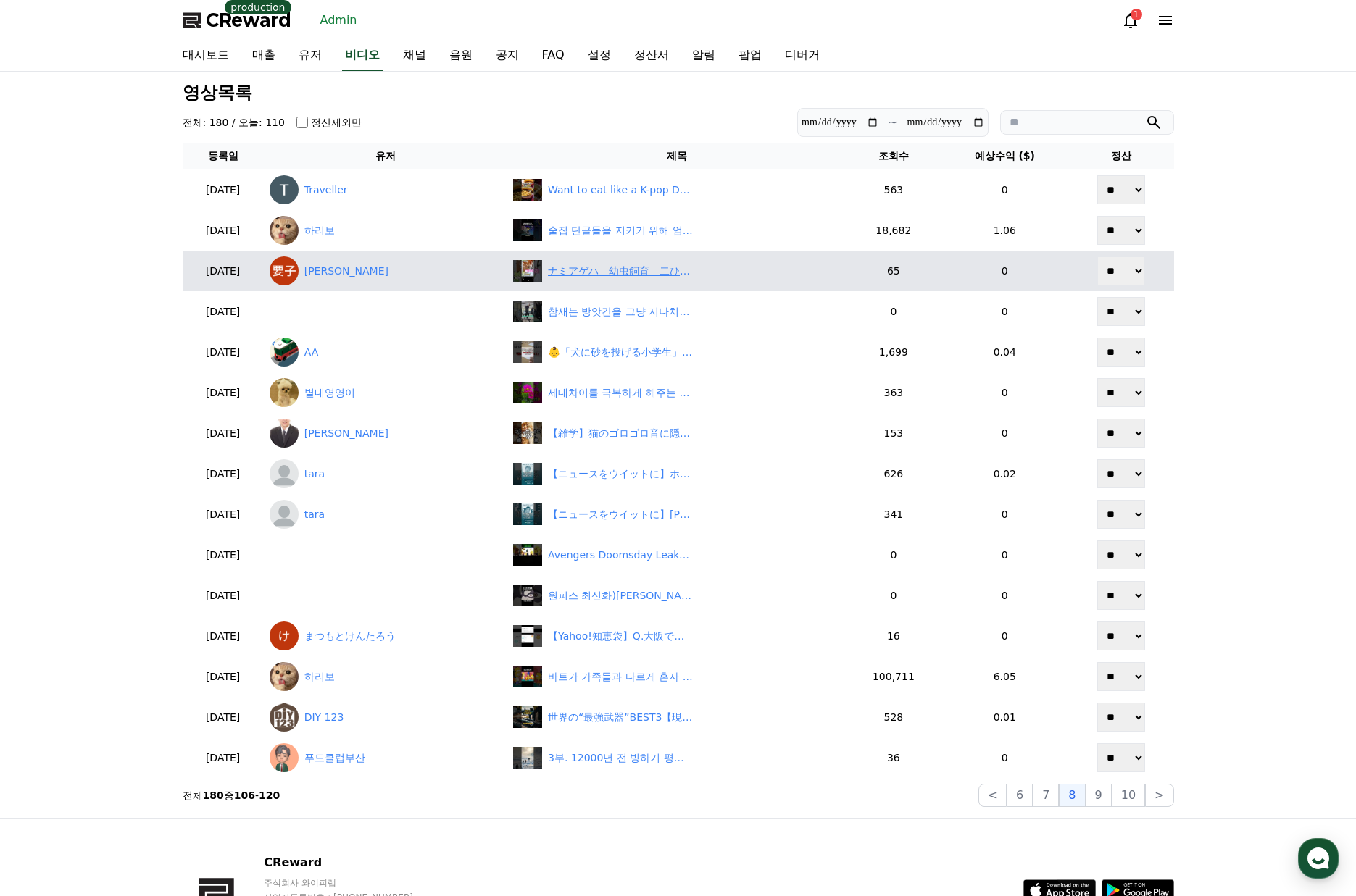
click at [666, 275] on div "ナミアゲハ　幼虫飼育　二ひき羽化#butterfly #ずんだもん" at bounding box center [620, 271] width 145 height 15
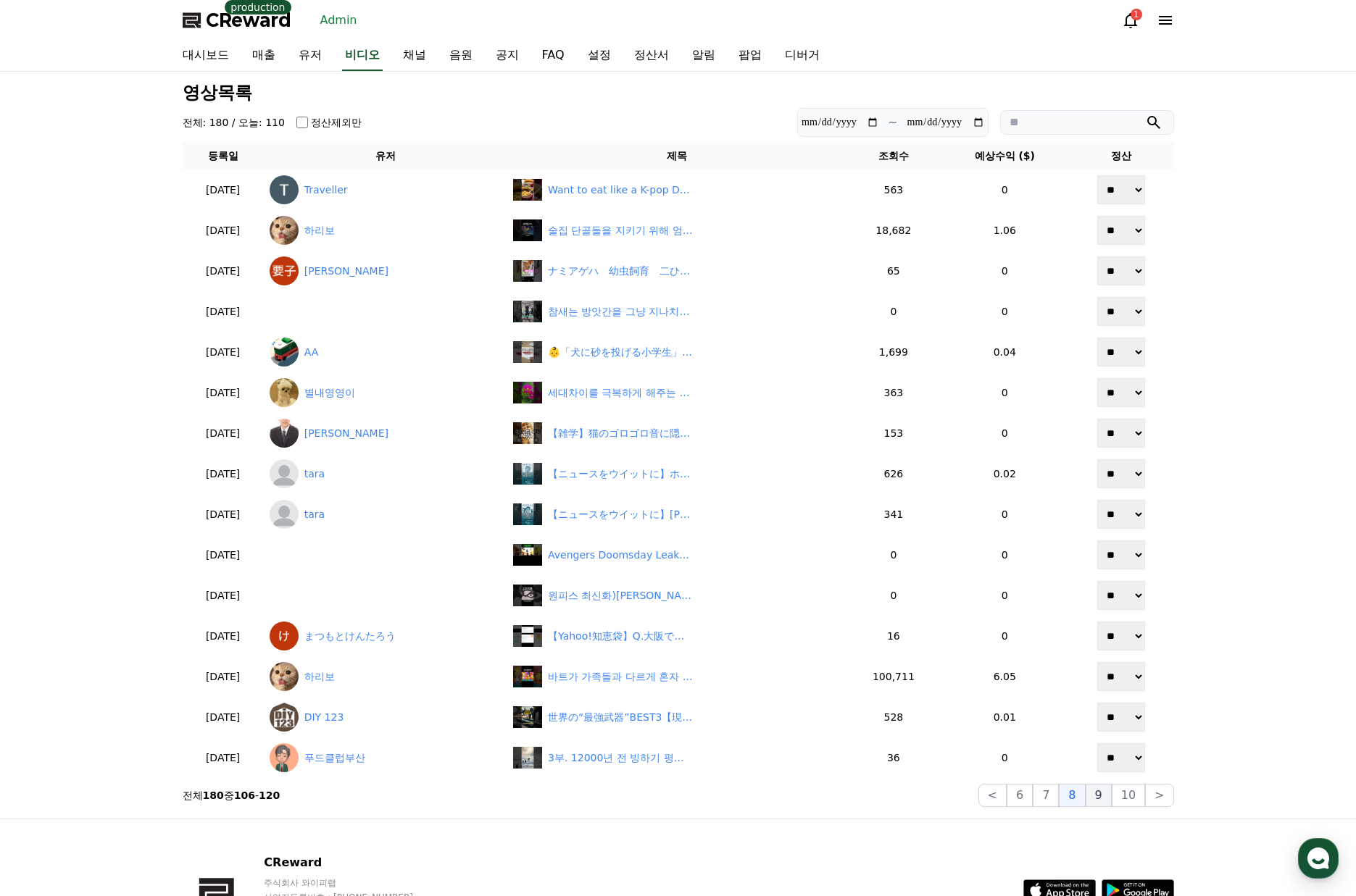
click at [1100, 806] on button "9" at bounding box center [1098, 796] width 26 height 23
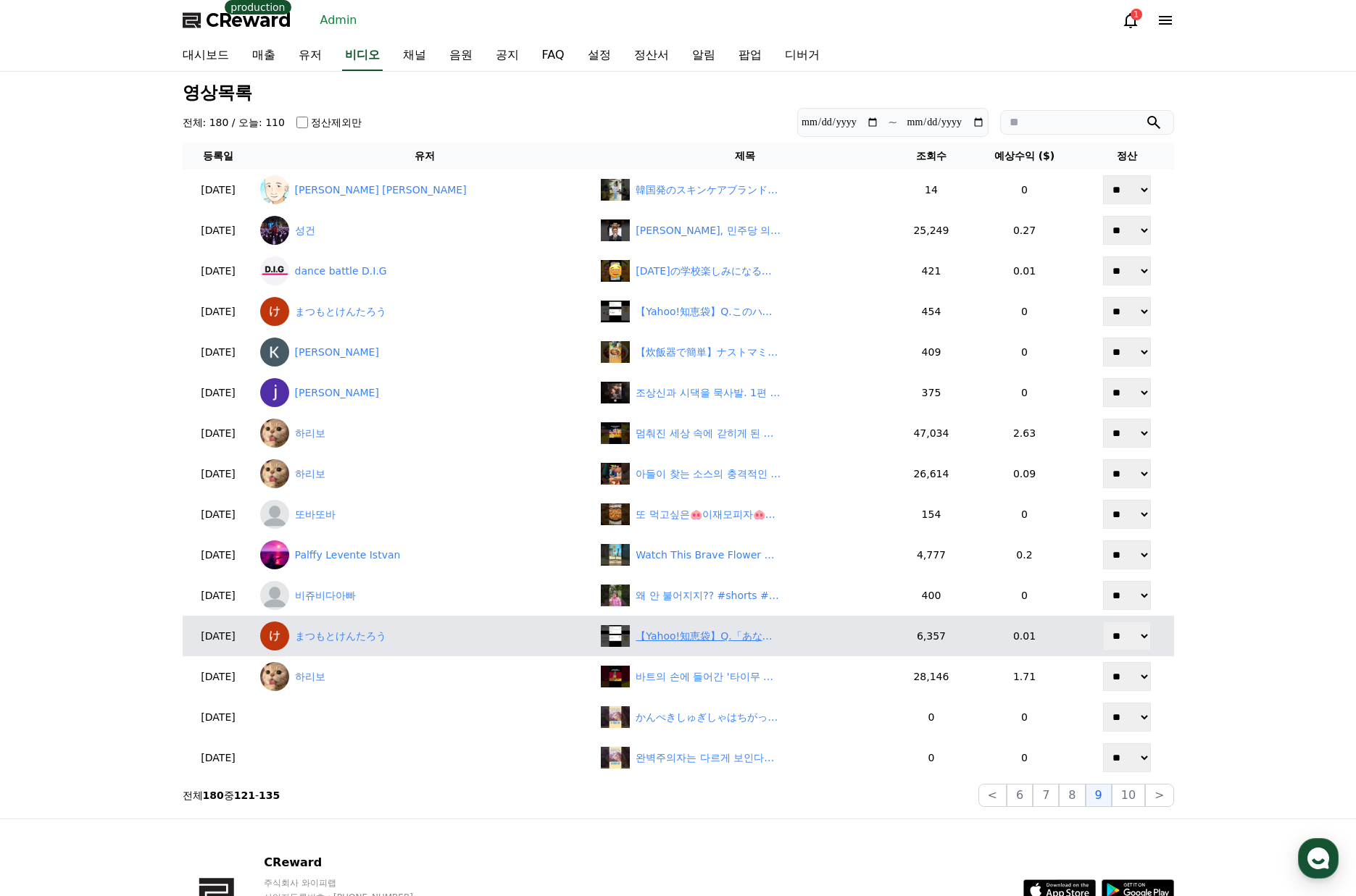
click at [667, 626] on div "【Yahoo!知恵袋】Q.「あなたのなまえ」を一発変換したら何と出ました？ 補足私は自分の名を入れたら「変態」と出ました#shorts #yahoo知恵袋" at bounding box center [744, 636] width 288 height 22
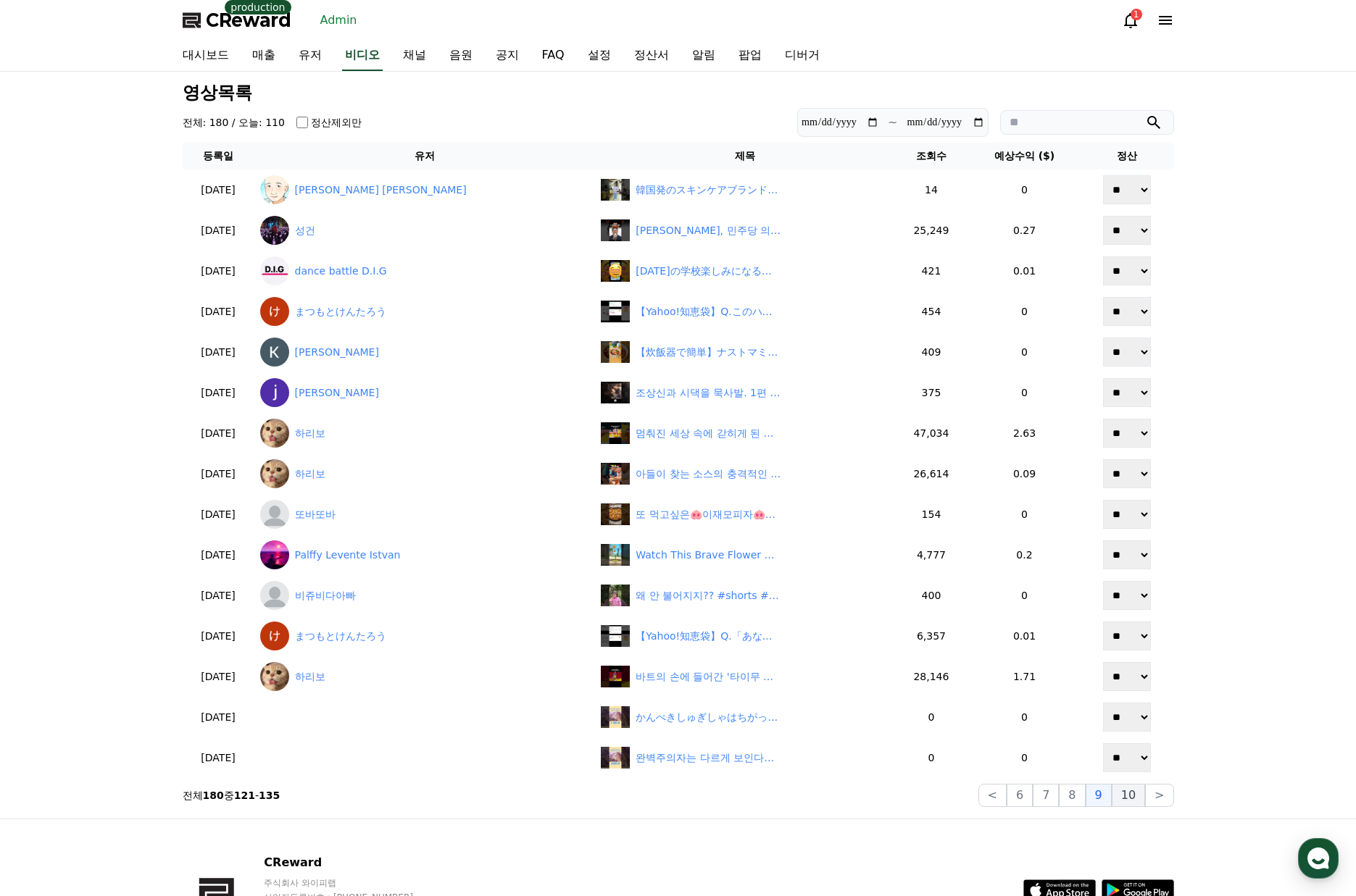
click at [1138, 802] on button "10" at bounding box center [1128, 796] width 33 height 23
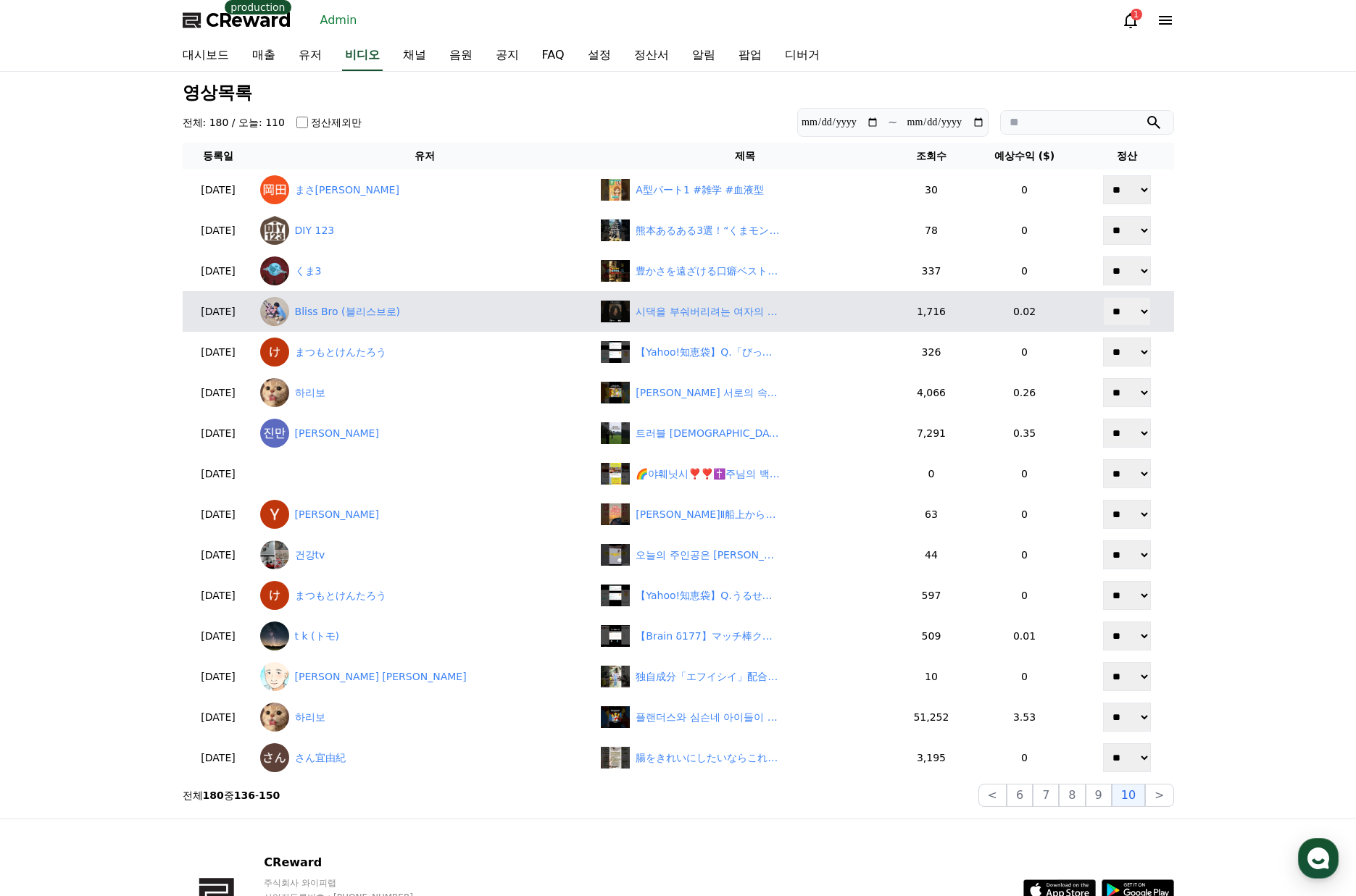
click at [641, 324] on td "시댁을 부숴버리려는 여자의 이야기 2화, 분노 게이지 상승중 | 깜포" at bounding box center [744, 311] width 300 height 41
click at [644, 313] on div "시댁을 부숴버리려는 여자의 이야기 2화, 분노 게이지 상승중 | 깜포" at bounding box center [708, 312] width 145 height 15
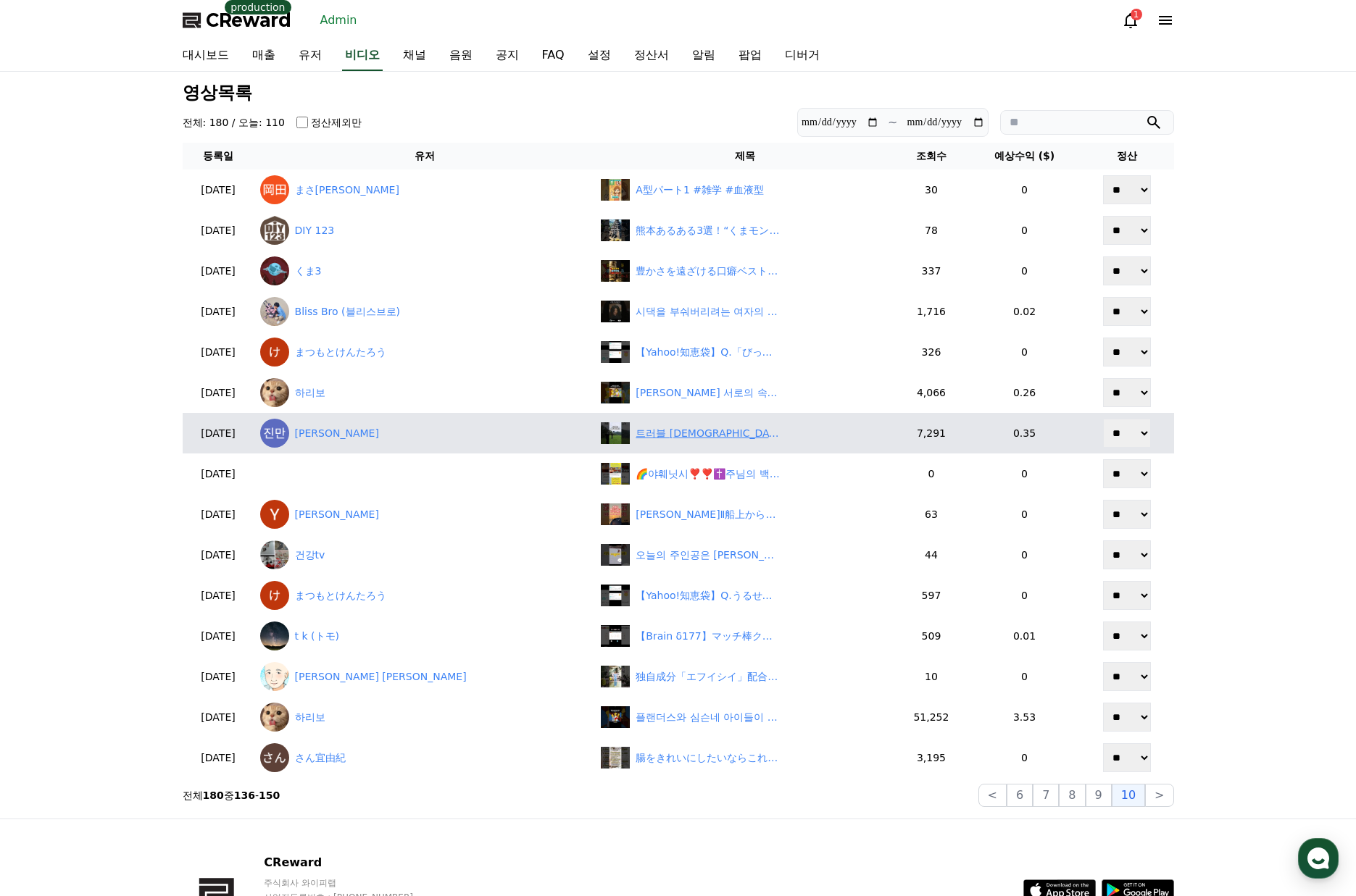
click at [636, 436] on div "트러블 상황에서 어떤 선택을 하시겠습니까? 공격? 안전? 전 레이업을 선택합니다 #골프 #골프스윙 #shots" at bounding box center [708, 433] width 145 height 15
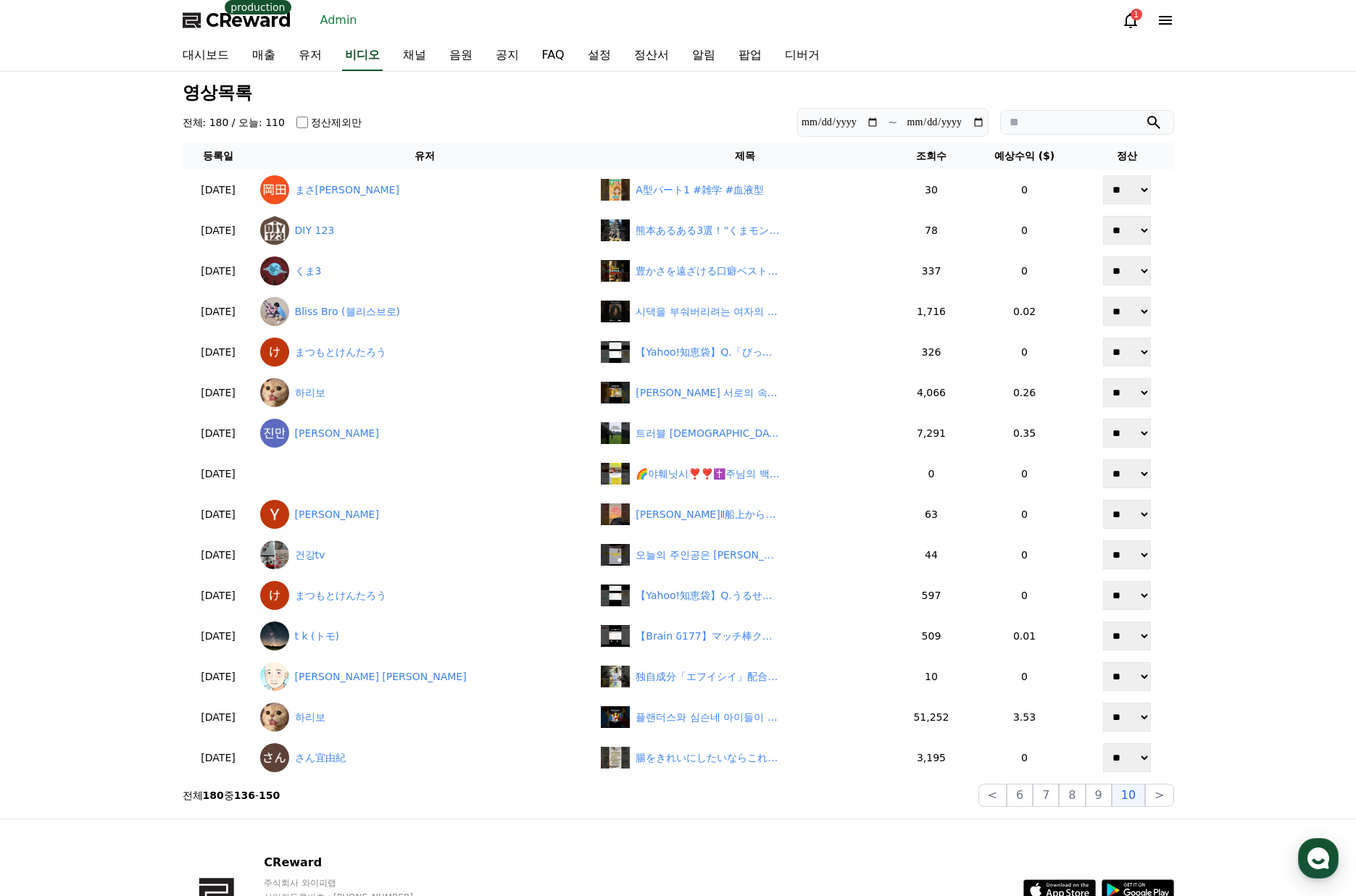
click at [1174, 801] on div "**********" at bounding box center [678, 445] width 1002 height 735
drag, startPoint x: 1165, startPoint y: 796, endPoint x: 1151, endPoint y: 787, distance: 16.6
click at [1163, 796] on button ">" at bounding box center [1159, 796] width 28 height 23
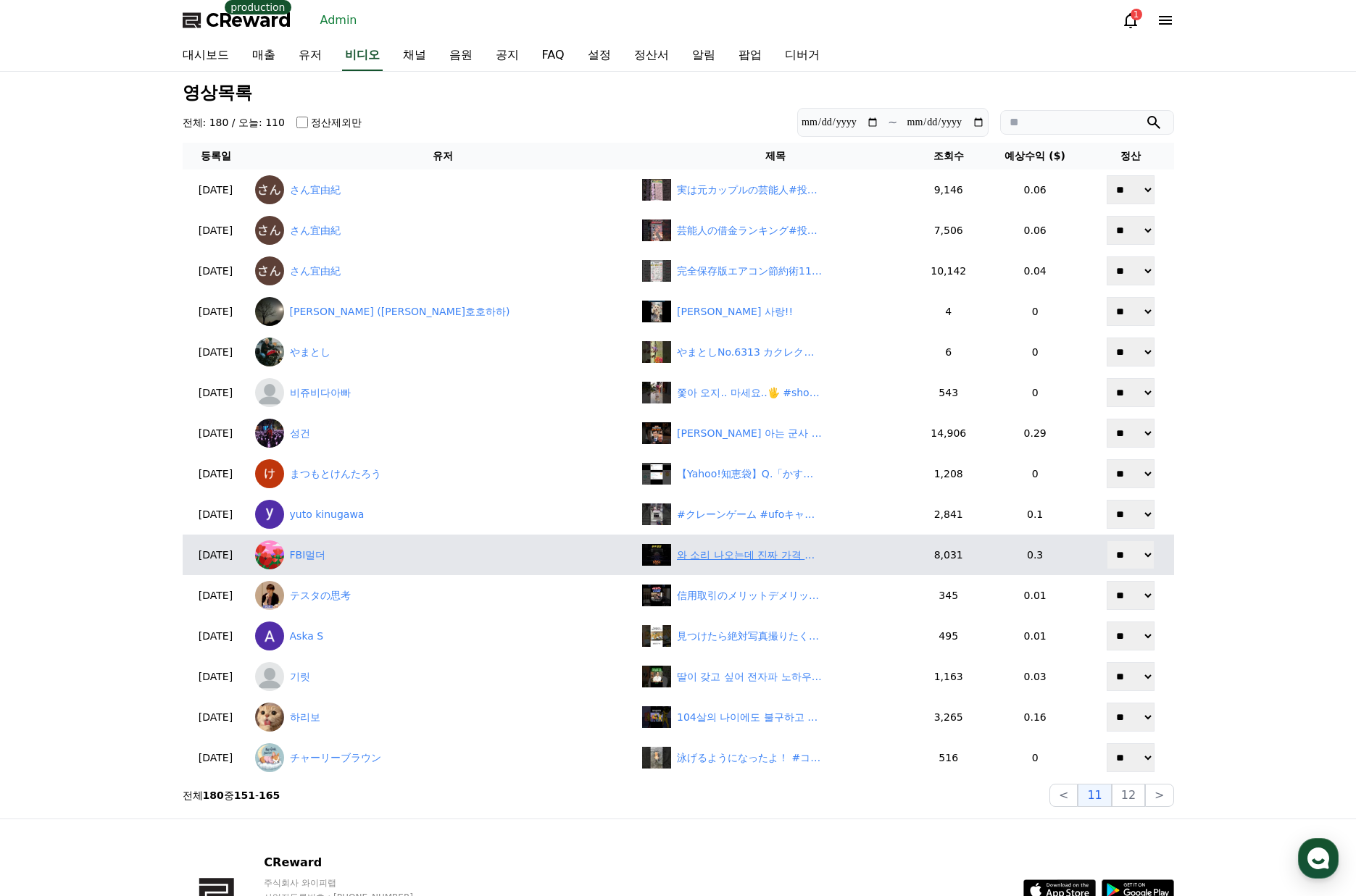
click at [677, 556] on div "와 소리 나오는데 진짜 가격 가늠이 안됩니다【디아블로2레저렉션】" at bounding box center [749, 555] width 145 height 15
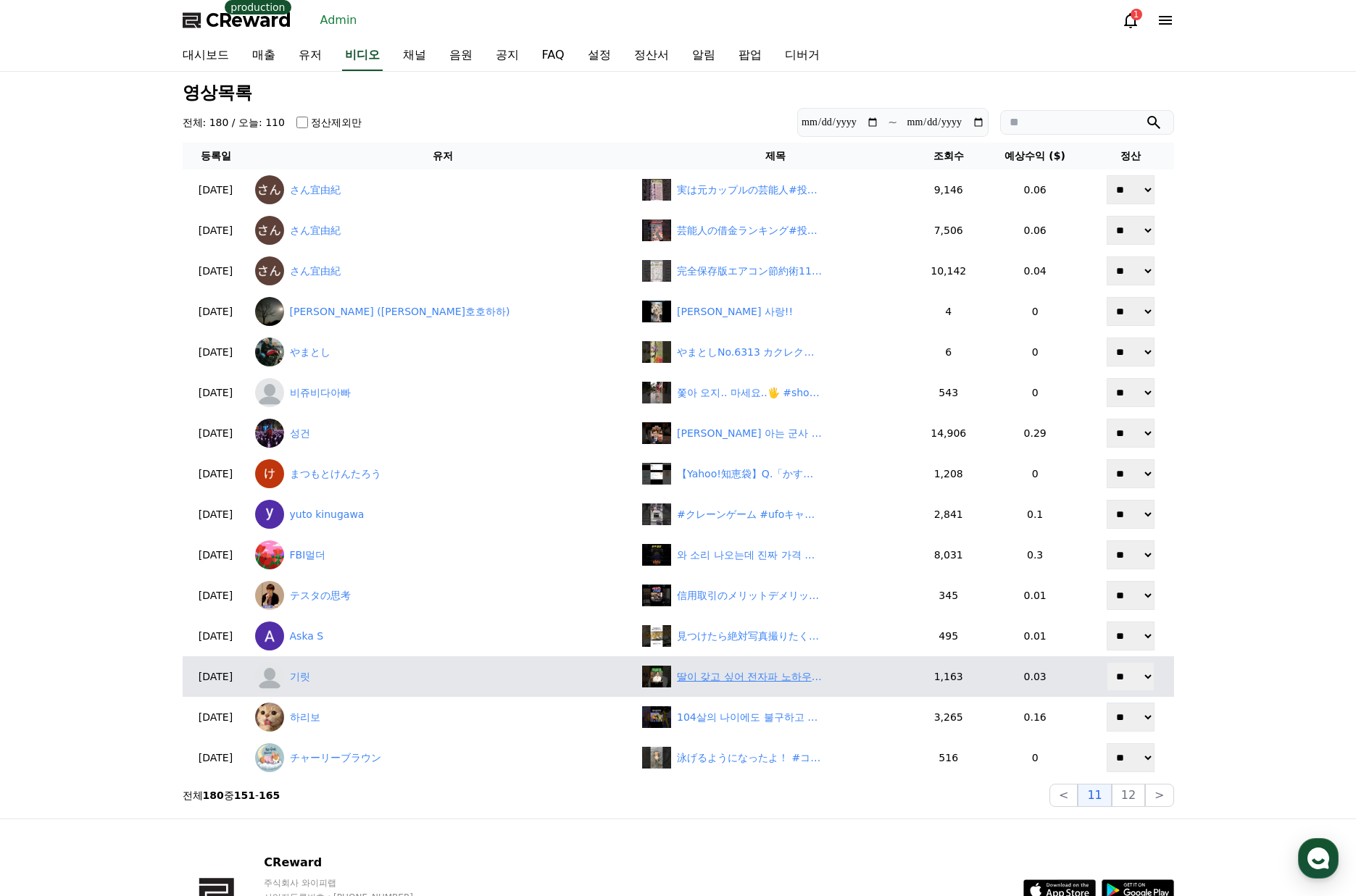
click at [677, 677] on div "딸이 갖고 싶어 전자파 노하우 따라하는 송승헌 #shorts" at bounding box center [749, 677] width 145 height 15
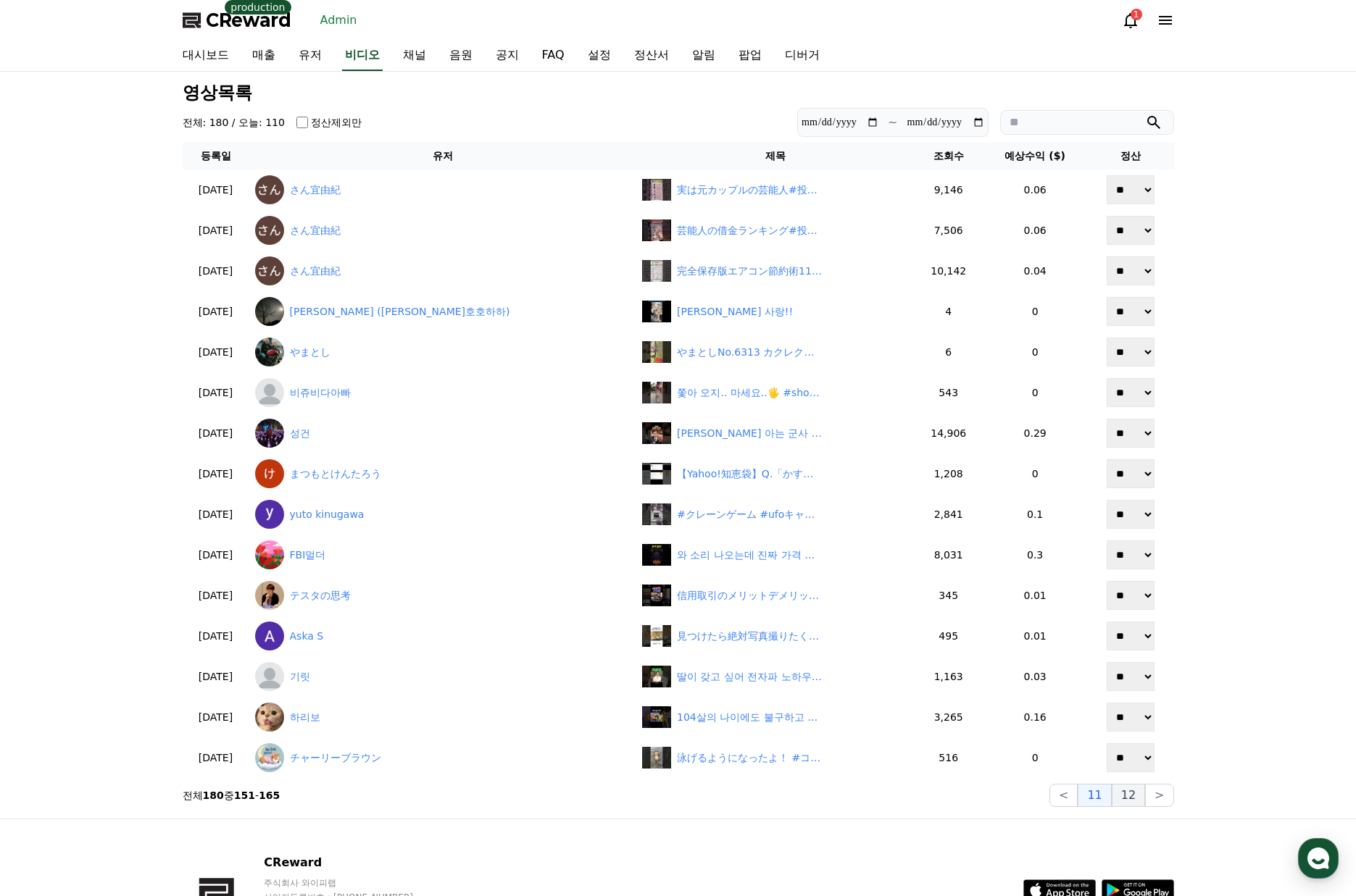
click at [1145, 793] on button "12" at bounding box center [1159, 796] width 28 height 23
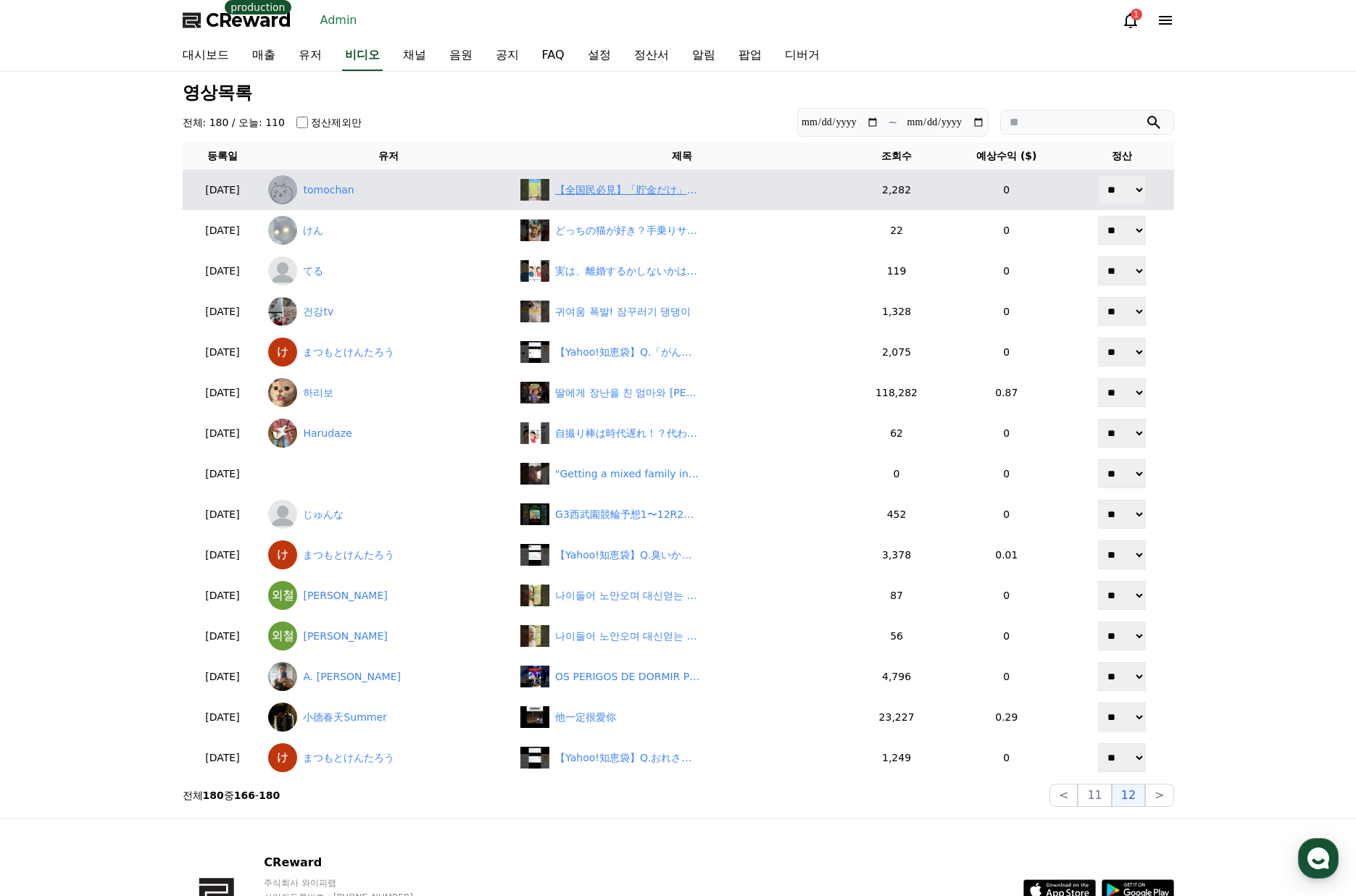
click at [632, 187] on div "【全国民必見】「貯金だけ」要注意！お金が減る仕組み　#お金　#お金の勉強 #貯金だけは危険 #インフレ対策 #資産運用初心者" at bounding box center [627, 190] width 145 height 15
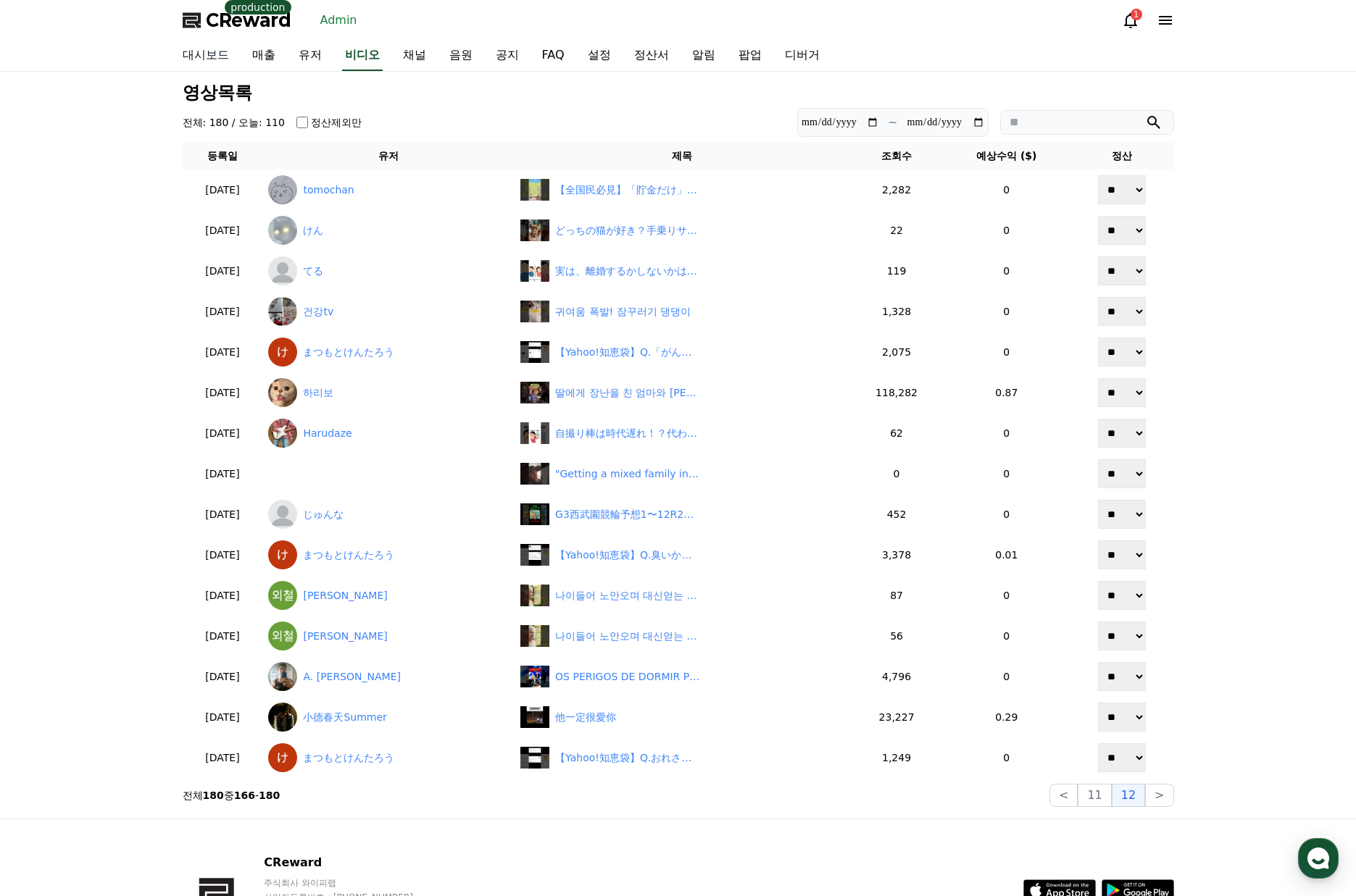
click at [201, 63] on link "대시보드" at bounding box center [206, 56] width 70 height 31
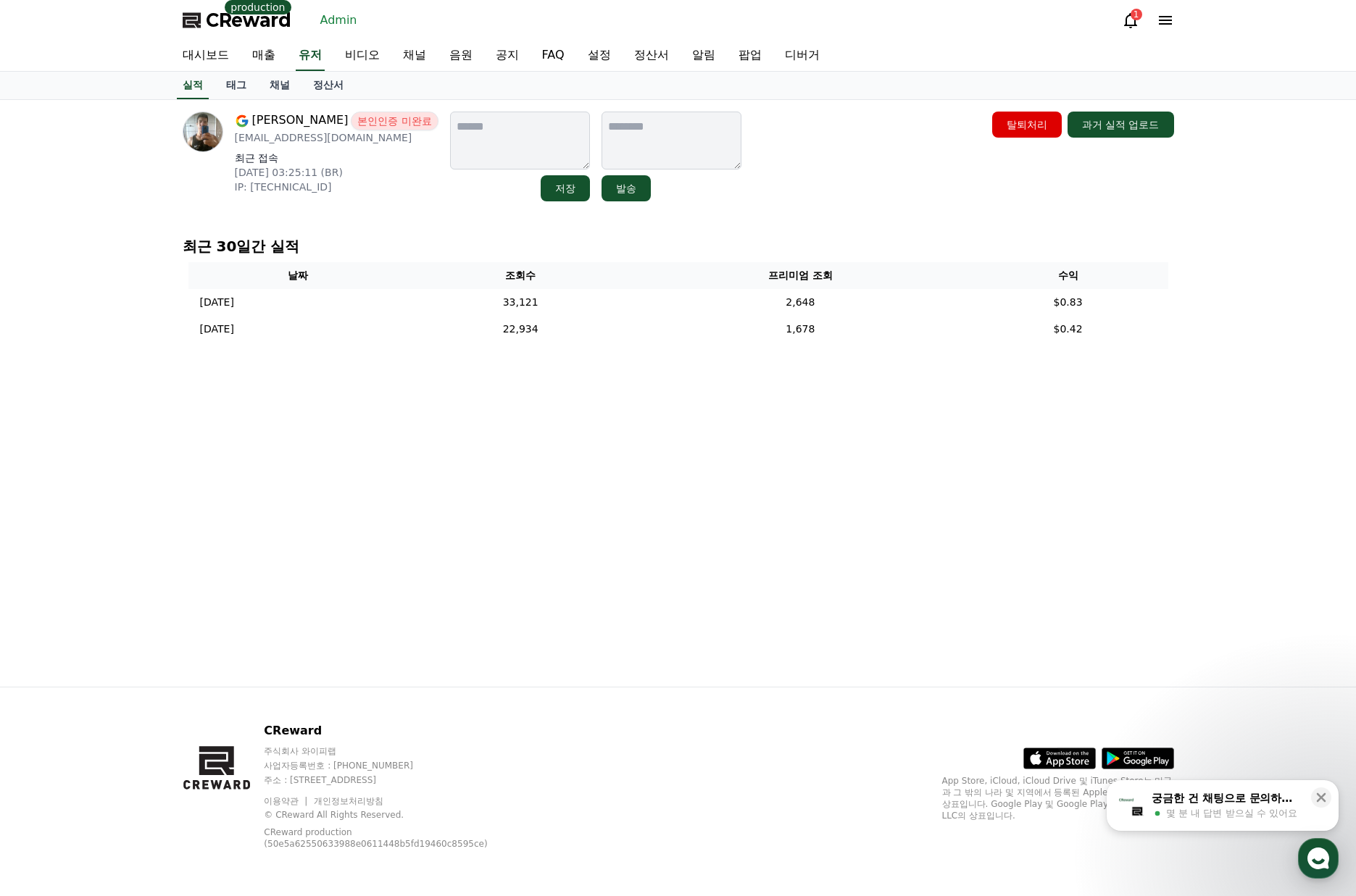
click at [1282, 419] on div "A. [PERSON_NAME] 본인인증 미완료 [EMAIL_ADDRESS][DOMAIN_NAME] 최근 접속 [DATE] 03:25:11 (B…" at bounding box center [678, 392] width 1356 height 587
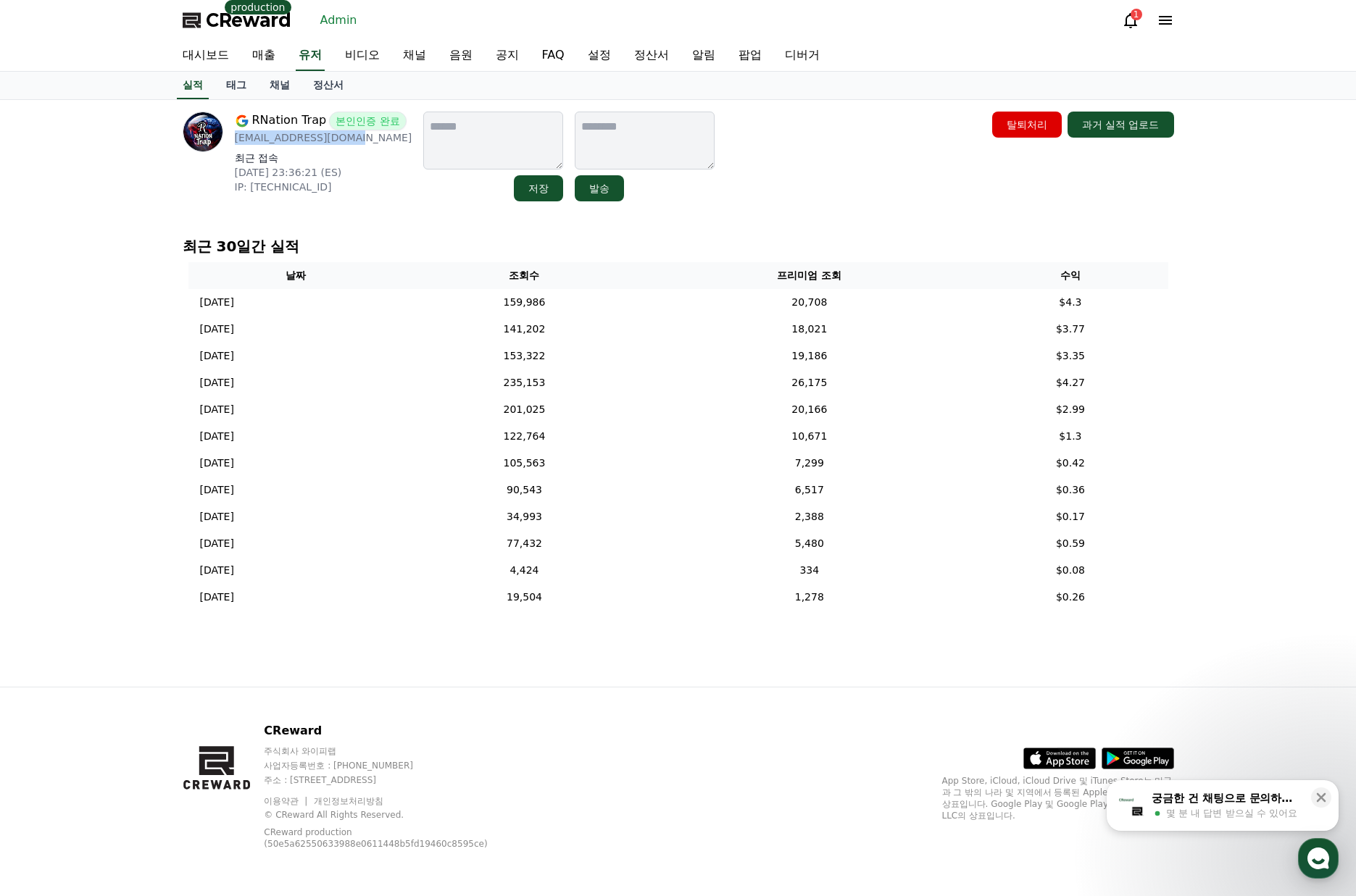
drag, startPoint x: 351, startPoint y: 143, endPoint x: 232, endPoint y: 140, distance: 119.0
click at [232, 140] on div "RNation Trap 본인인증 완료 [EMAIL_ADDRESS][DOMAIN_NAME] 최근 접속 [DATE] 23:36:21 (ES) IP…" at bounding box center [297, 156] width 230 height 90
copy p "[EMAIL_ADDRESS][DOMAIN_NAME]"
click at [236, 20] on span "CReward" at bounding box center [248, 20] width 85 height 23
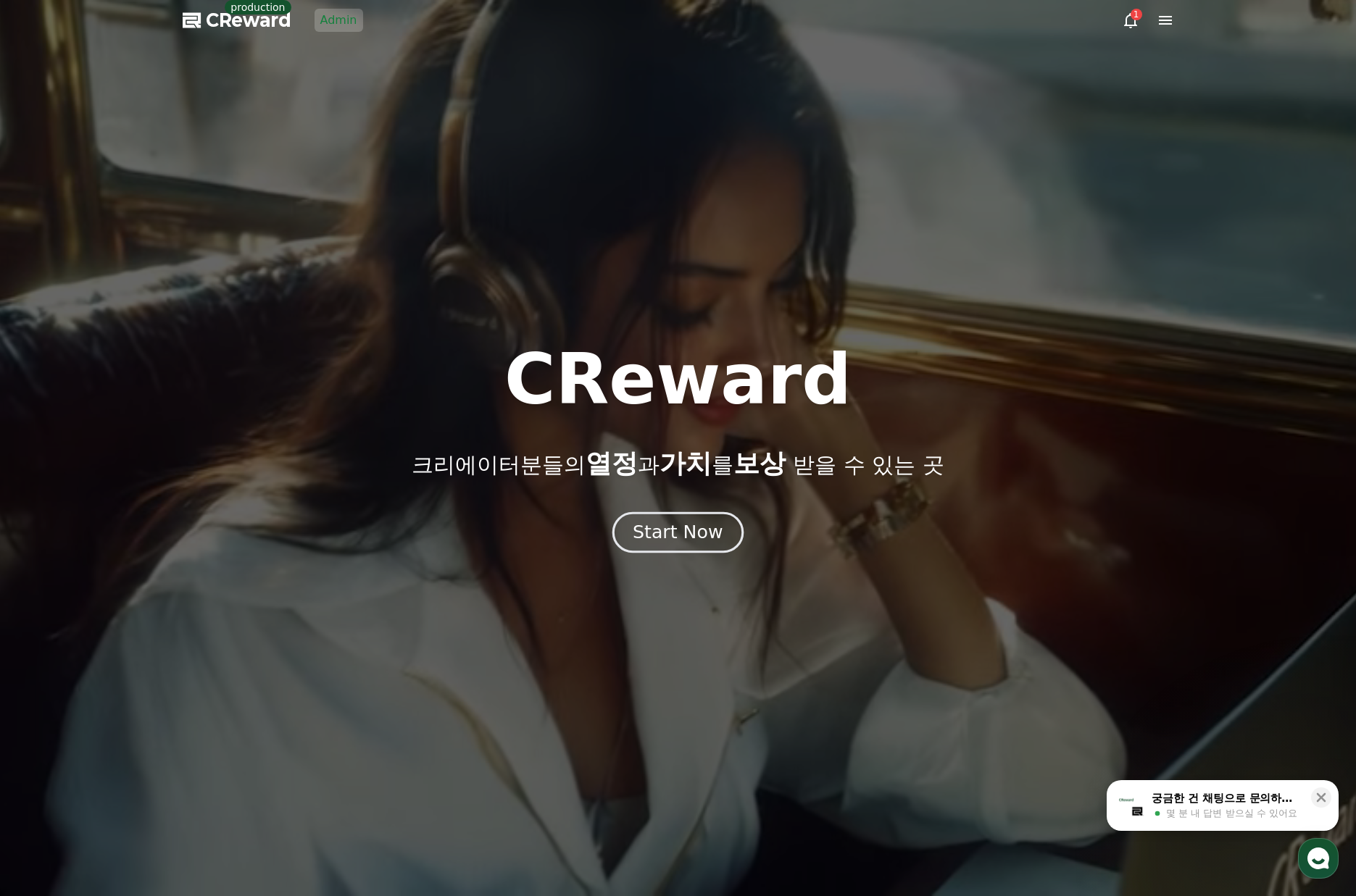
click at [673, 525] on div "Start Now" at bounding box center [677, 533] width 90 height 25
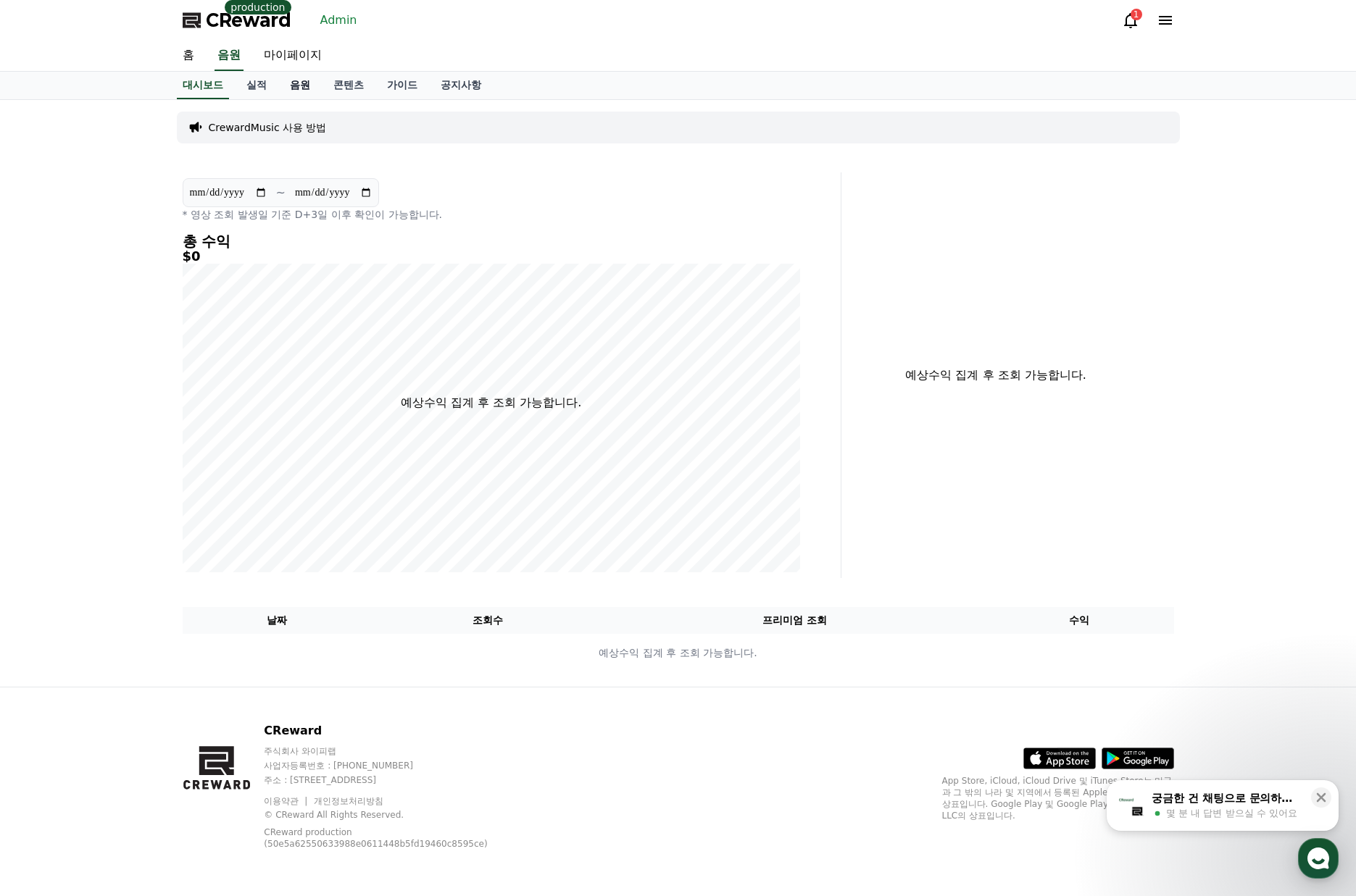
click at [310, 95] on link "음원" at bounding box center [300, 85] width 43 height 27
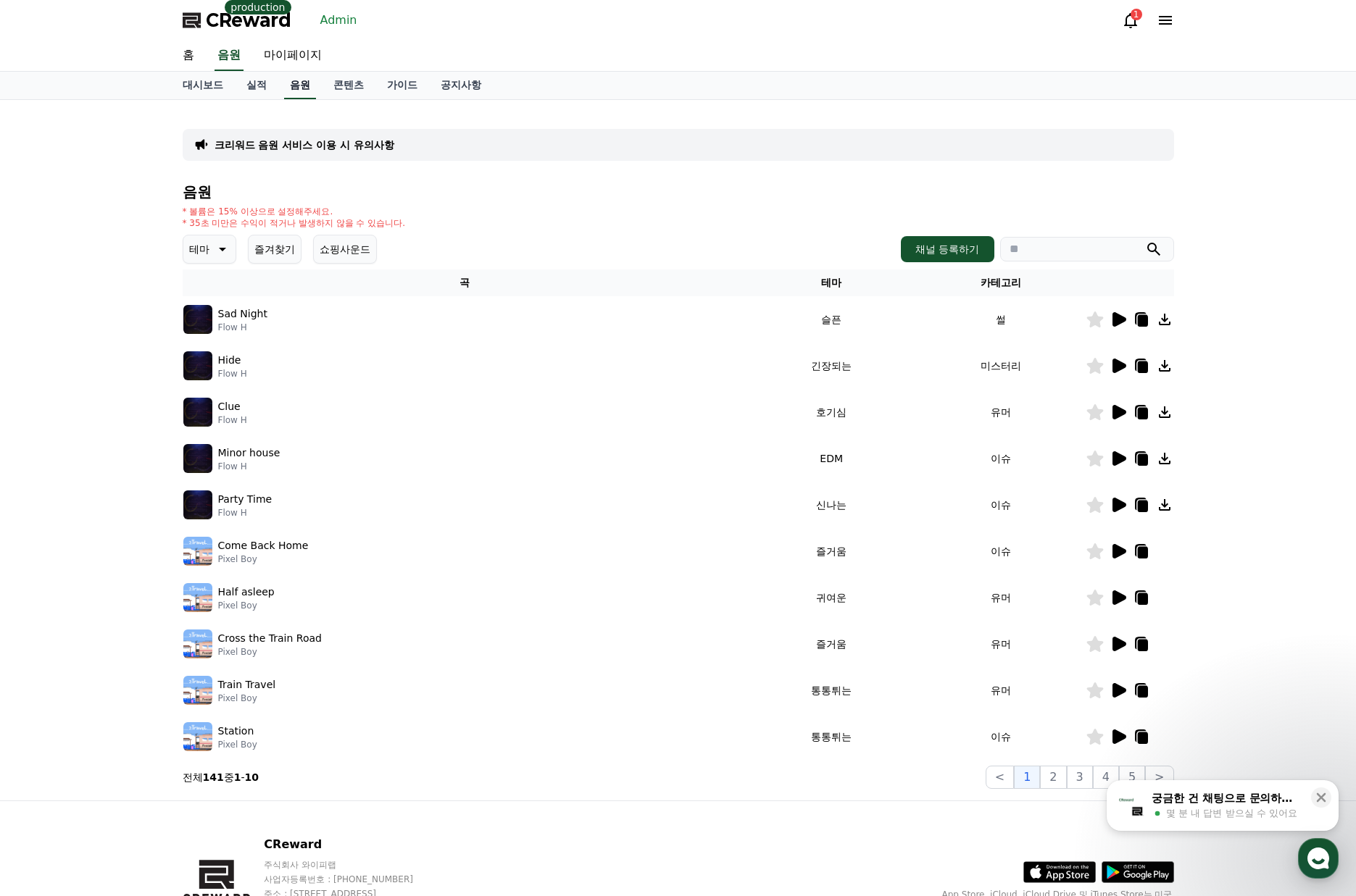
click at [324, 128] on div "크리워드 음원 서비스 이용 시 유의사항 음원 * 볼륨은 15% 이상으로 설정해주세요. * 35초 미만은 수익이 적거나 발생하지 않을 수 있습니…" at bounding box center [678, 450] width 992 height 677
click at [316, 157] on div "크리워드 음원 서비스 이용 시 유의사항" at bounding box center [678, 144] width 992 height 32
click at [315, 148] on p "크리워드 음원 서비스 이용 시 유의사항" at bounding box center [304, 144] width 180 height 14
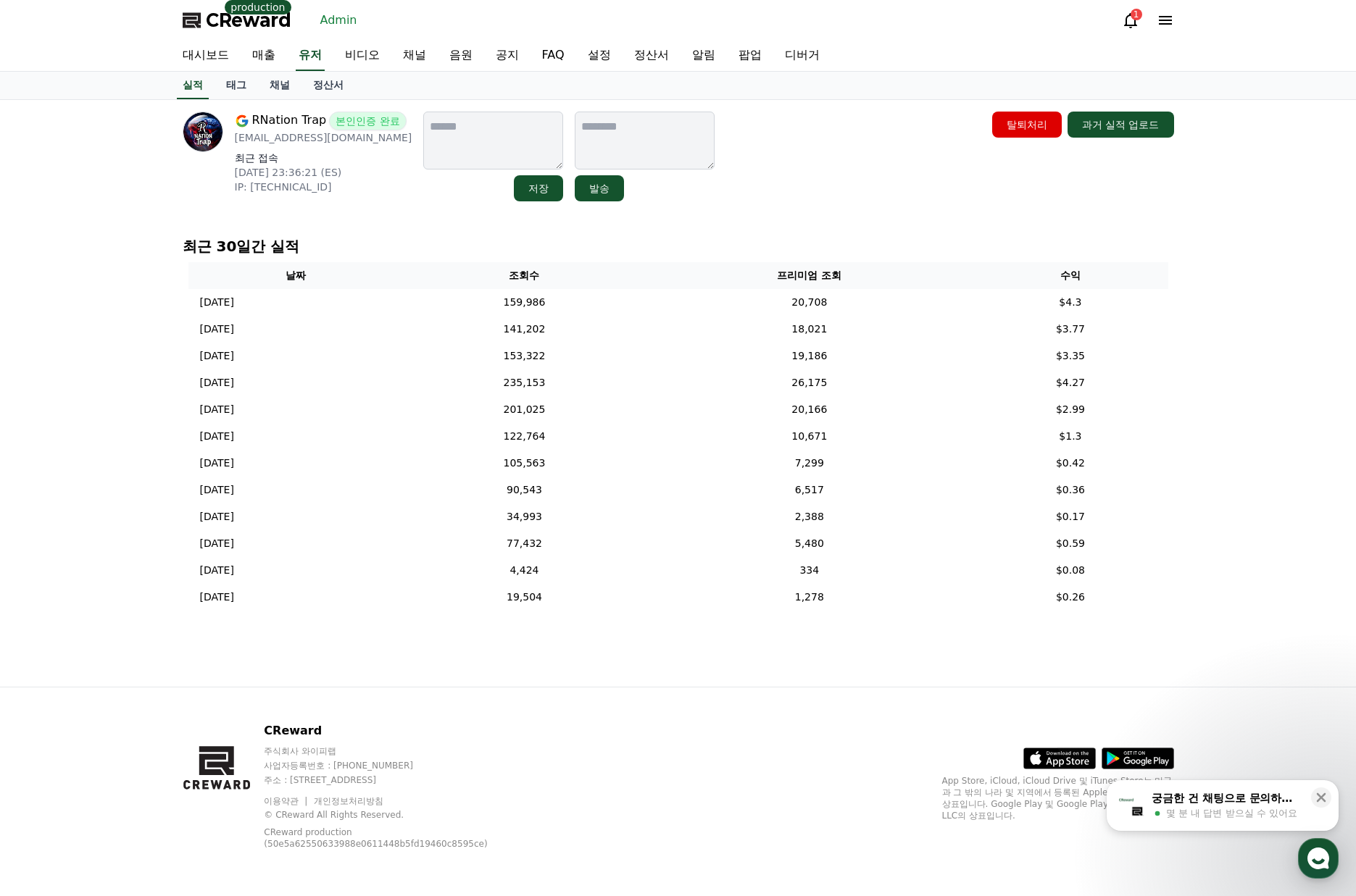
drag, startPoint x: 823, startPoint y: 192, endPoint x: 781, endPoint y: 177, distance: 44.6
click at [822, 191] on div "RNation Trap 본인인증 완료 [EMAIL_ADDRESS][DOMAIN_NAME] 최근 접속 [DATE] 23:36:21 (ES) IP…" at bounding box center [678, 156] width 992 height 90
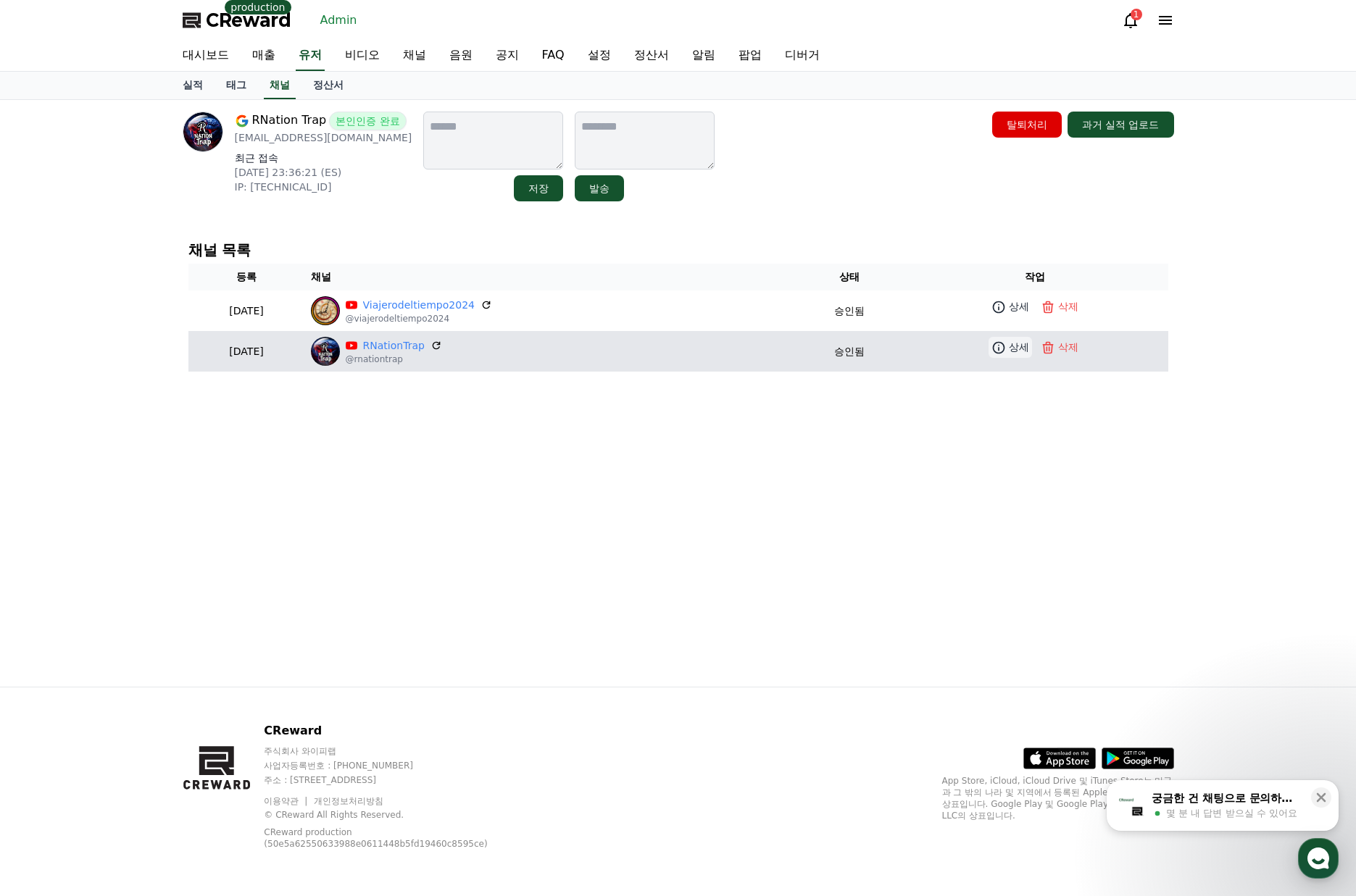
click at [1008, 354] on link "상세" at bounding box center [1010, 347] width 43 height 21
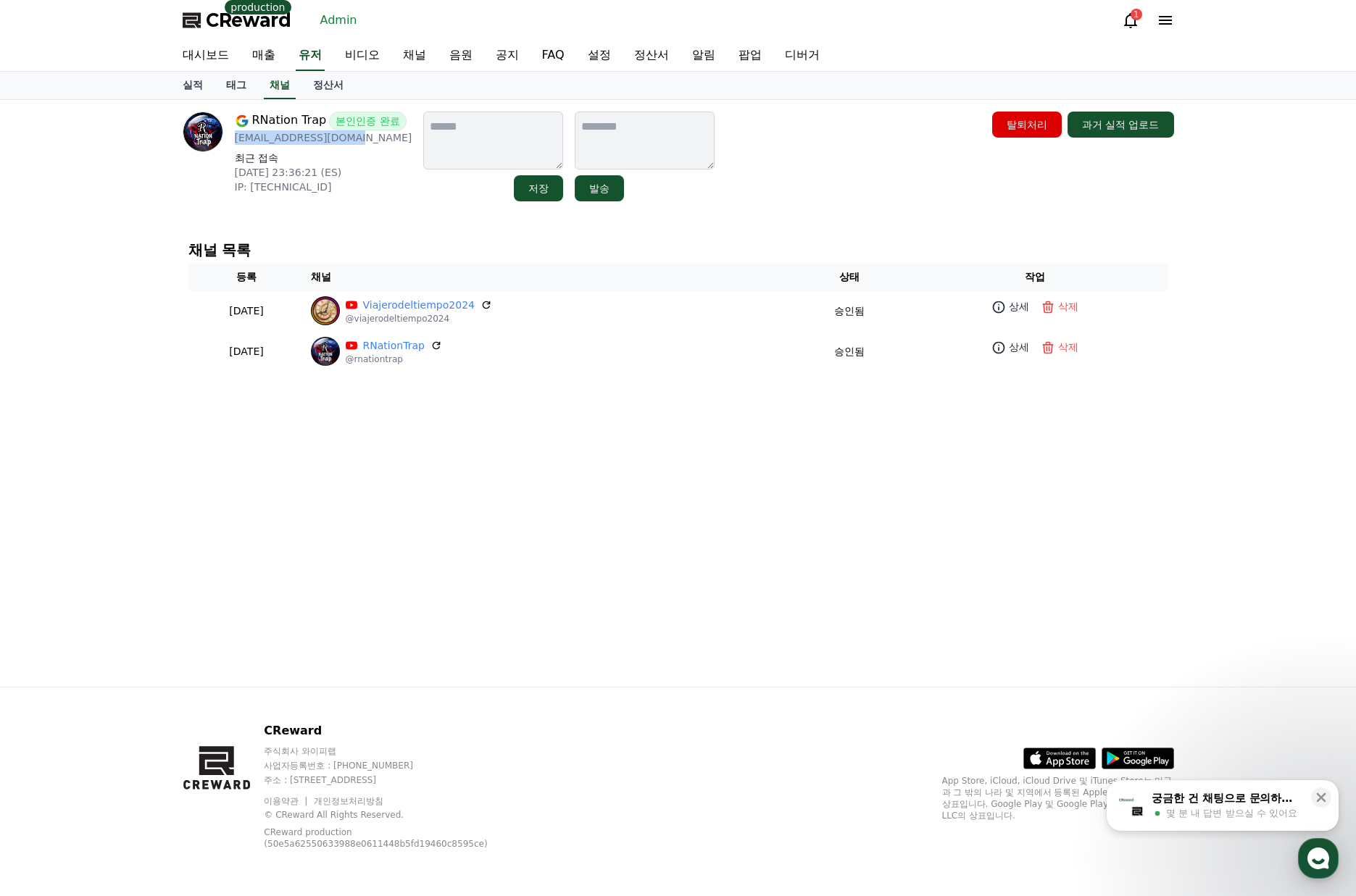
drag, startPoint x: 376, startPoint y: 141, endPoint x: 236, endPoint y: 145, distance: 140.1
click at [236, 145] on div "RNation Trap 본인인증 완료 [EMAIL_ADDRESS][DOMAIN_NAME] 최근 접속 [DATE] 23:36:21 (ES) IP…" at bounding box center [324, 156] width 178 height 90
copy p "[EMAIL_ADDRESS][DOMAIN_NAME]"
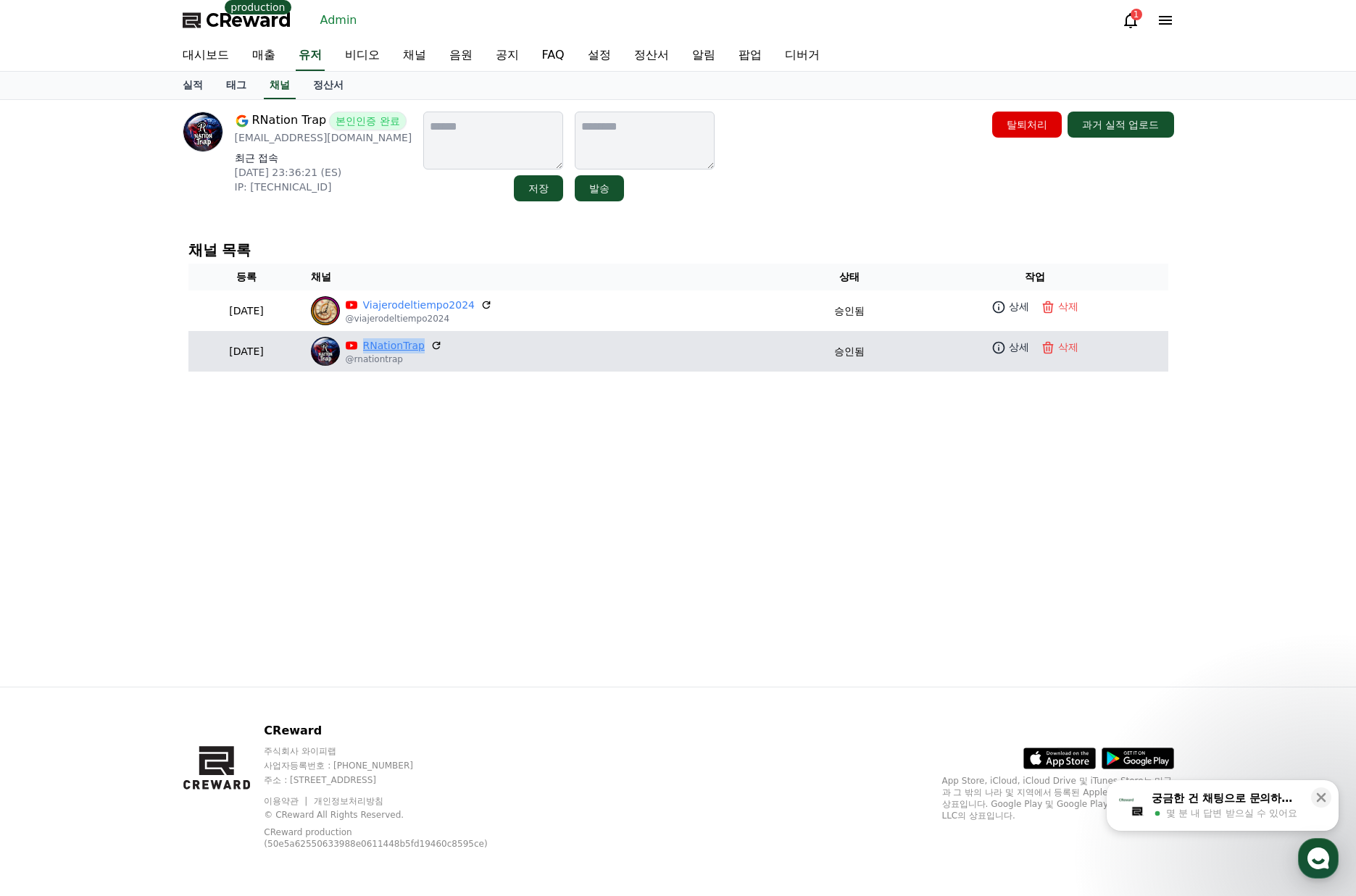
drag, startPoint x: 402, startPoint y: 350, endPoint x: 461, endPoint y: 346, distance: 59.1
click at [442, 346] on p "RNationTrap" at bounding box center [394, 346] width 96 height 15
copy link "RNationTrap"
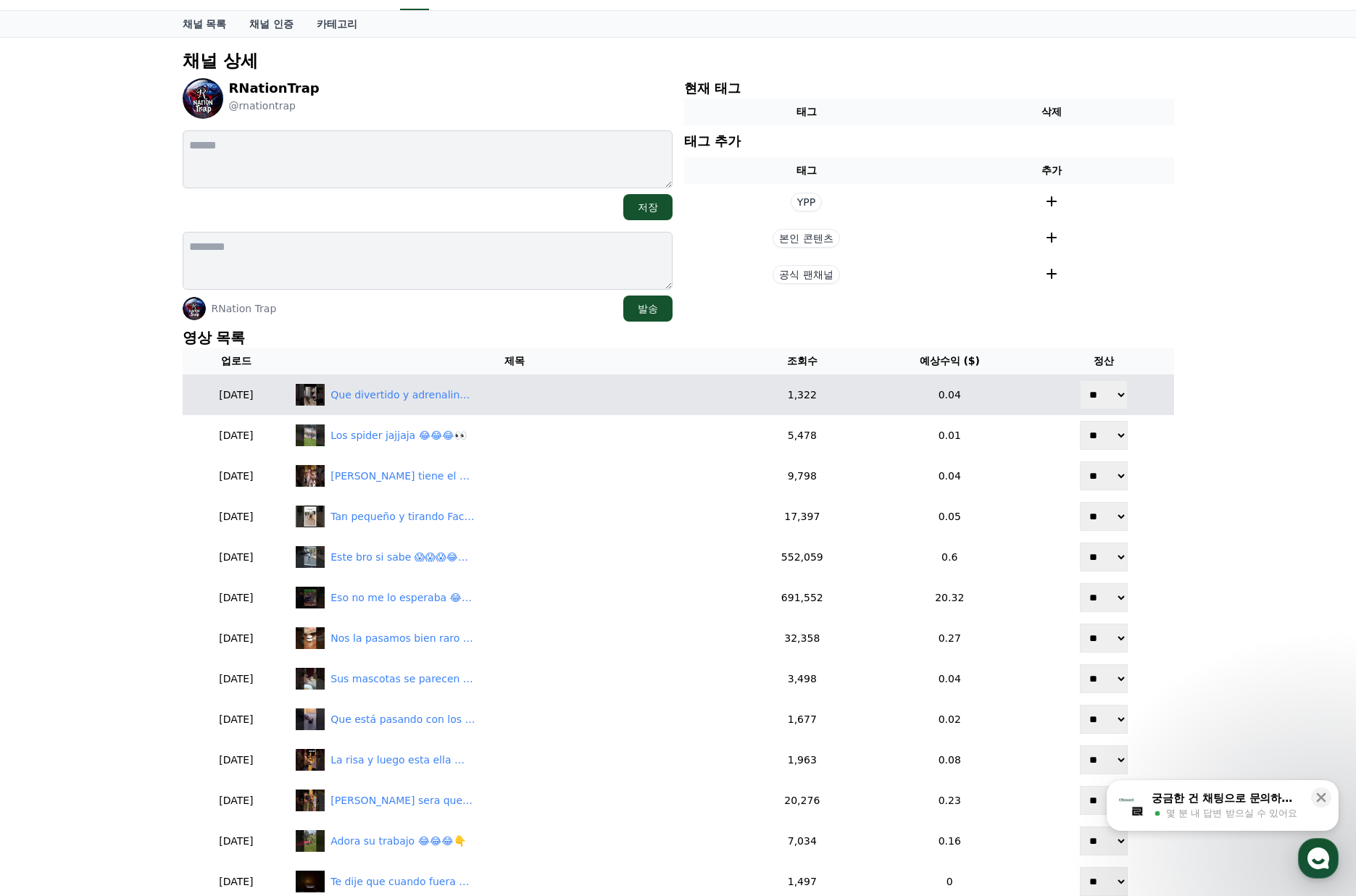
scroll to position [145, 0]
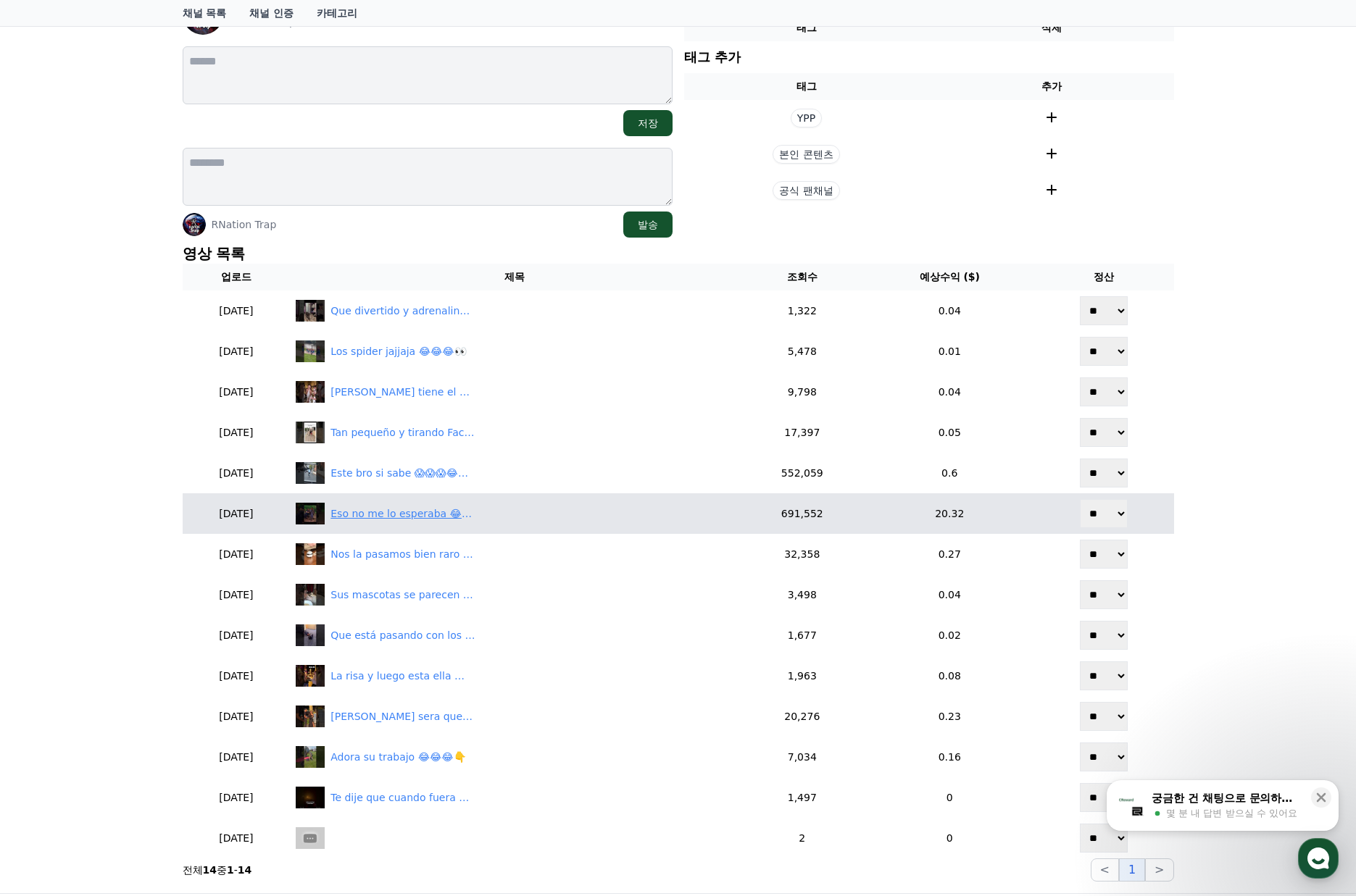
click at [473, 514] on div "Eso no me lo esperaba 😂😂😂😱" at bounding box center [402, 514] width 145 height 15
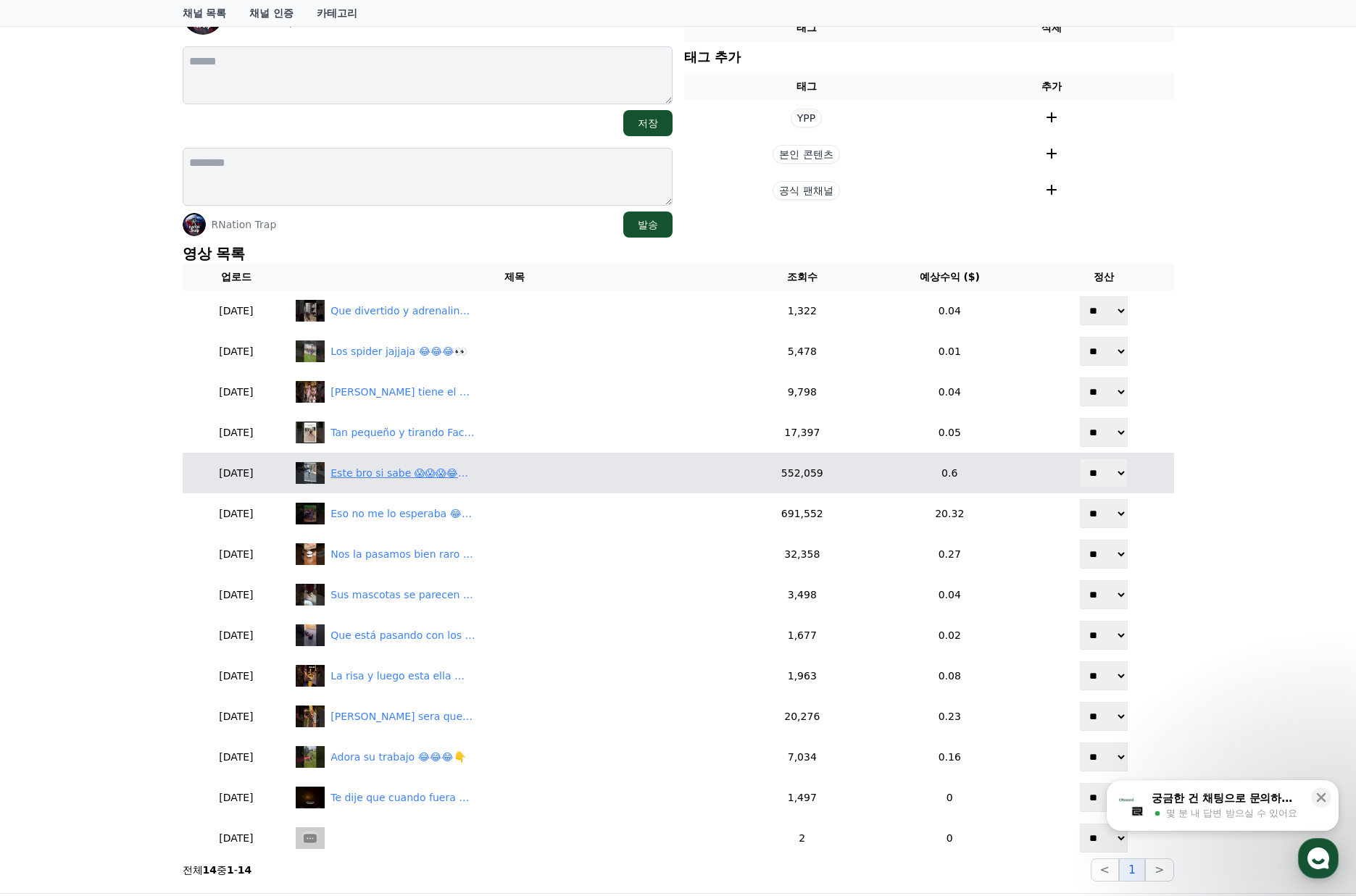
click at [472, 474] on div "Este bro si sabe 😱😱😱😂😂😂" at bounding box center [402, 473] width 145 height 15
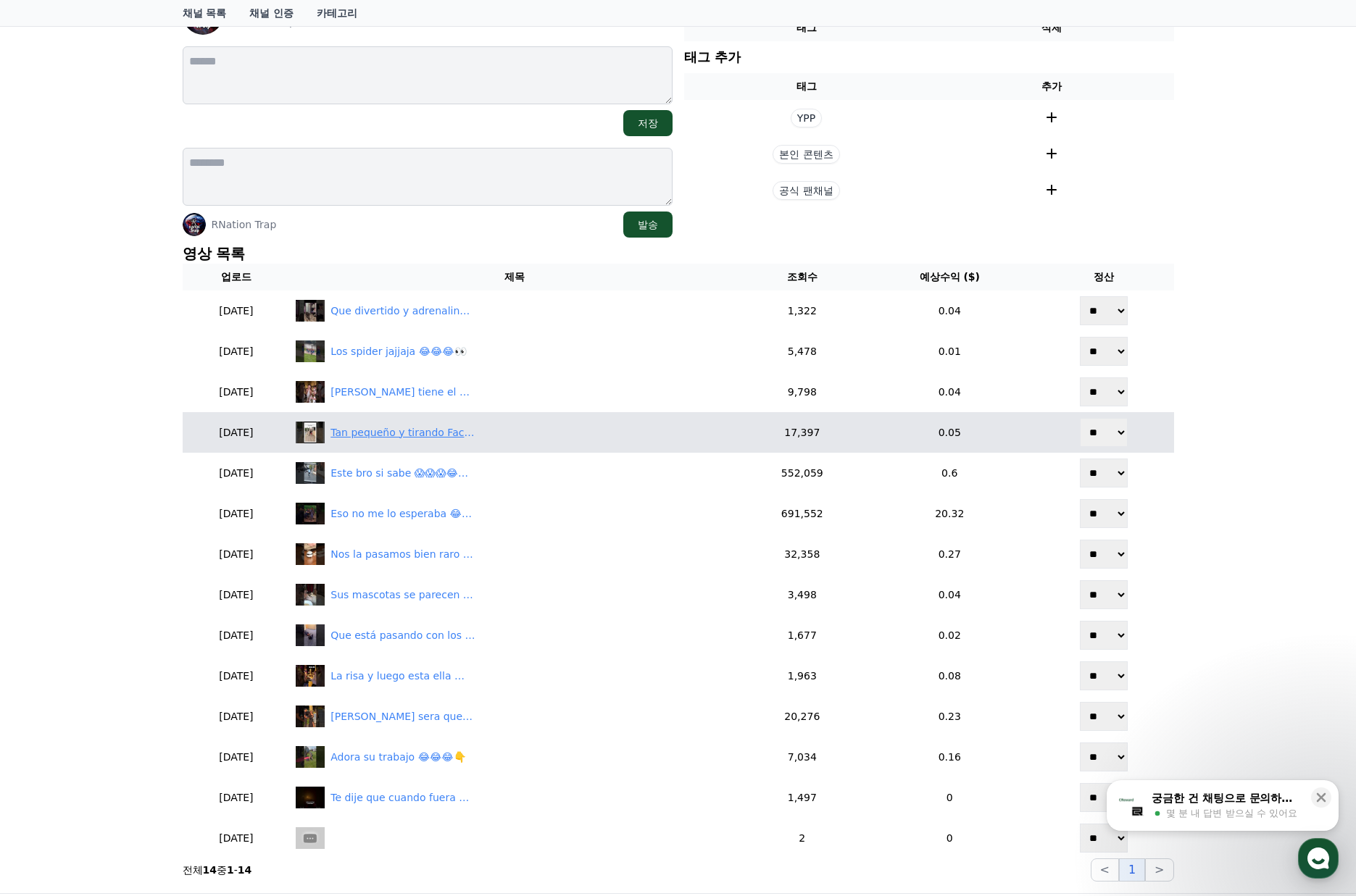
click at [433, 440] on div "Tan pequeño y tirando Factos 😂😂😂" at bounding box center [402, 433] width 145 height 15
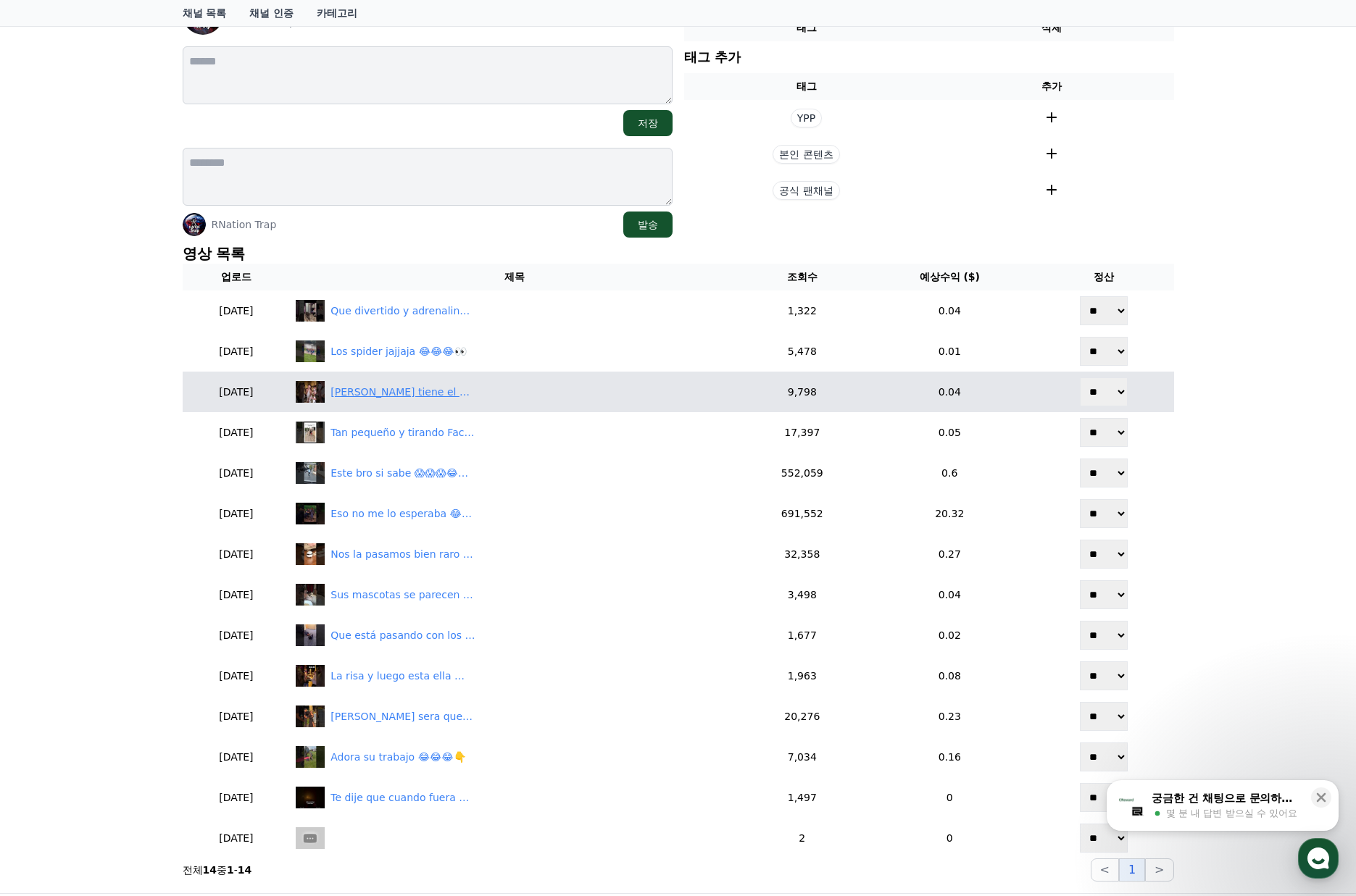
click at [452, 397] on div "[PERSON_NAME] tiene el aura infinito 😂👀😳❤️" at bounding box center [402, 392] width 145 height 15
click at [422, 394] on div "[PERSON_NAME] tiene el aura infinito 😂👀😳❤️" at bounding box center [402, 392] width 145 height 15
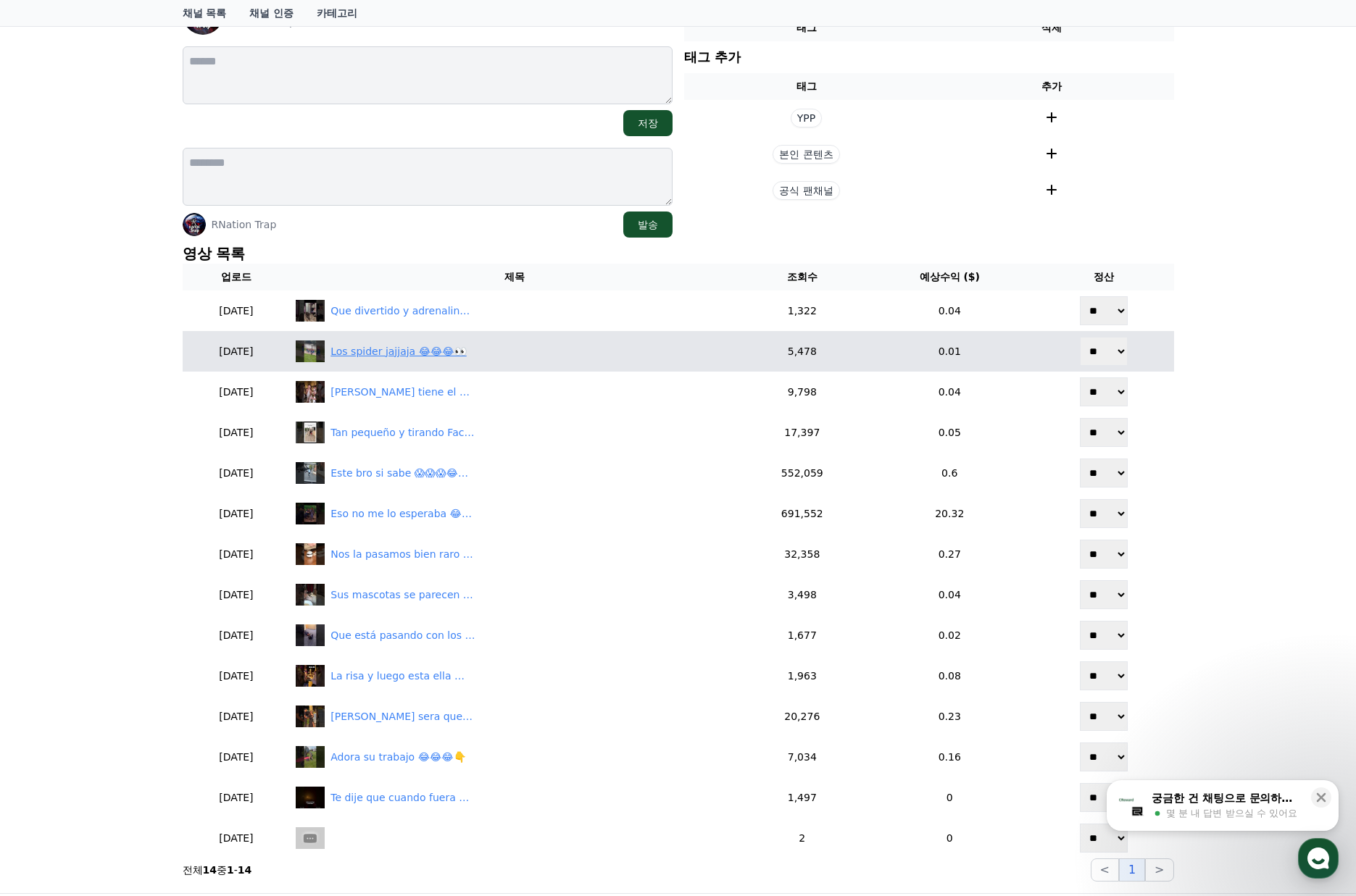
click at [408, 347] on div "Los spider jajjaja 😂😂😂👀" at bounding box center [398, 352] width 135 height 15
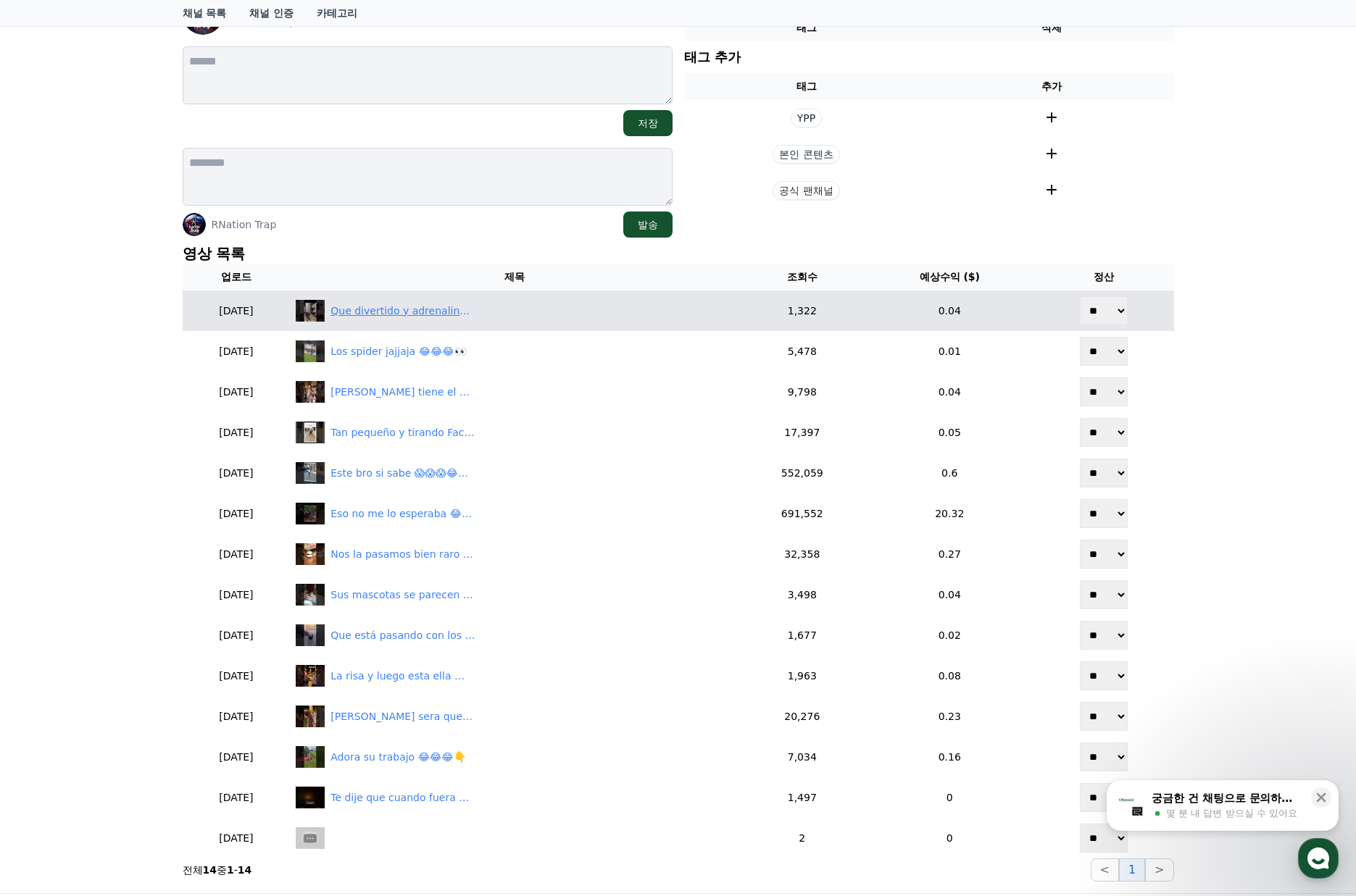
click at [460, 317] on div "Que divertido y adrenalina jugar con los michis 😱😂😂" at bounding box center [402, 311] width 145 height 15
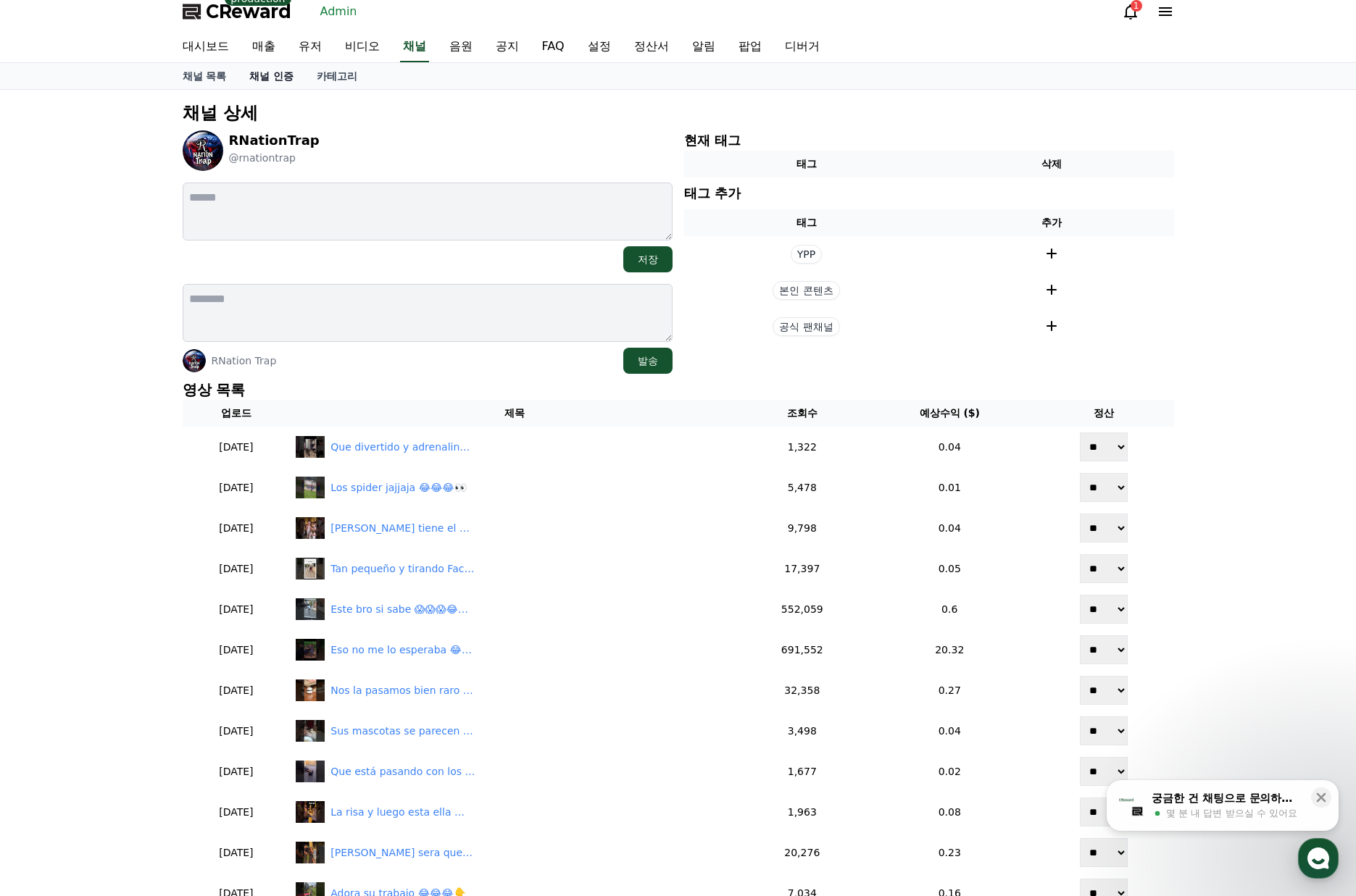
scroll to position [0, 0]
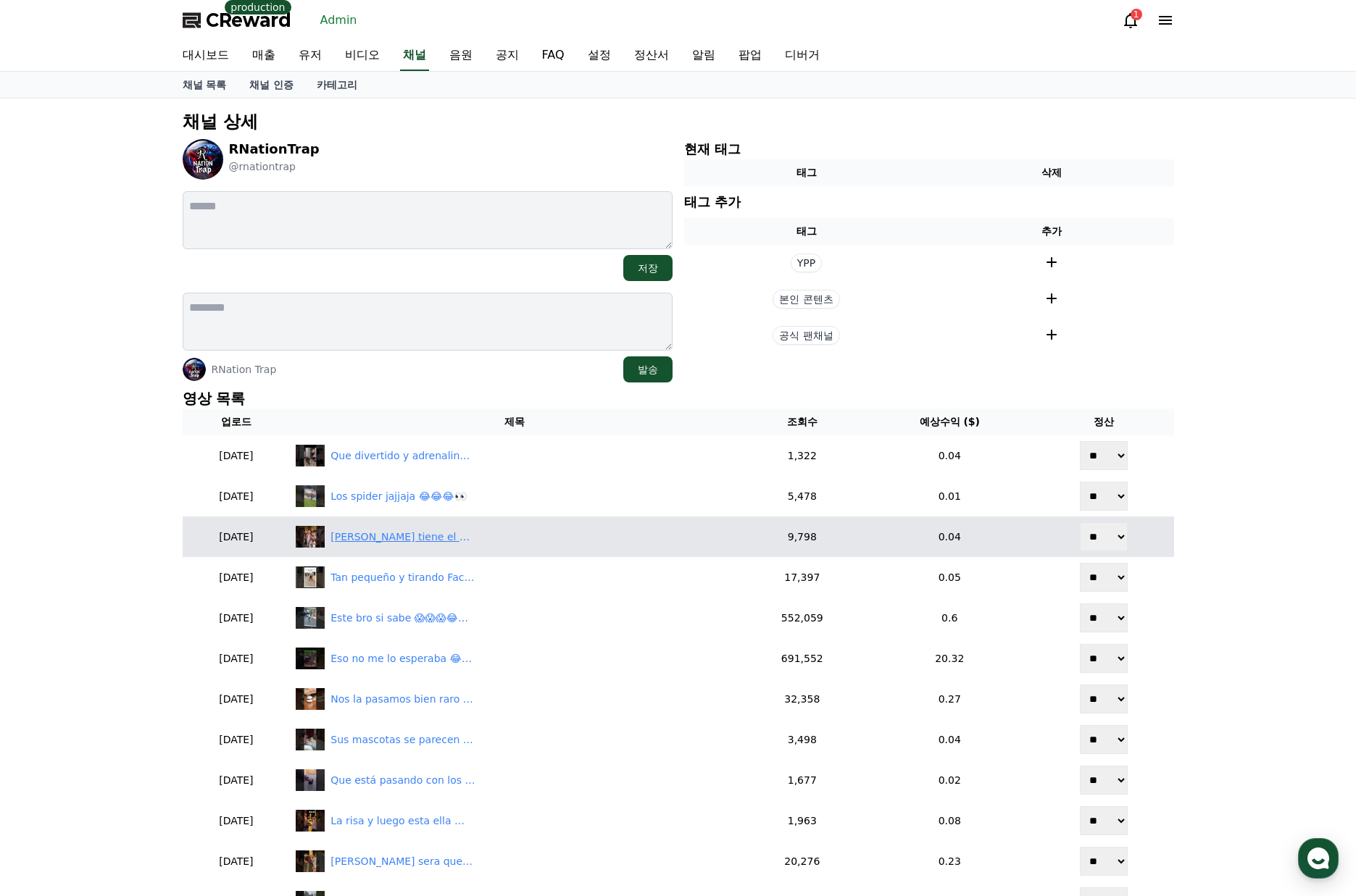
click at [420, 539] on div "[PERSON_NAME] tiene el aura infinito 😂👀😳❤️" at bounding box center [402, 537] width 145 height 15
